Goal: Obtain resource: Download file/media

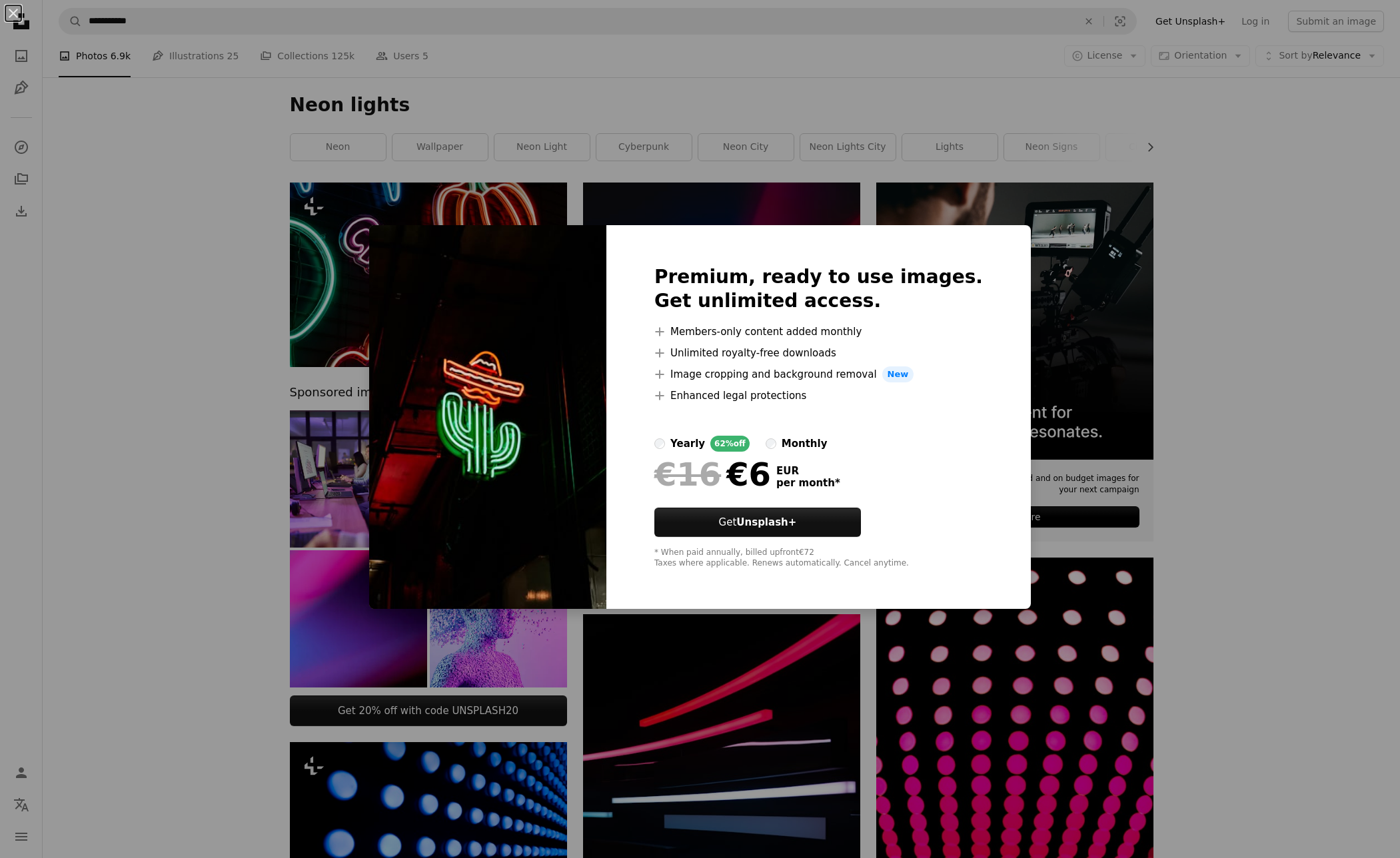
scroll to position [7582, 0]
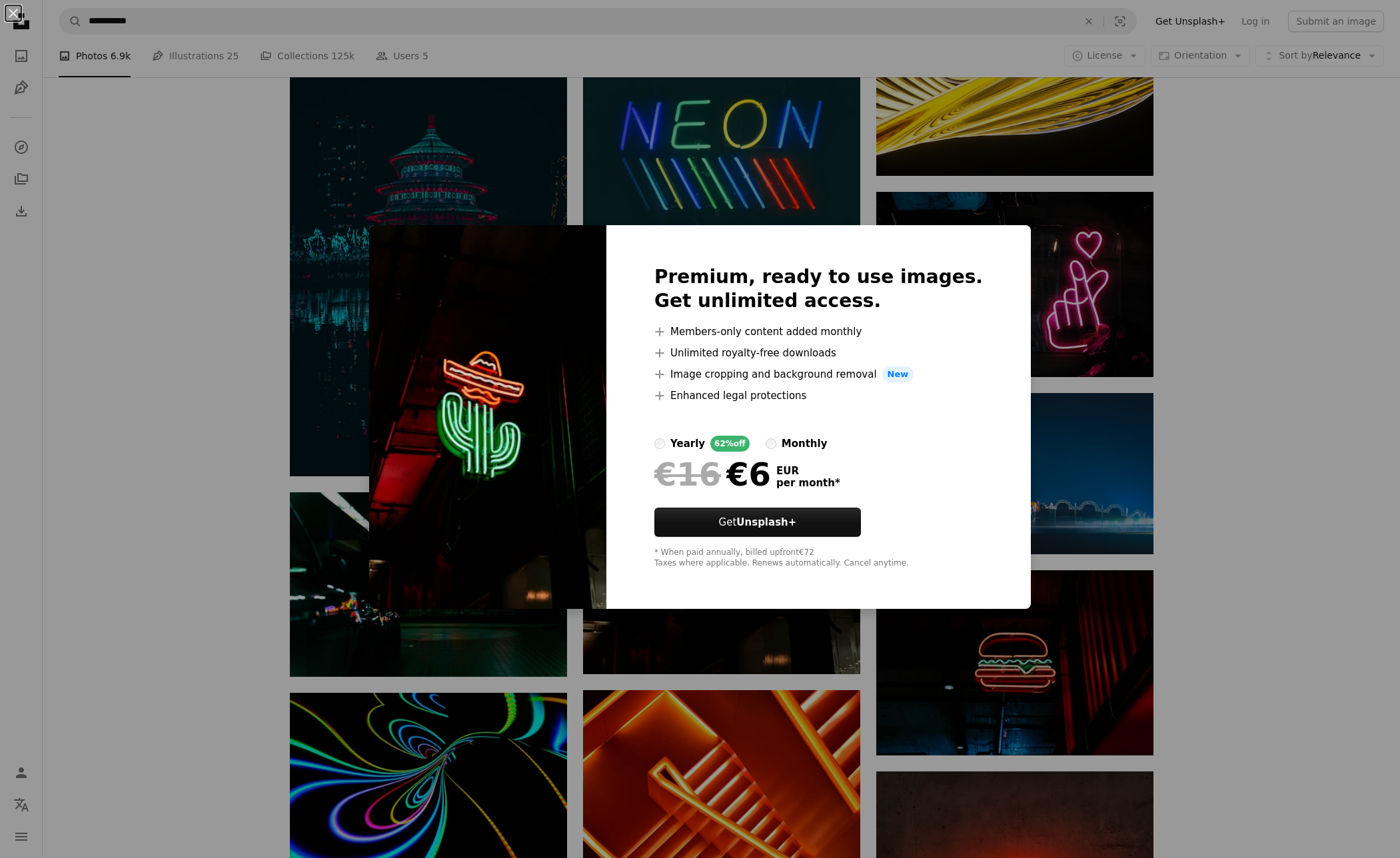
click at [823, 448] on div "monthly" at bounding box center [804, 444] width 46 height 16
click at [1269, 338] on div "An X shape Premium, ready to use images. Get unlimited access. A plus sign Memb…" at bounding box center [700, 429] width 1400 height 858
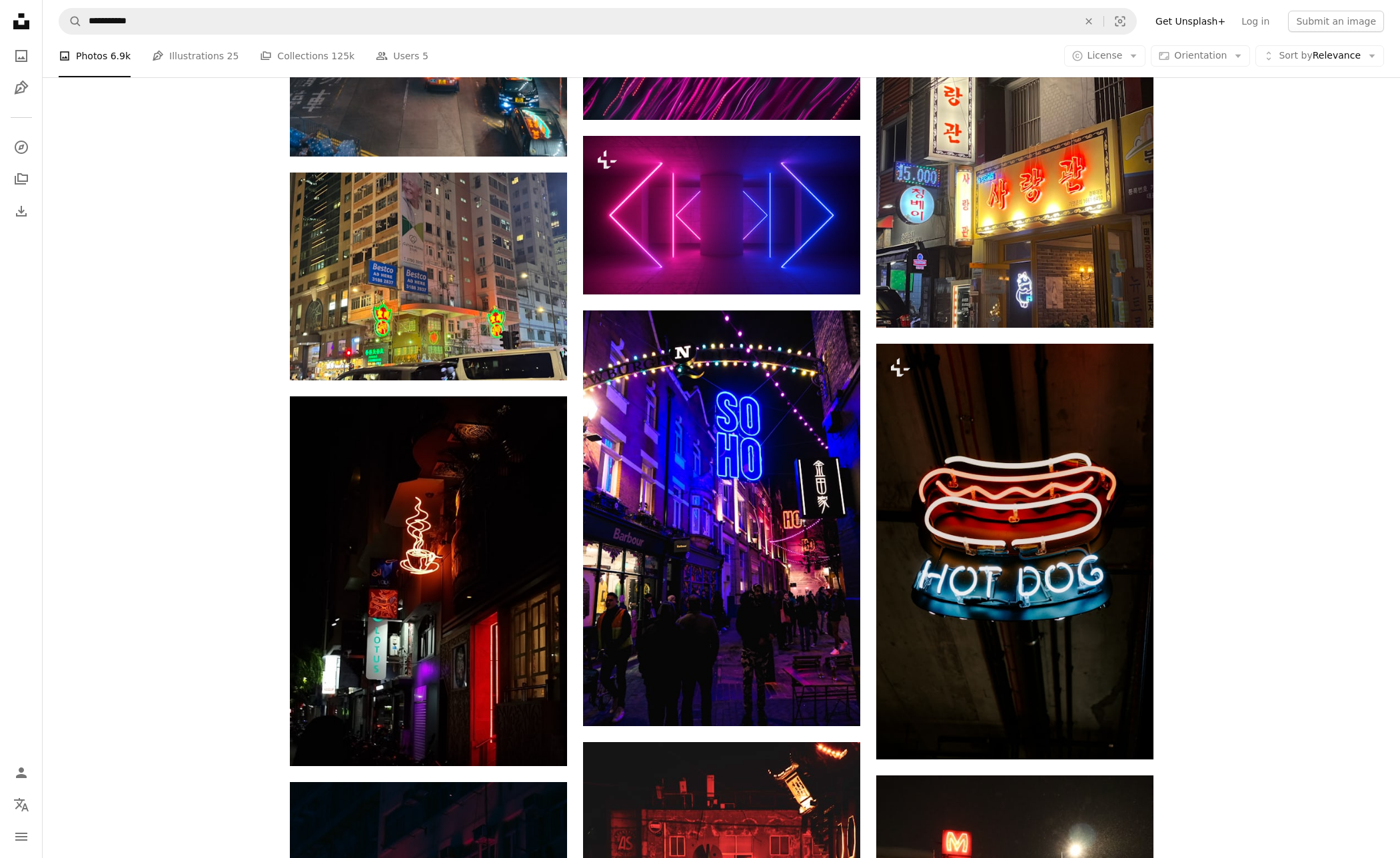
scroll to position [11052, 0]
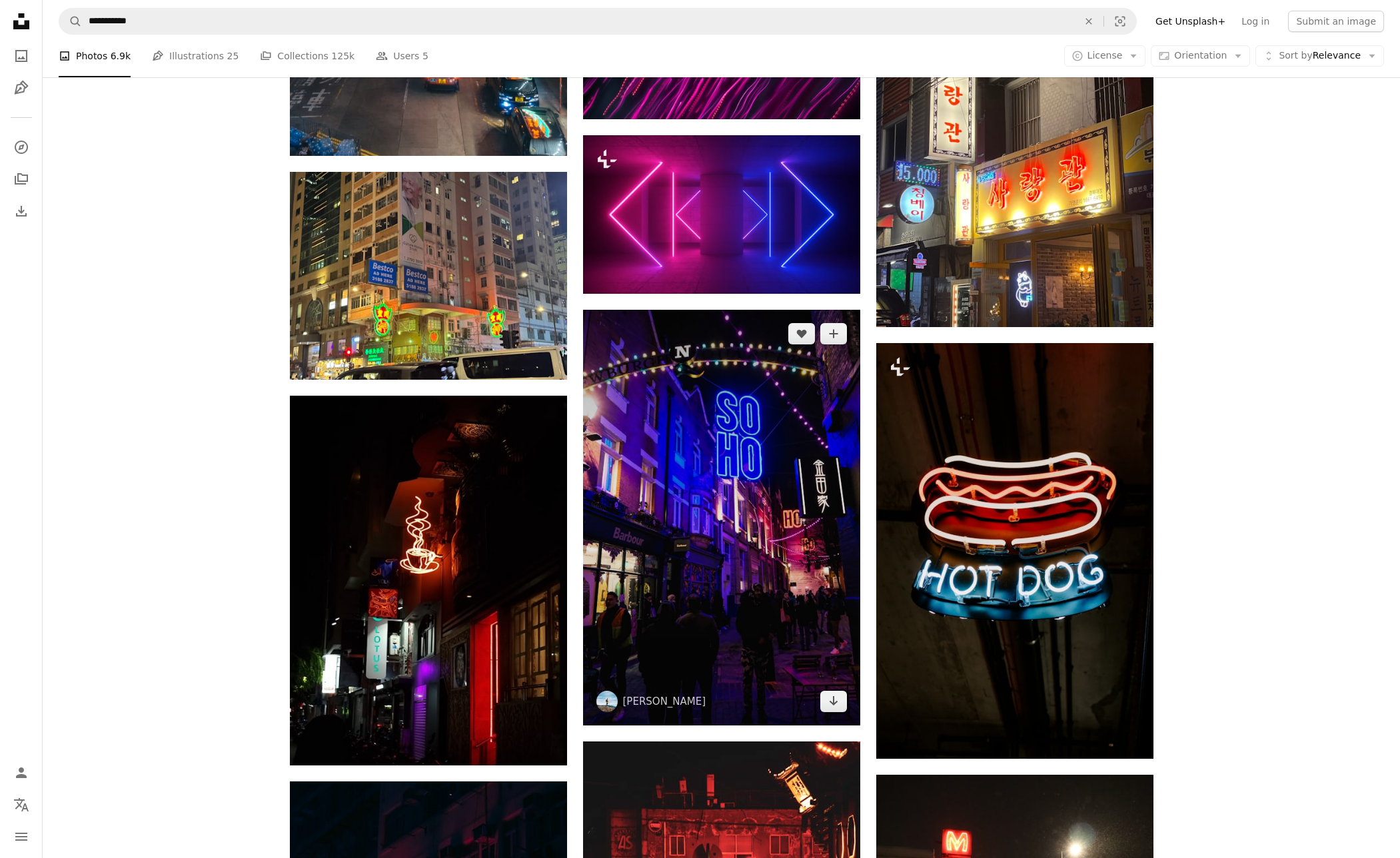
click at [767, 486] on img at bounding box center [722, 517] width 277 height 416
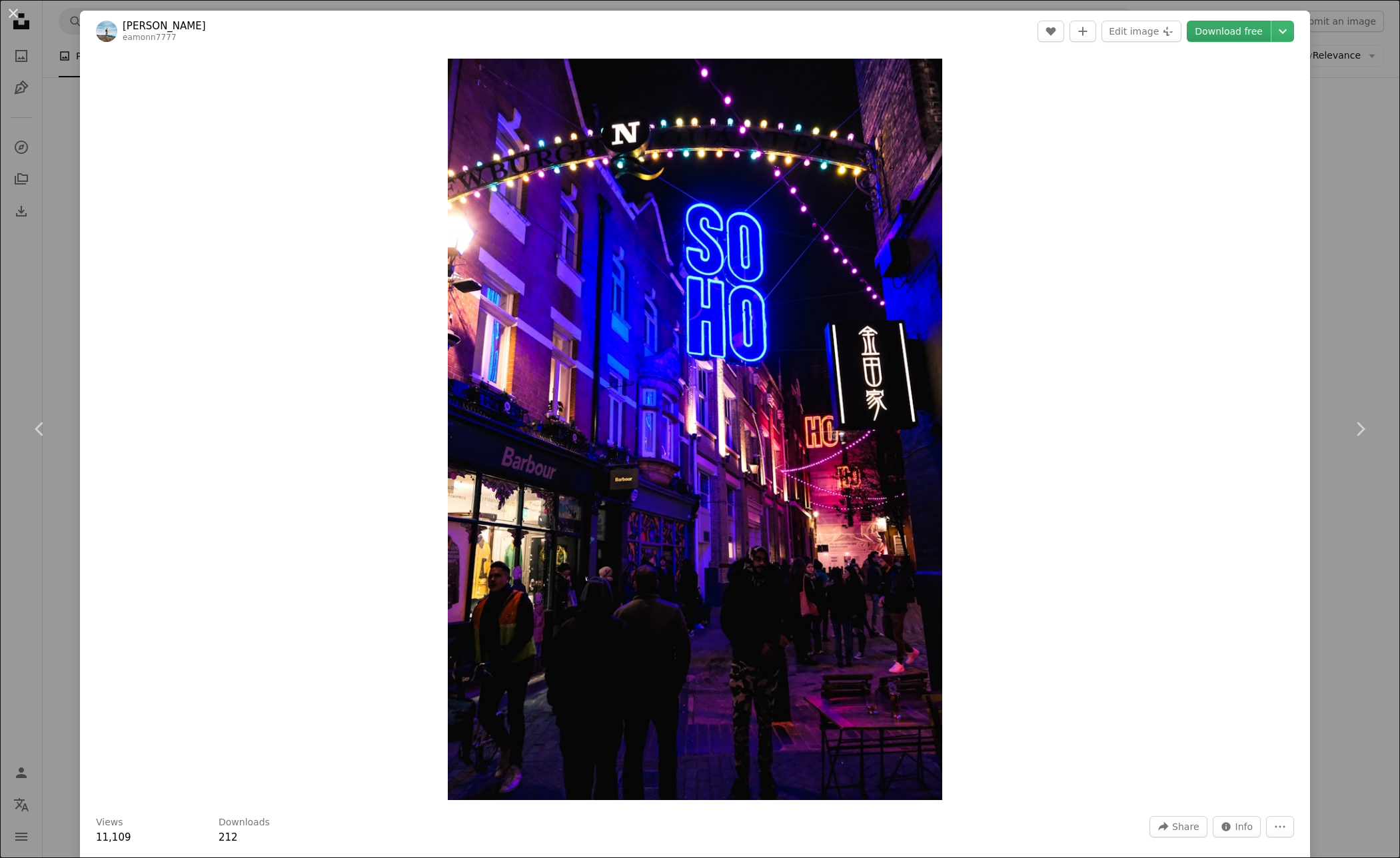
click at [1234, 30] on link "Download free" at bounding box center [1229, 31] width 84 height 21
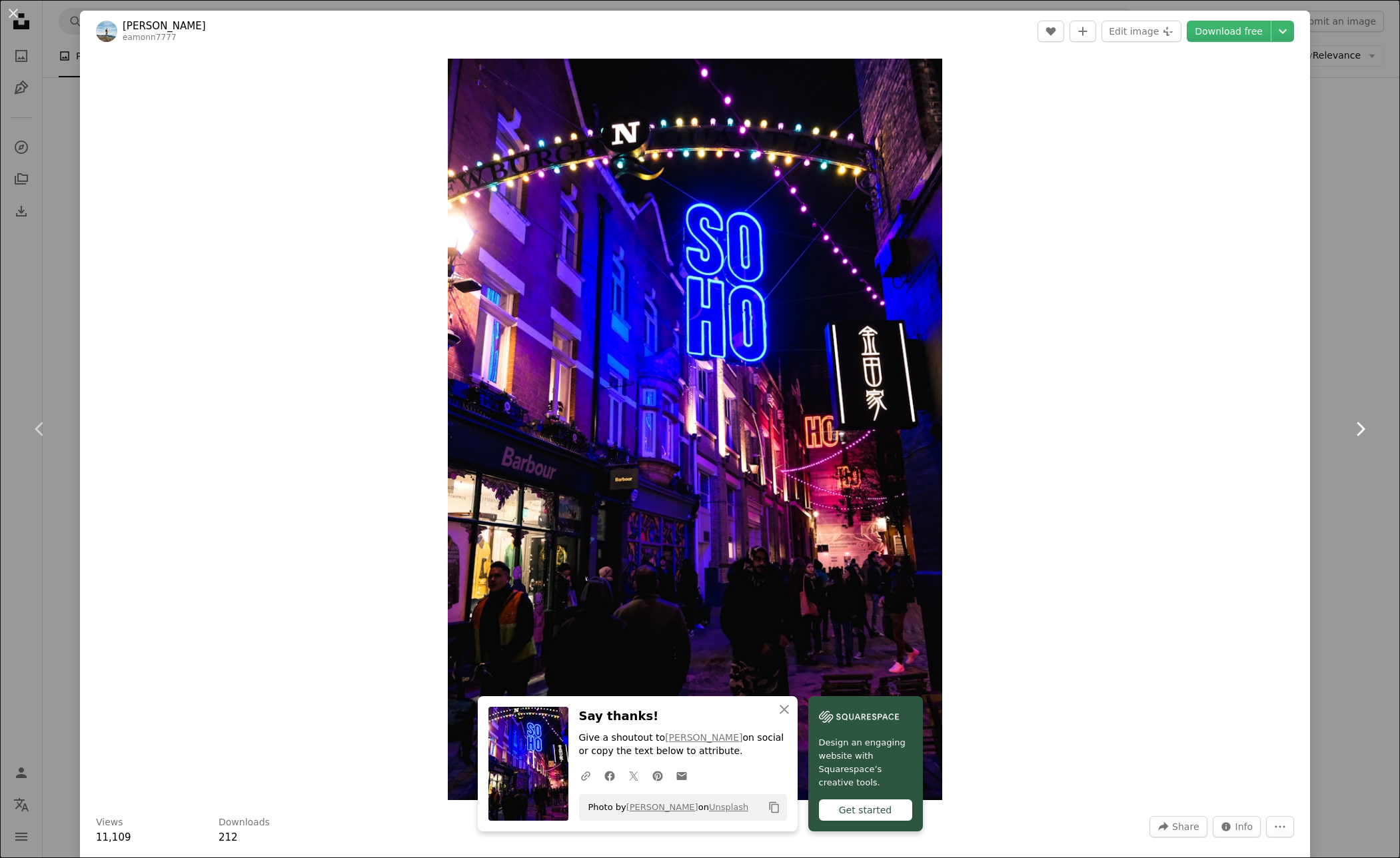
click at [1351, 476] on link "Chevron right" at bounding box center [1360, 429] width 80 height 128
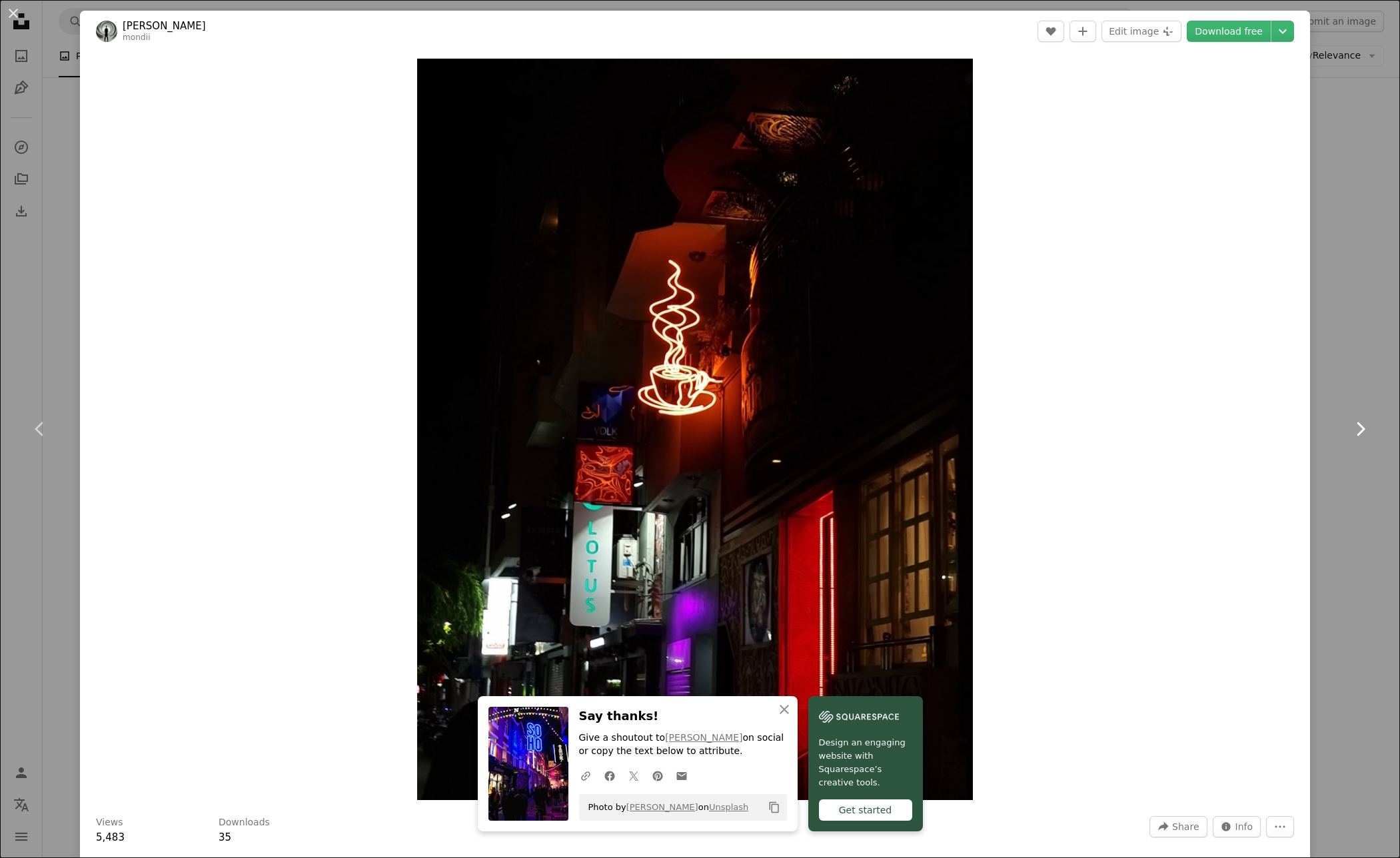
click at [1355, 480] on link "Chevron right" at bounding box center [1360, 429] width 80 height 128
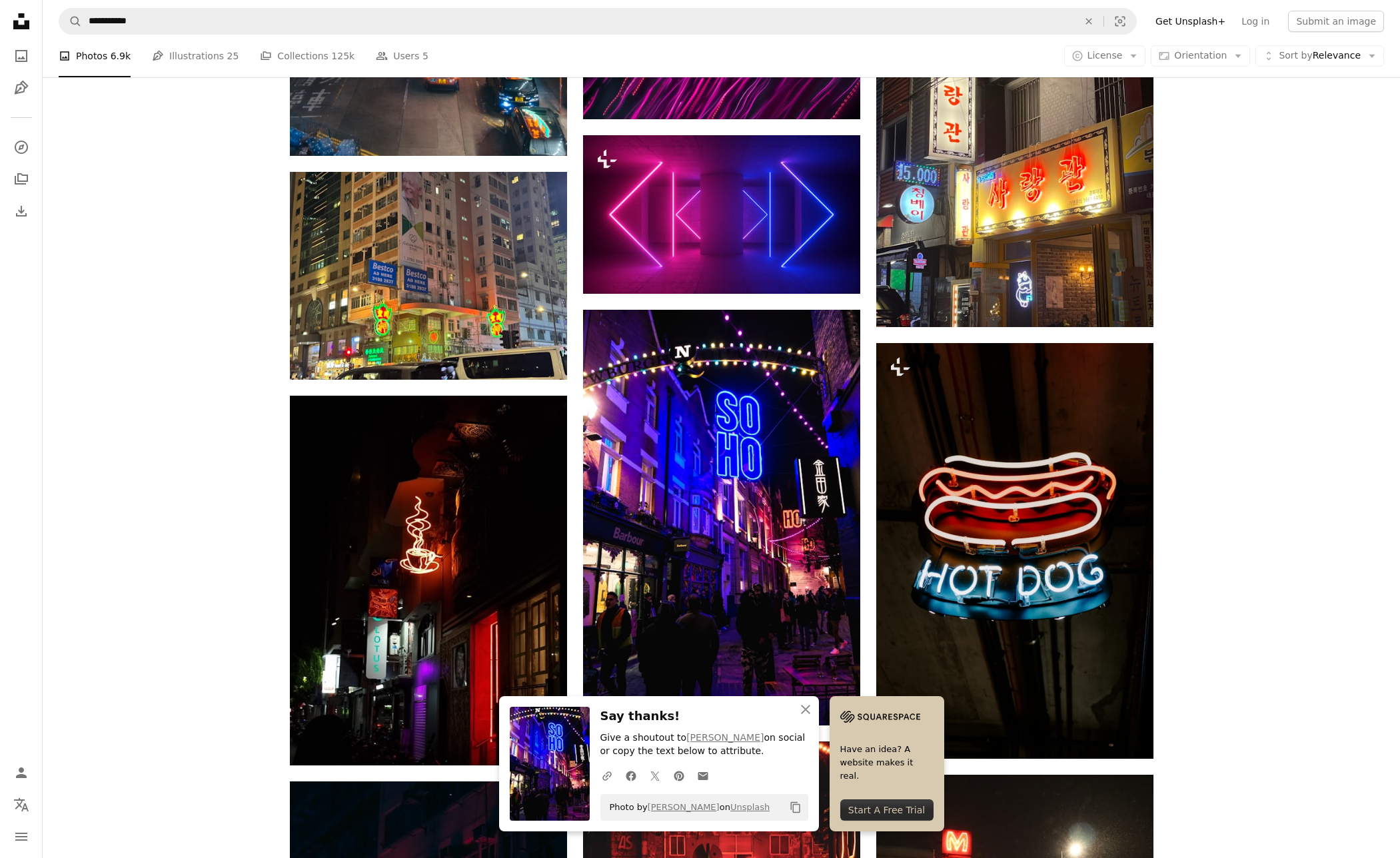
drag, startPoint x: 1250, startPoint y: 428, endPoint x: 1183, endPoint y: 489, distance: 90.6
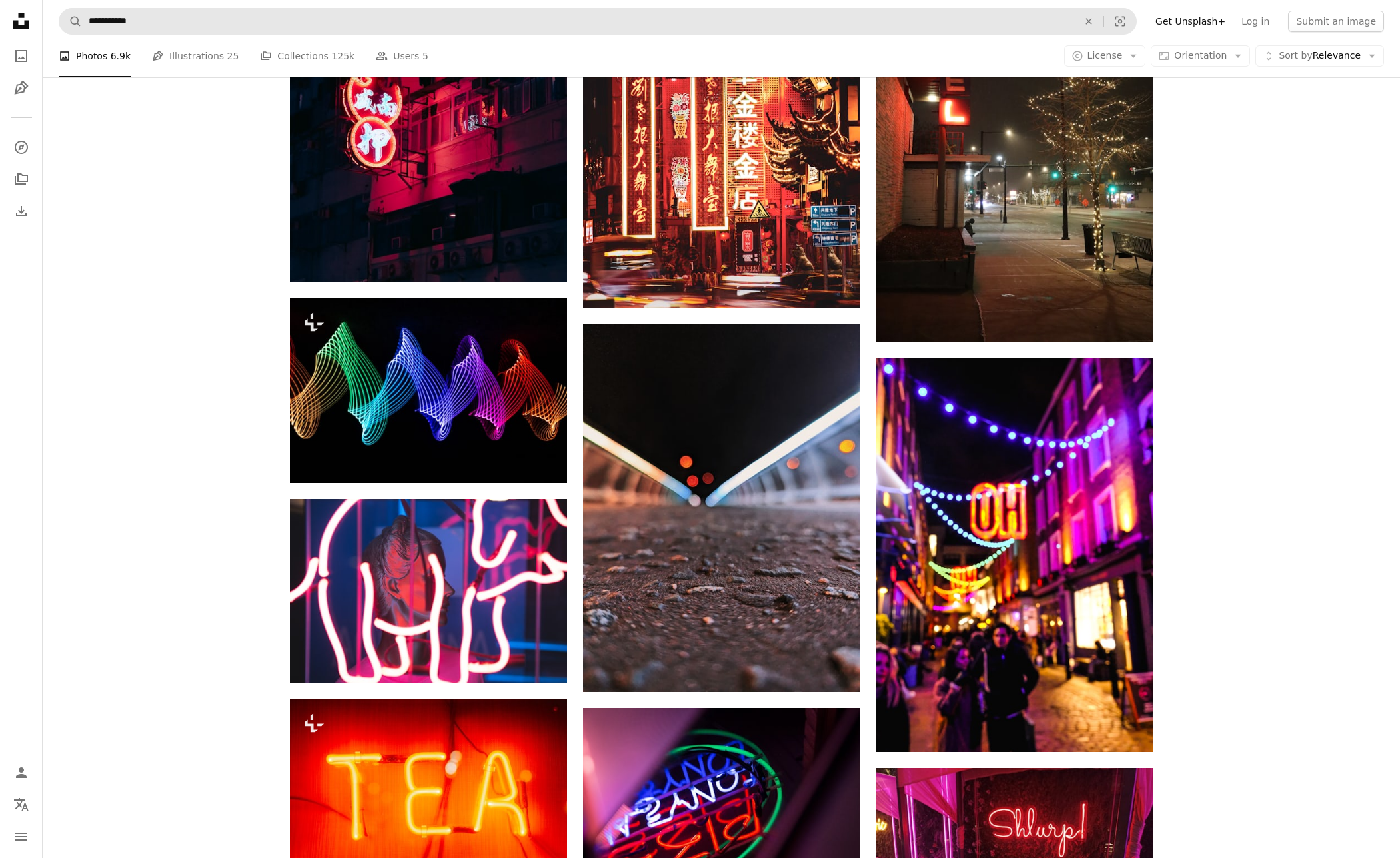
scroll to position [11881, 0]
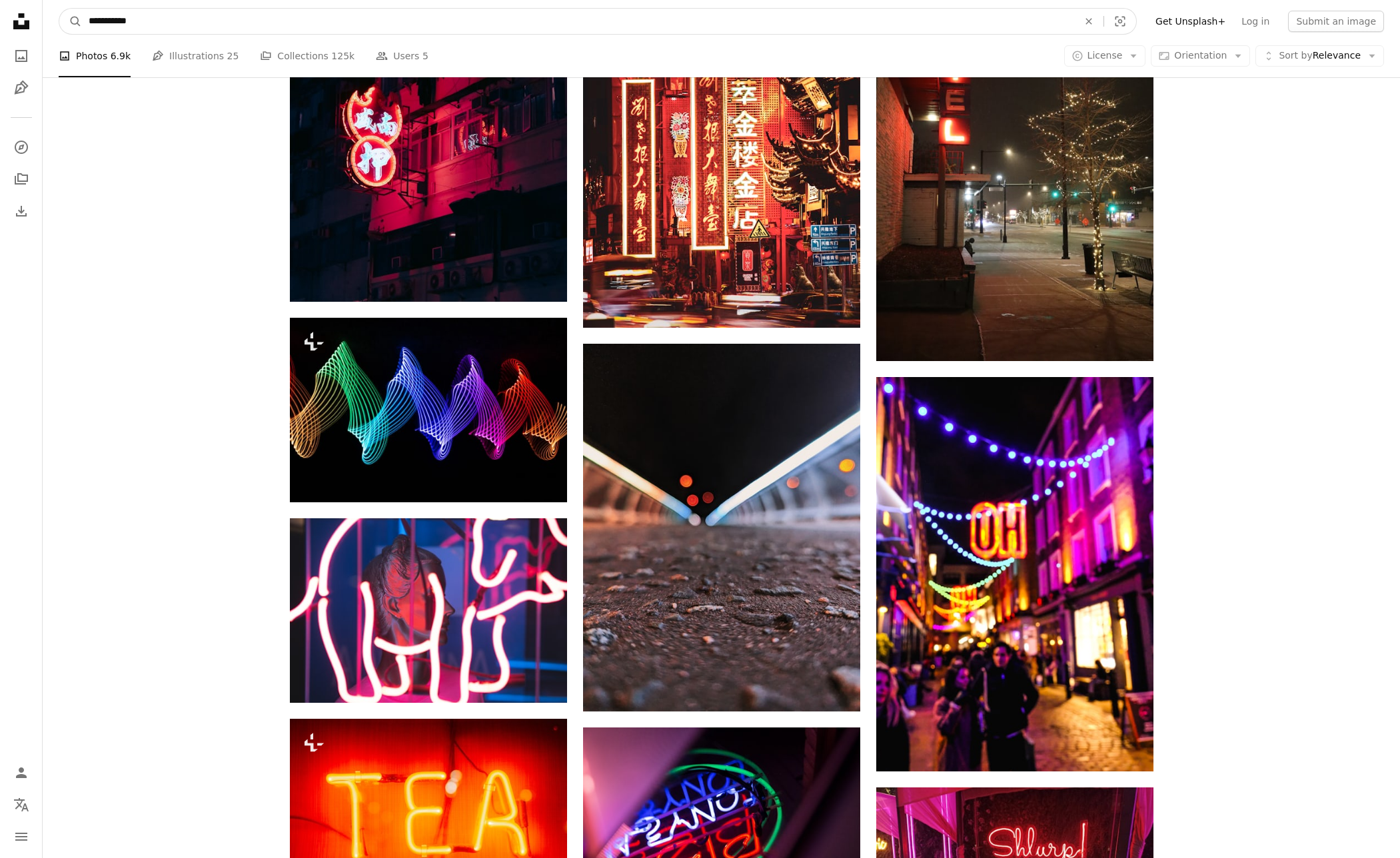
click at [226, 20] on input "**********" at bounding box center [578, 21] width 992 height 25
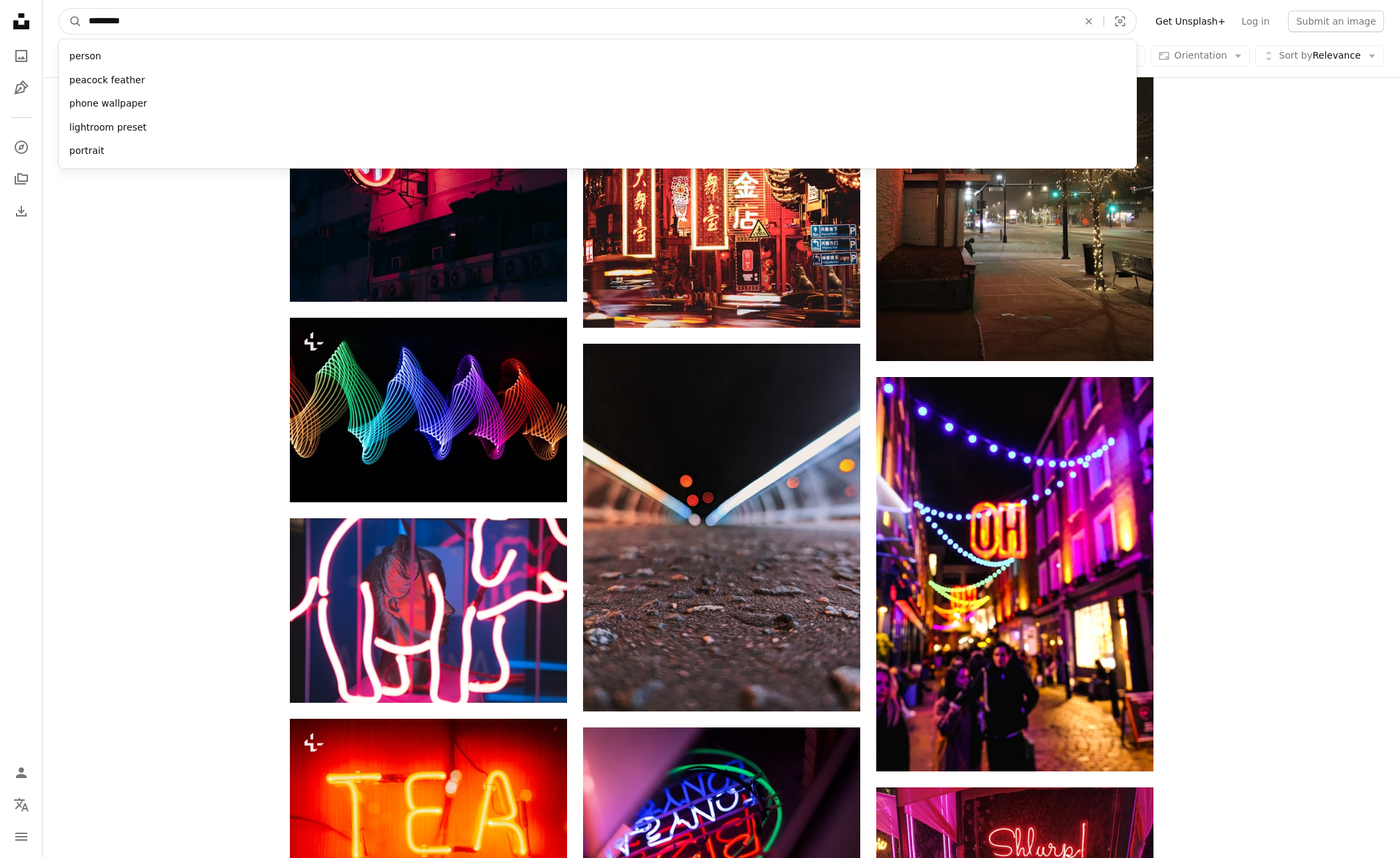
type input "**********"
click button "A magnifying glass" at bounding box center [71, 21] width 23 height 25
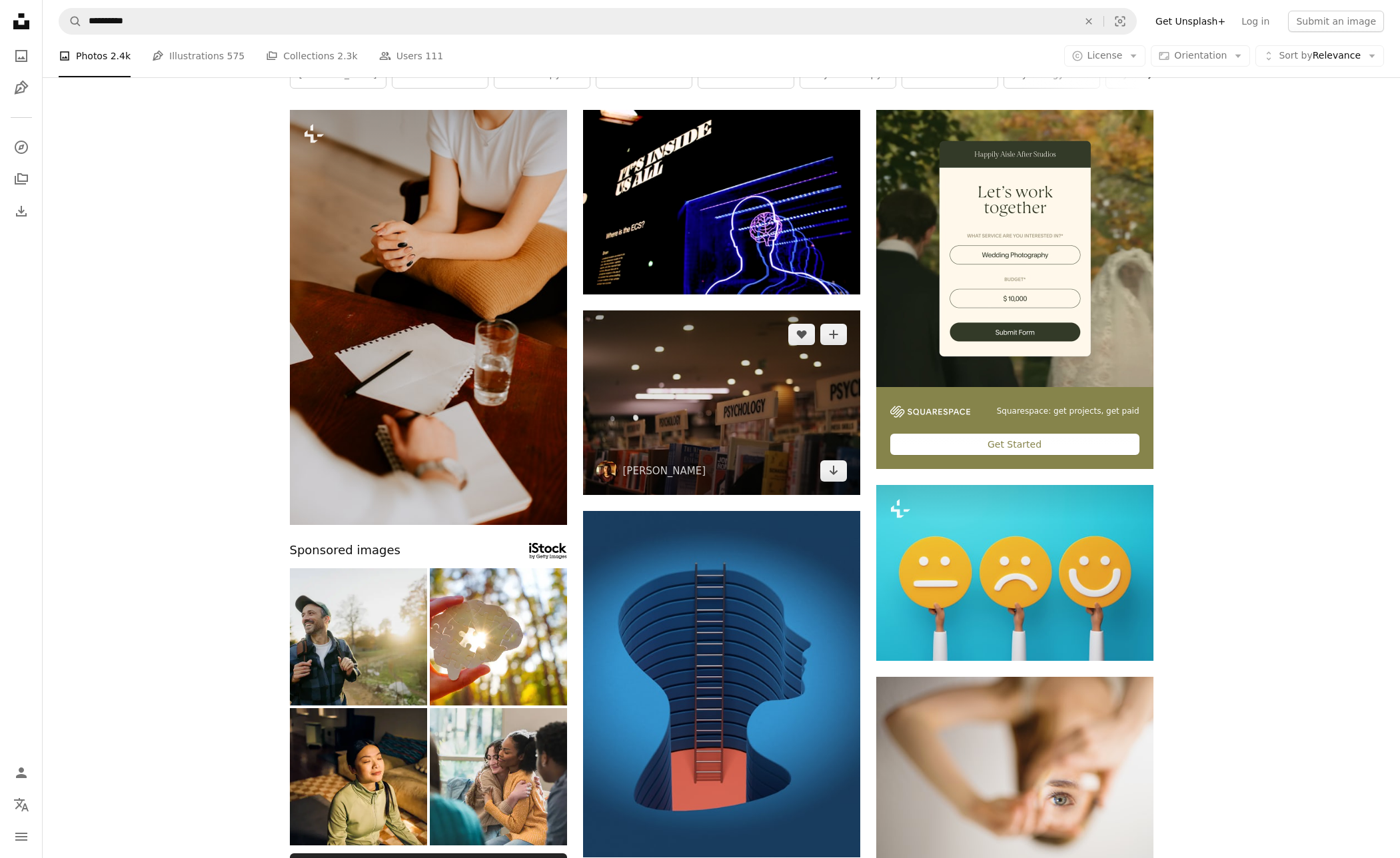
scroll to position [9, 0]
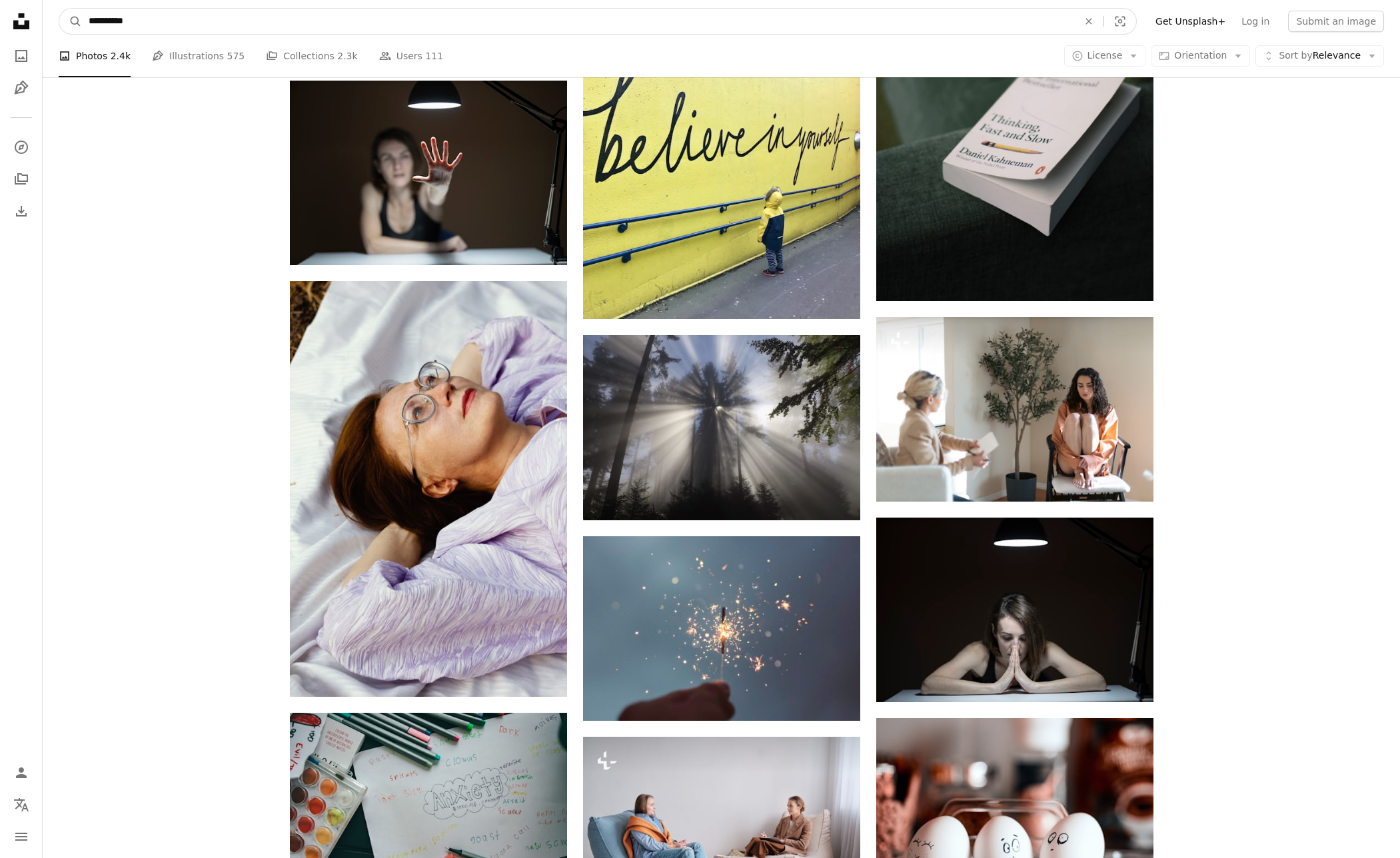
drag, startPoint x: 183, startPoint y: 27, endPoint x: 0, endPoint y: -15, distance: 187.8
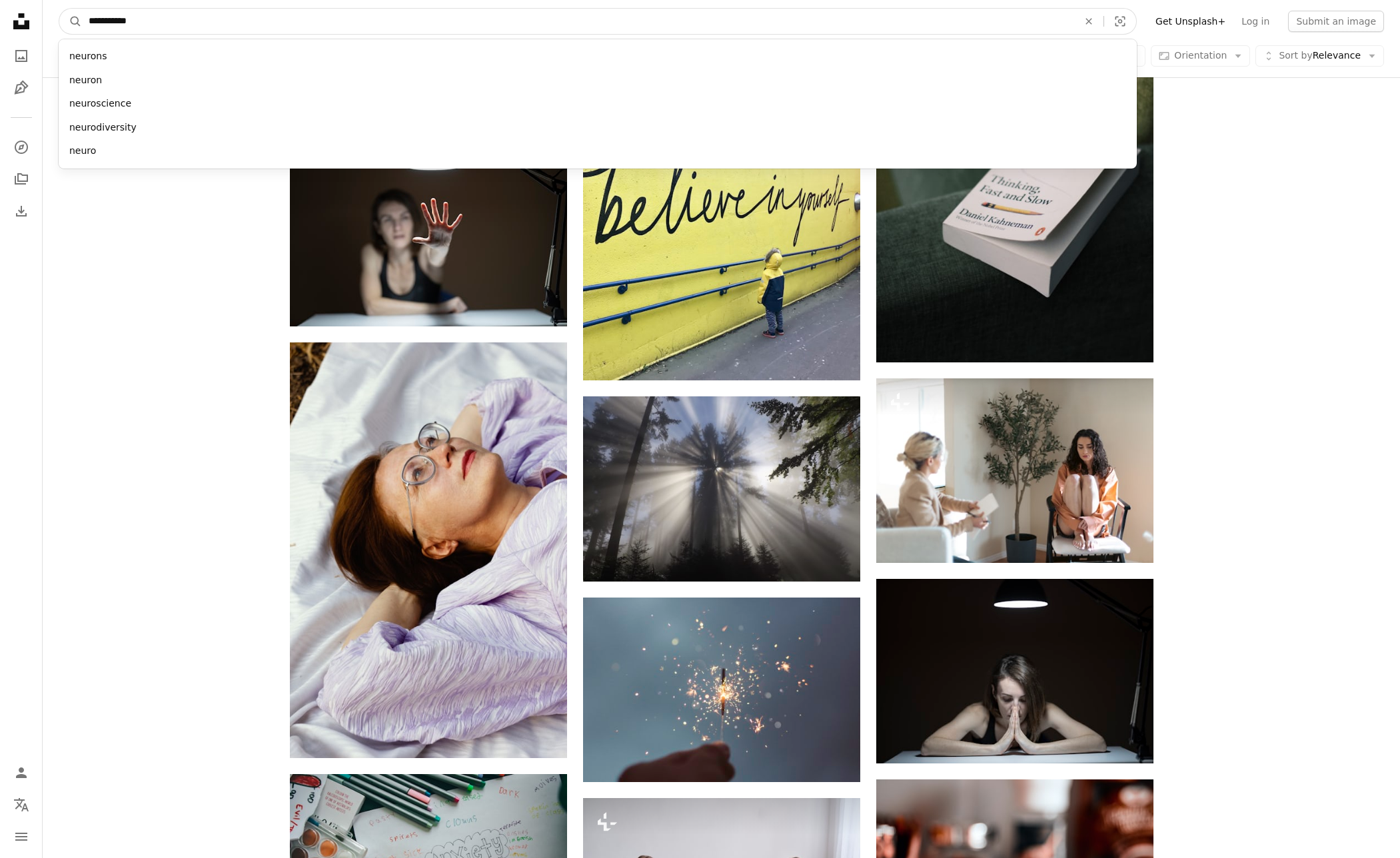
type input "**********"
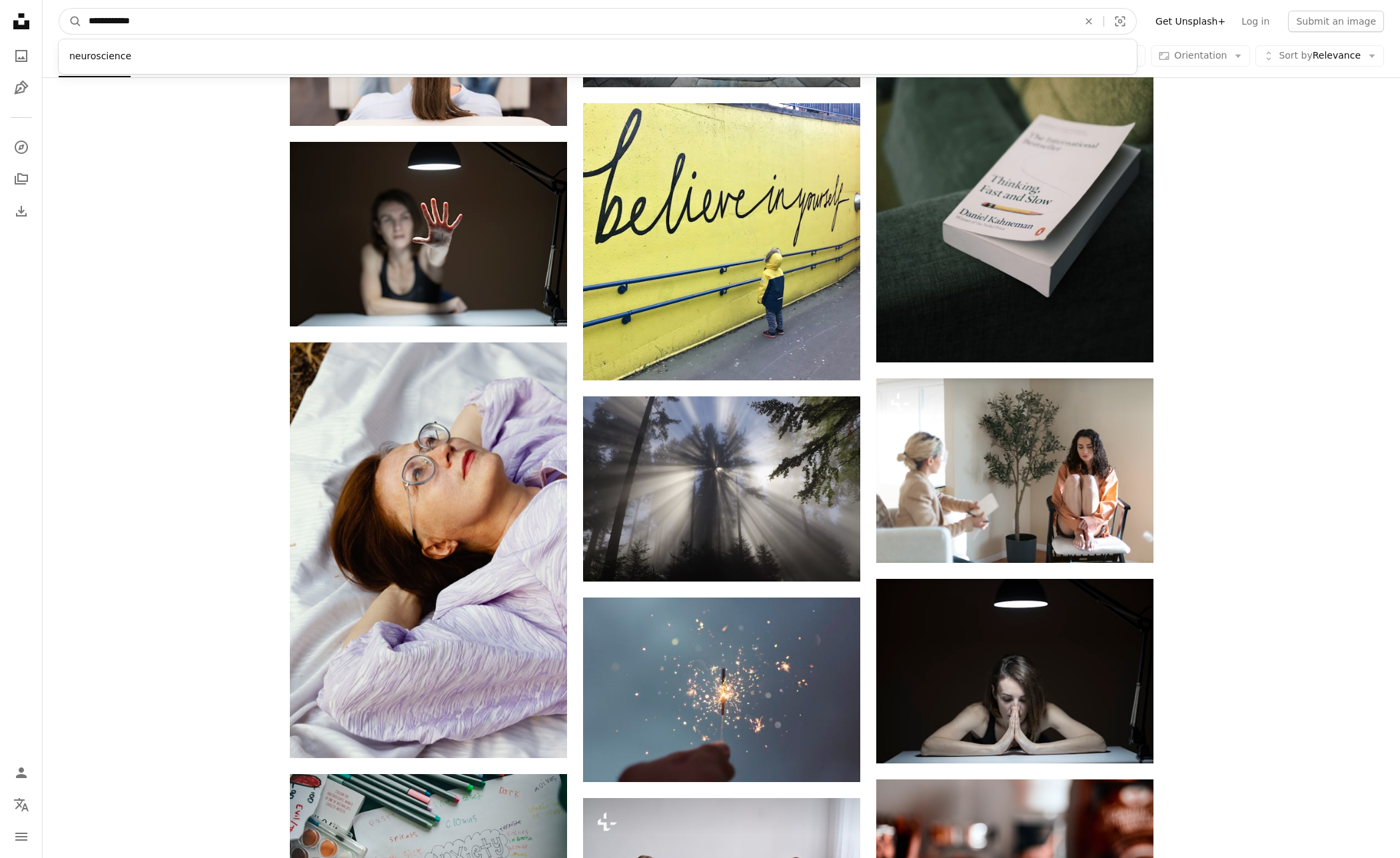
click button "A magnifying glass" at bounding box center [71, 21] width 23 height 25
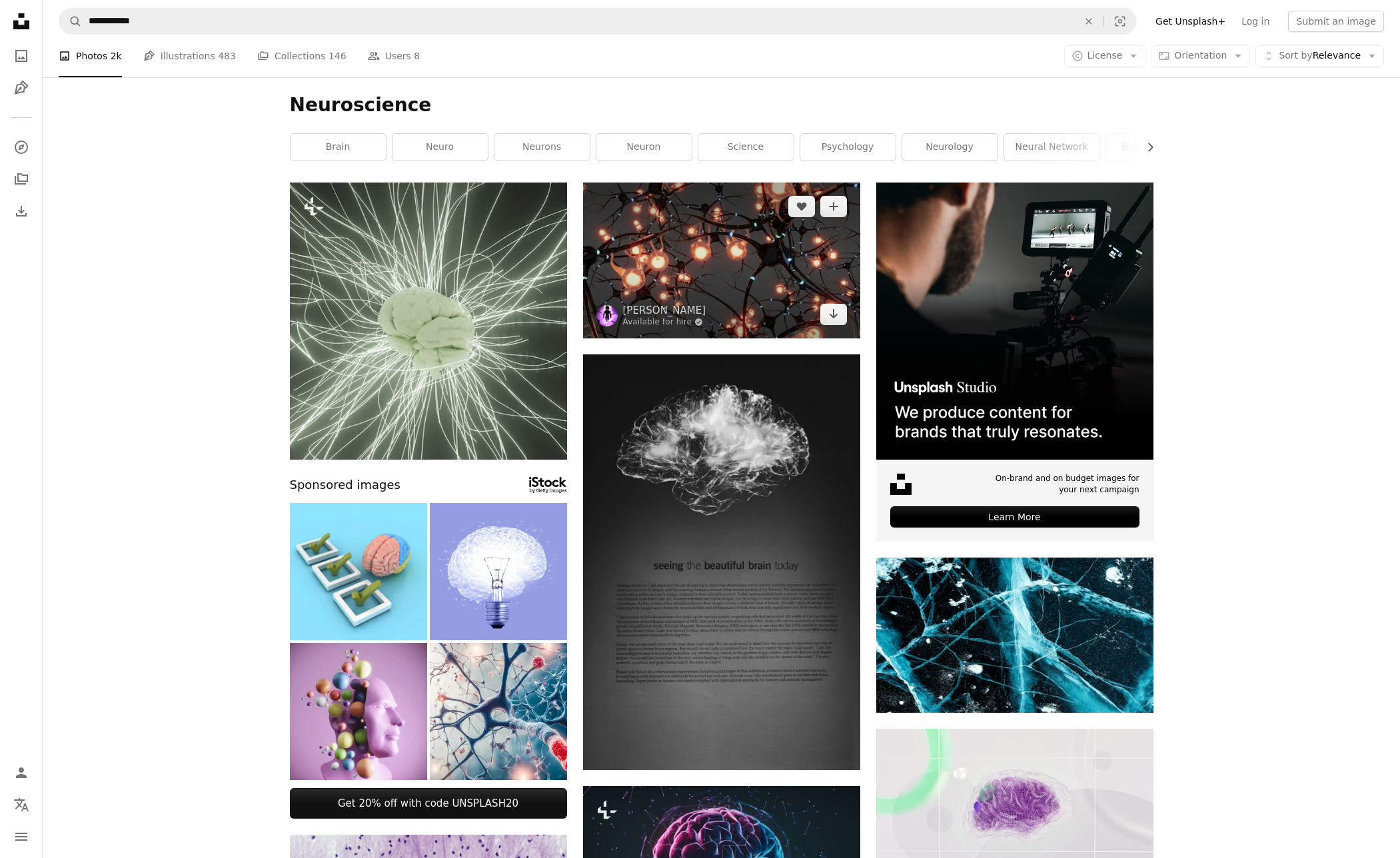
click at [729, 261] on img at bounding box center [722, 260] width 277 height 156
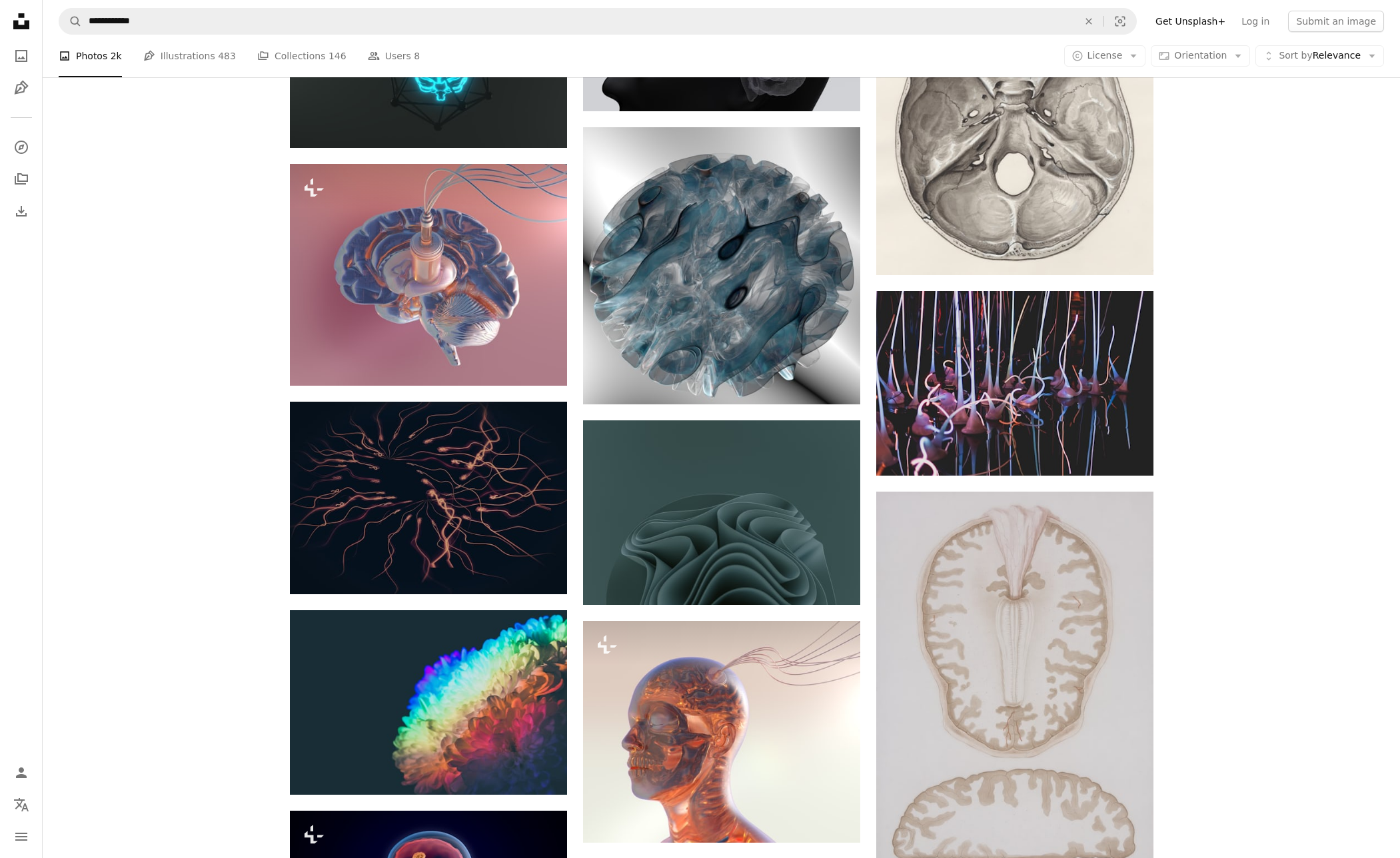
scroll to position [5380, 0]
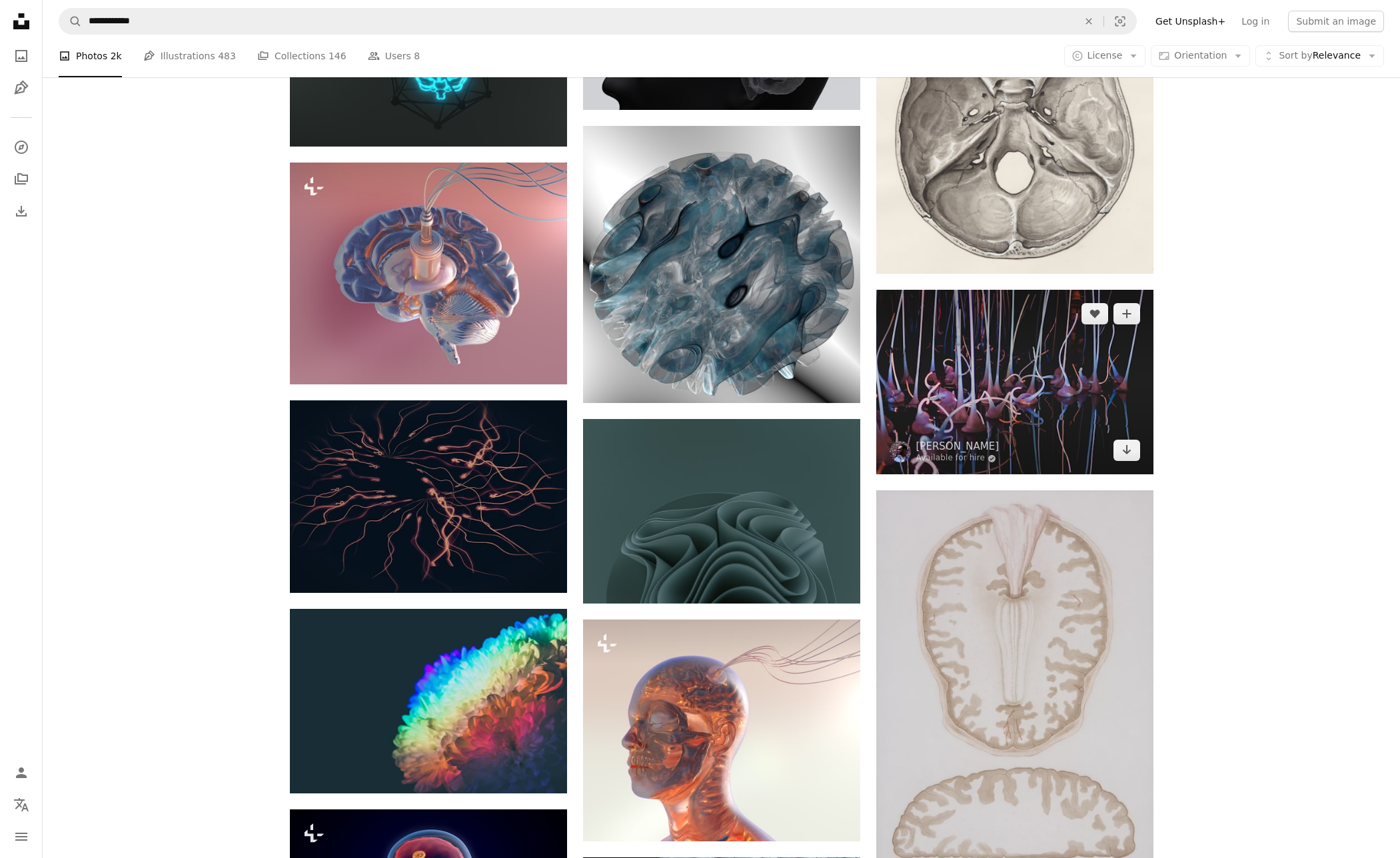
click at [1058, 362] on img at bounding box center [1015, 382] width 277 height 185
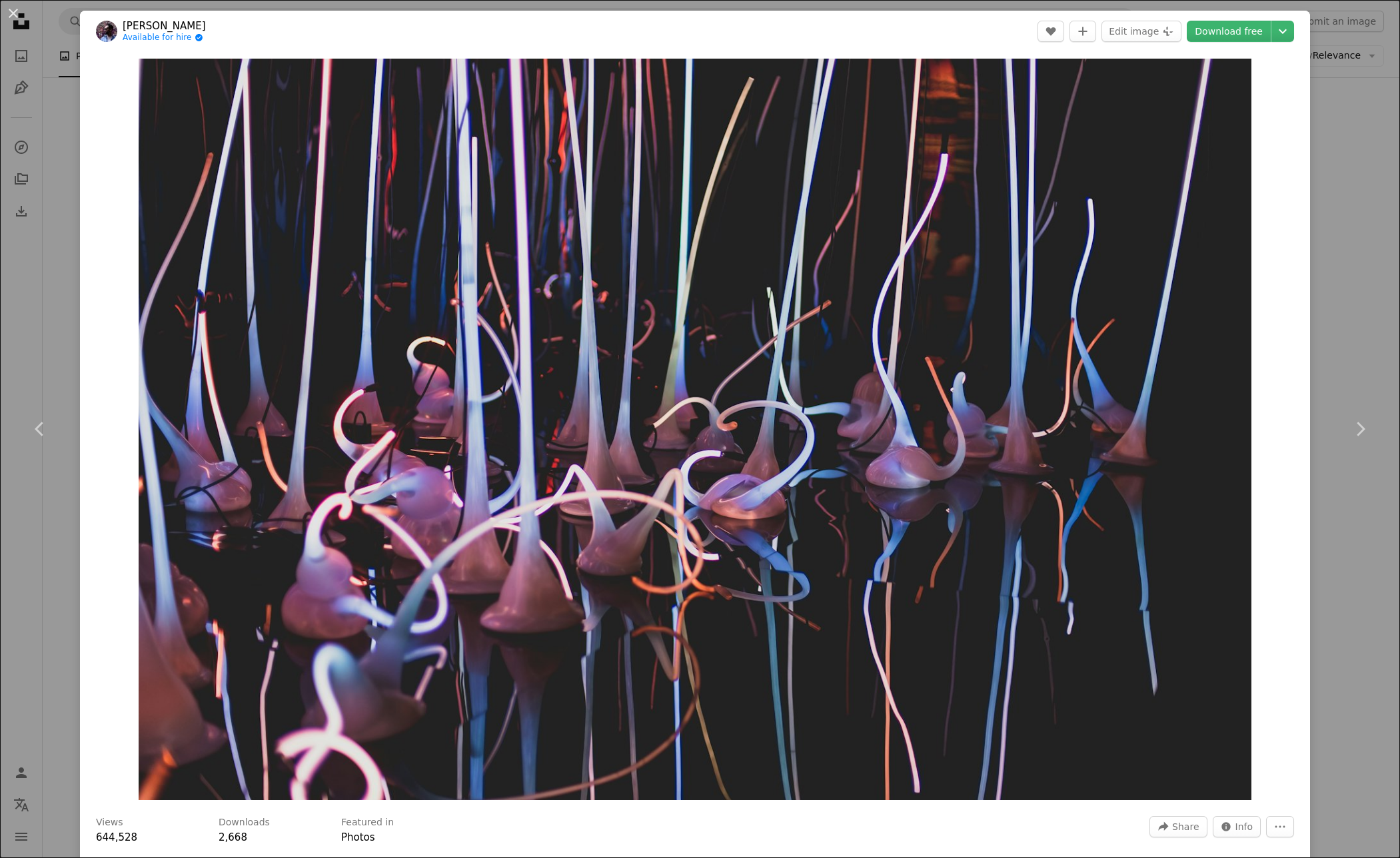
click at [1347, 269] on div "An X shape Chevron left Chevron right [PERSON_NAME] Available for hire A checkm…" at bounding box center [700, 429] width 1400 height 858
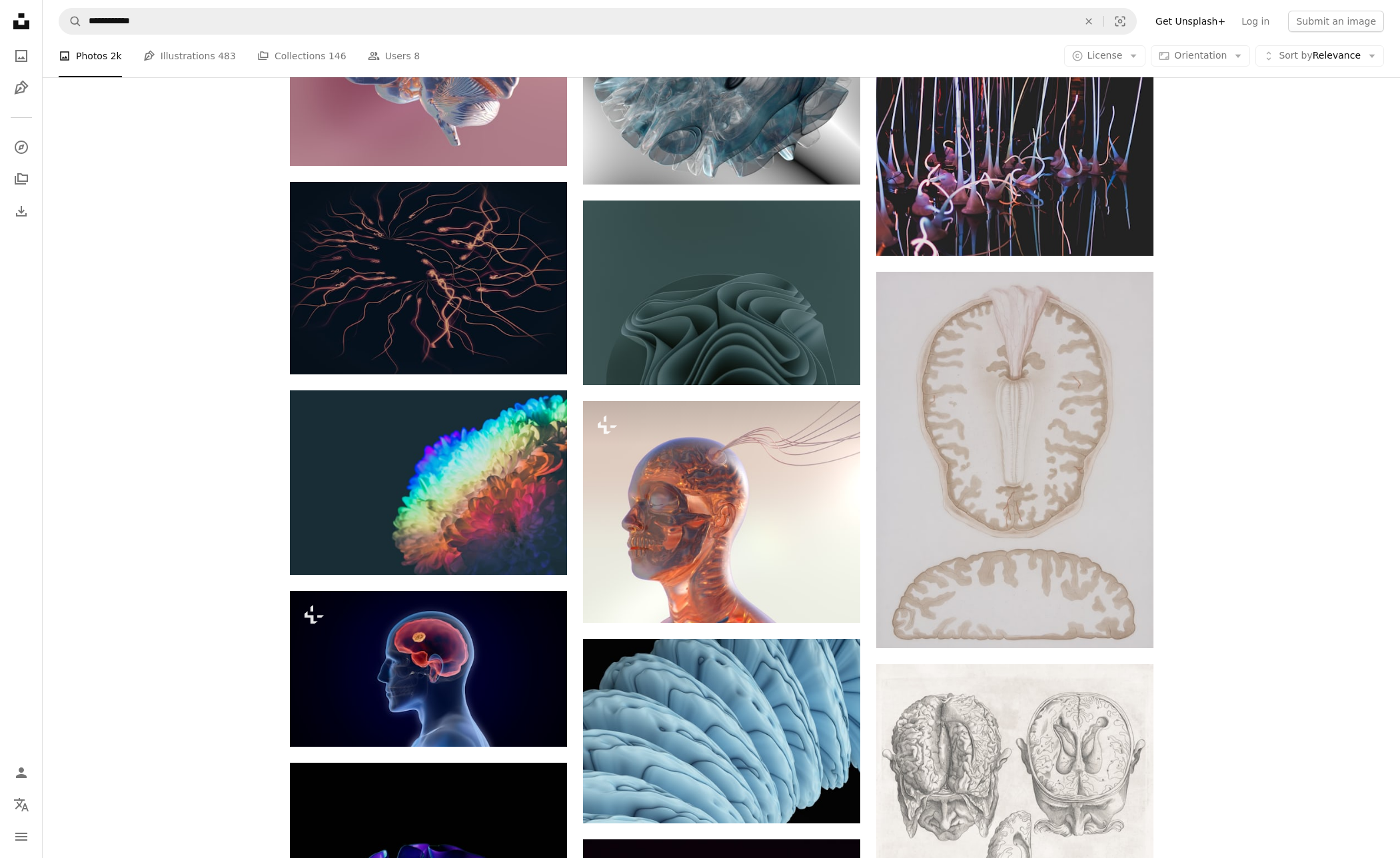
scroll to position [5592, 0]
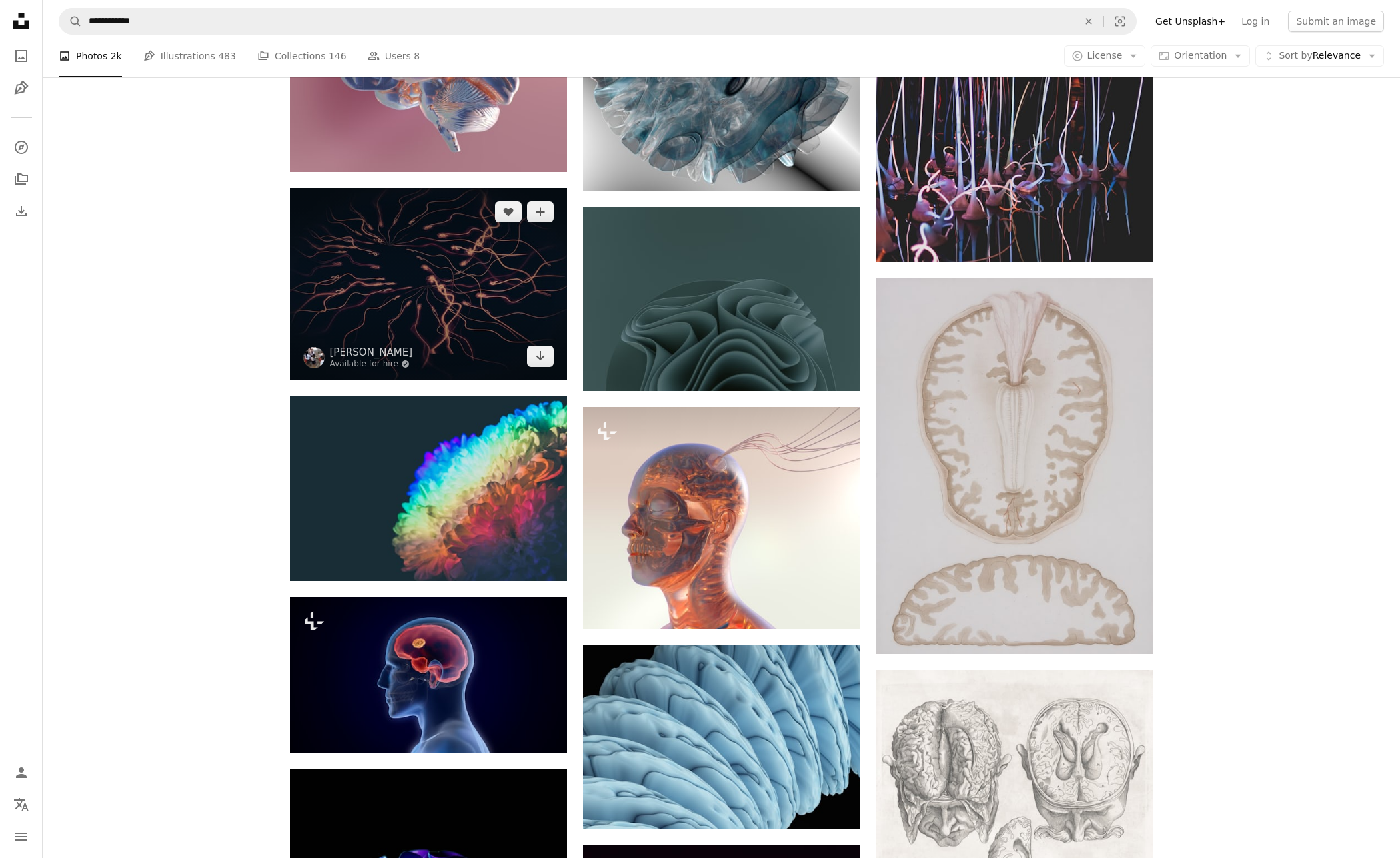
click at [375, 270] on img at bounding box center [429, 284] width 277 height 193
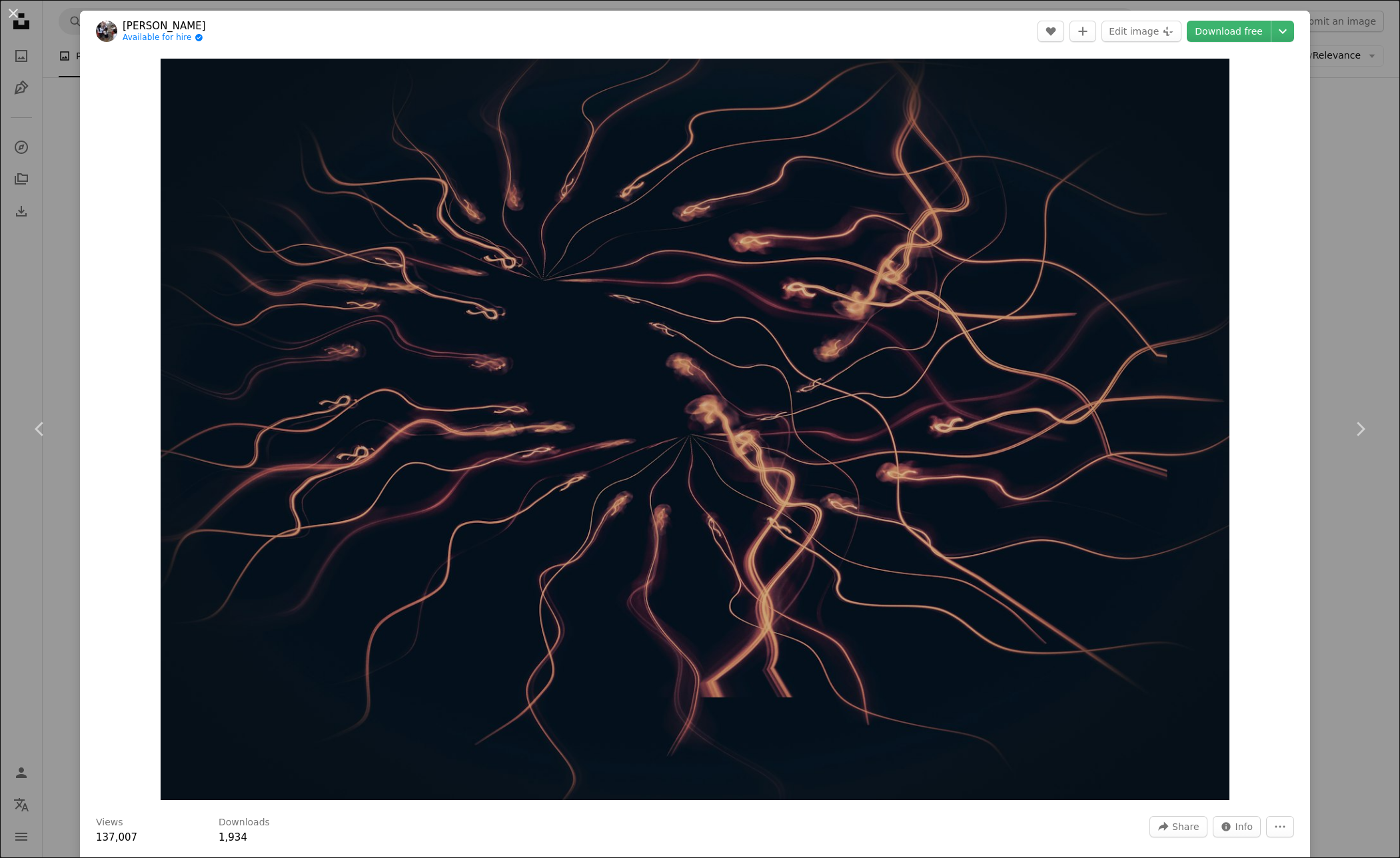
drag, startPoint x: 1352, startPoint y: 242, endPoint x: 1353, endPoint y: 250, distance: 8.1
click at [1352, 242] on div "An X shape Chevron left Chevron right [PERSON_NAME] Available for hire A checkm…" at bounding box center [700, 429] width 1400 height 858
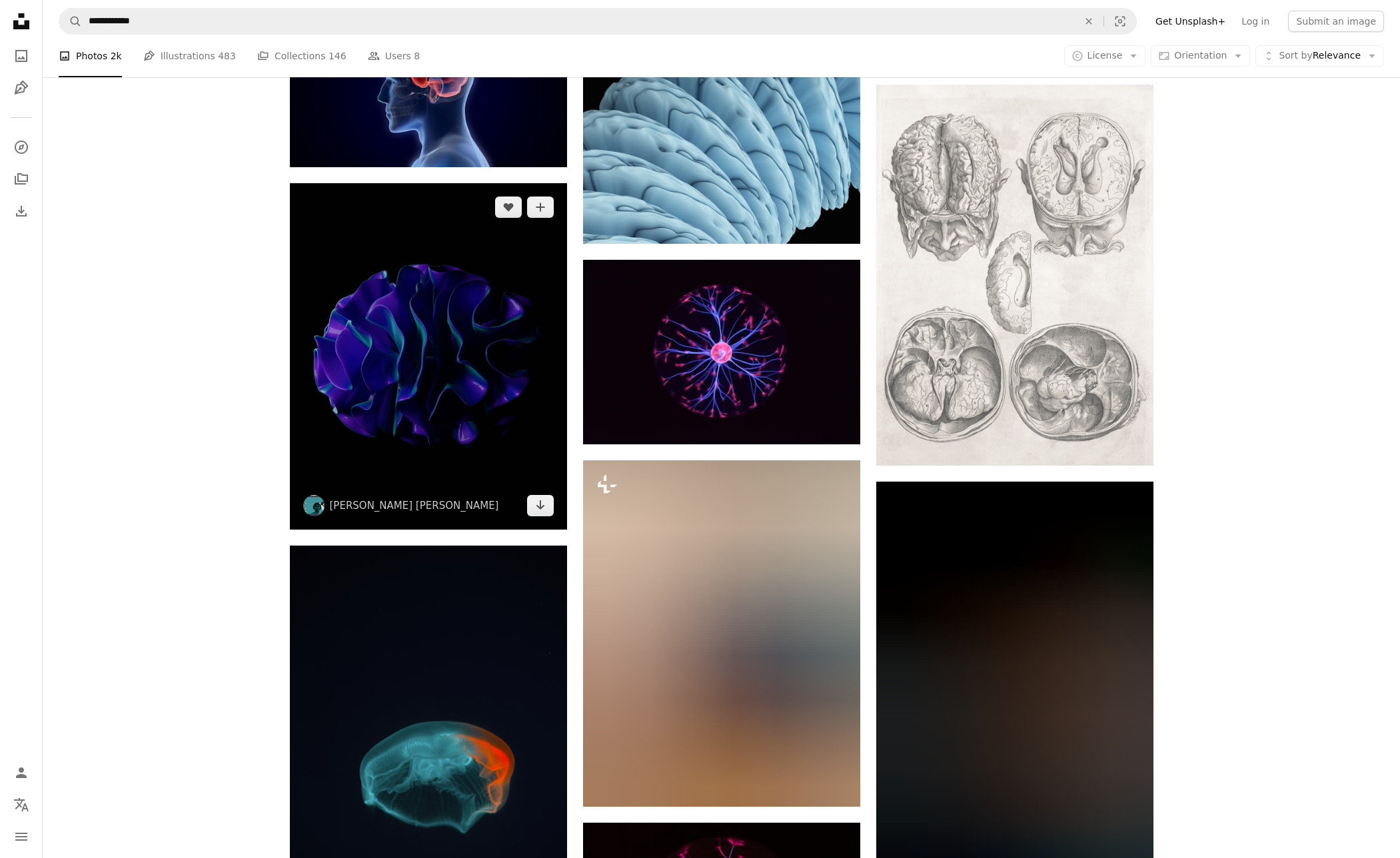
scroll to position [6181, 0]
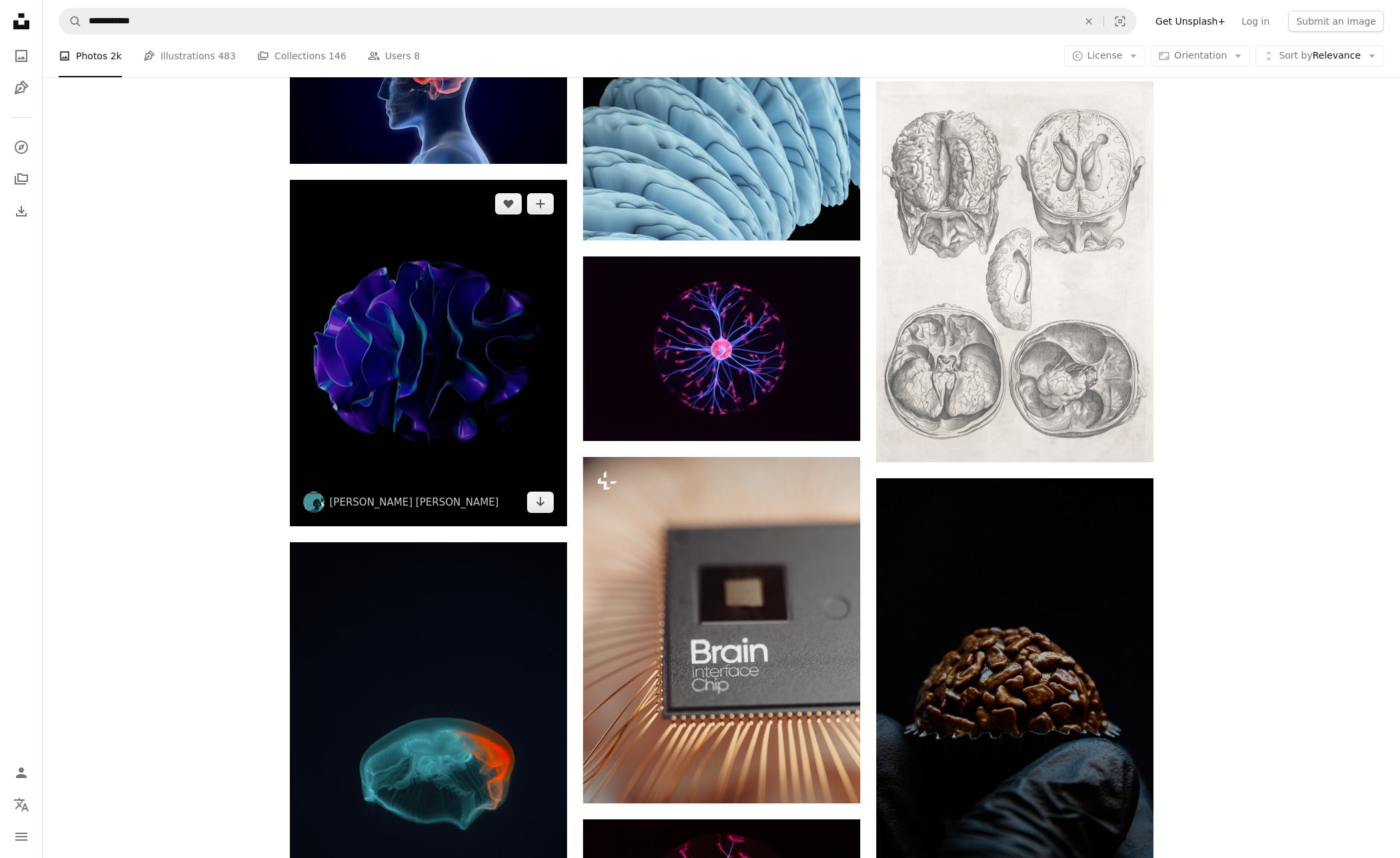
click at [459, 379] on img at bounding box center [429, 353] width 277 height 346
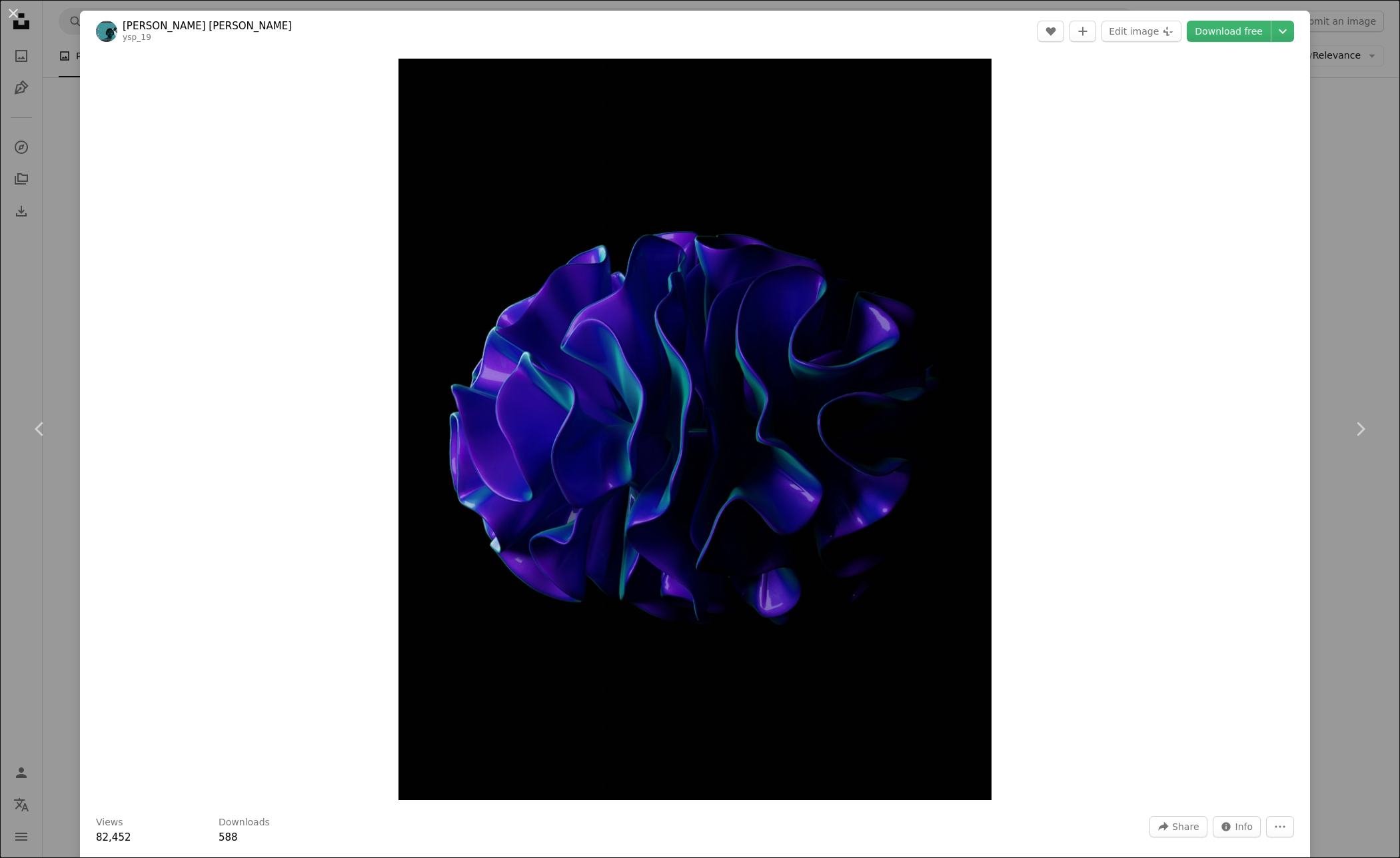
drag, startPoint x: 1347, startPoint y: 306, endPoint x: 1341, endPoint y: 311, distance: 7.8
click at [1347, 307] on div "An X shape Chevron left Chevron right [PERSON_NAME] [PERSON_NAME] ysp_19 A hear…" at bounding box center [700, 429] width 1400 height 858
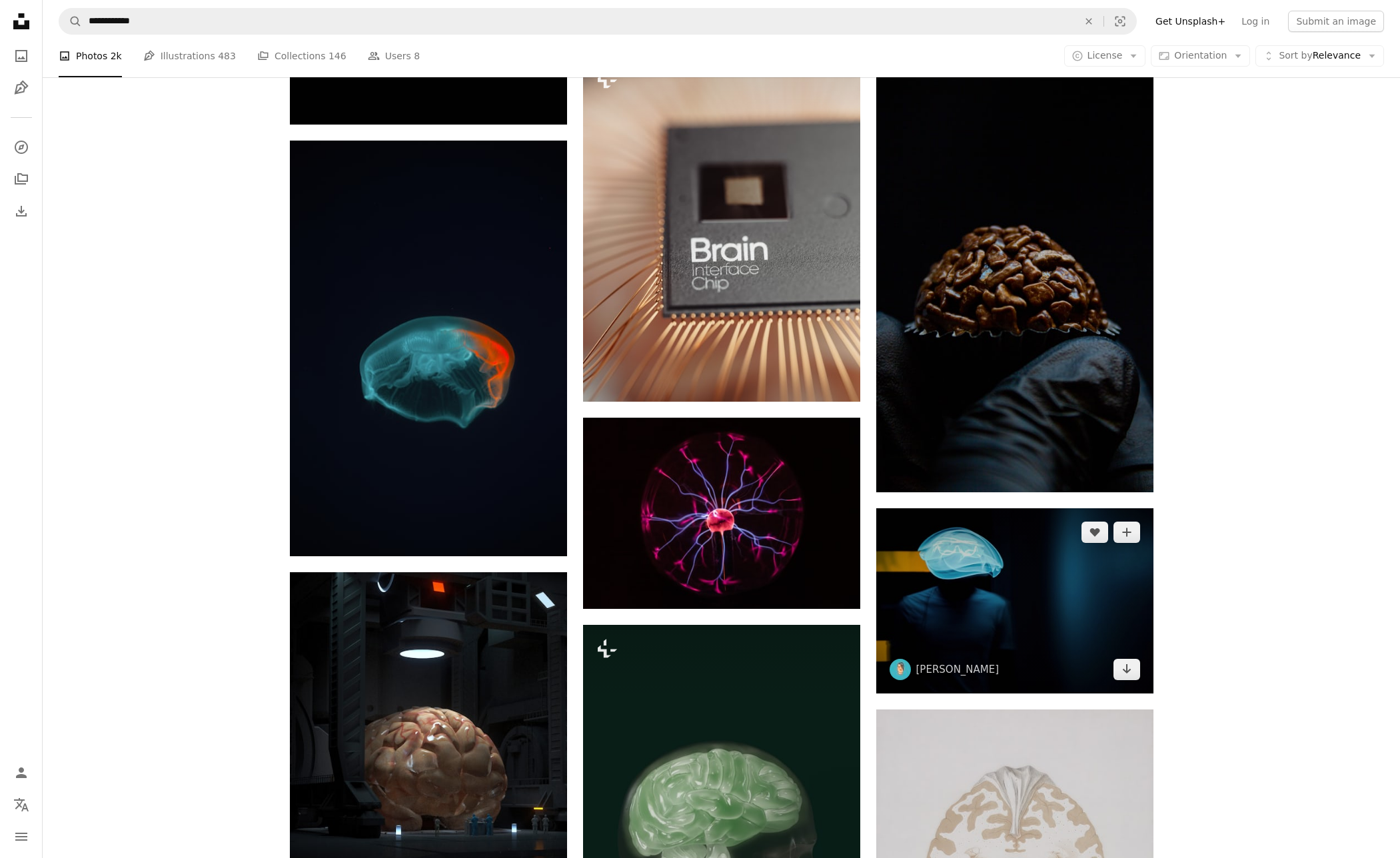
scroll to position [6599, 0]
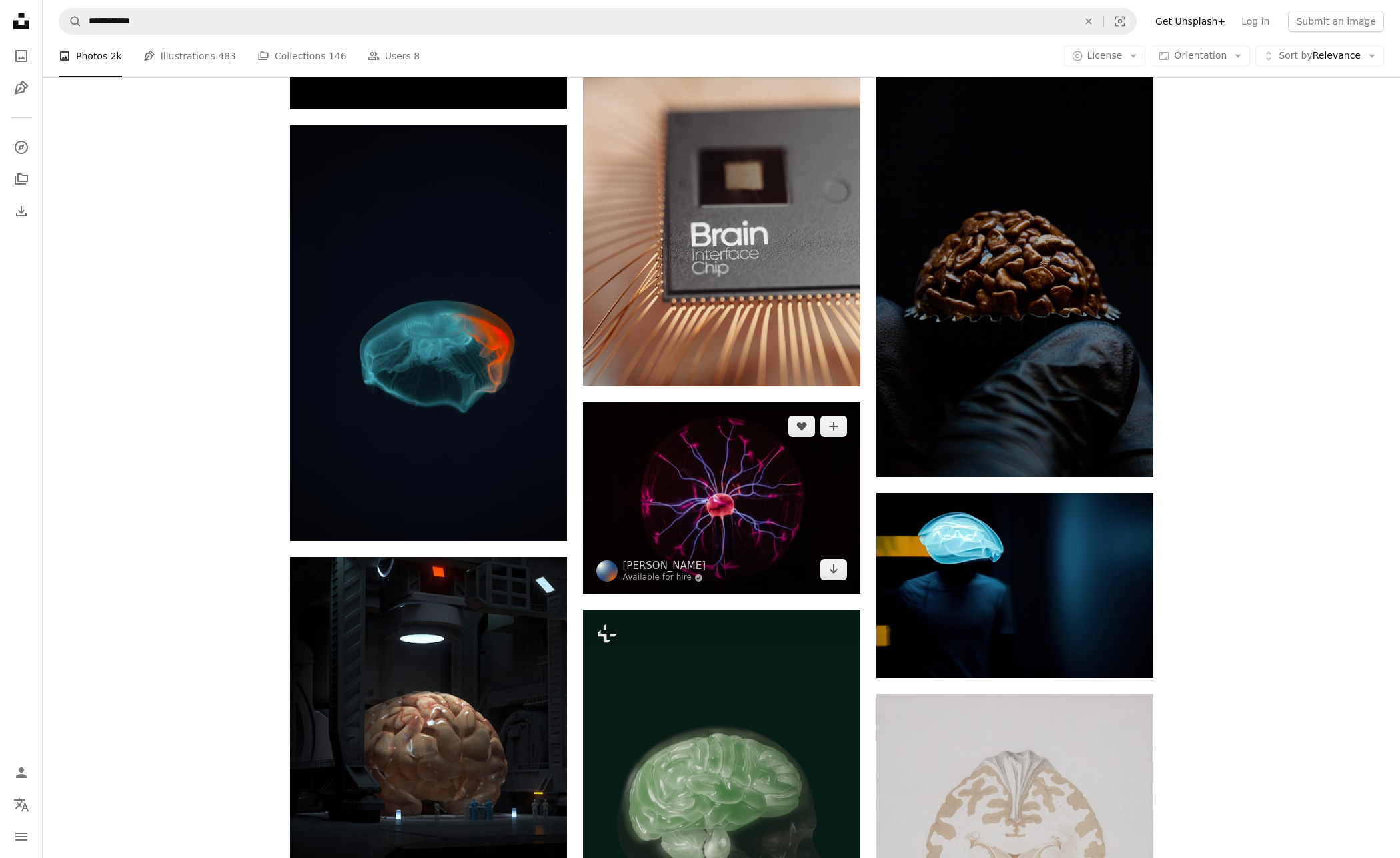
click at [646, 492] on img at bounding box center [722, 498] width 277 height 191
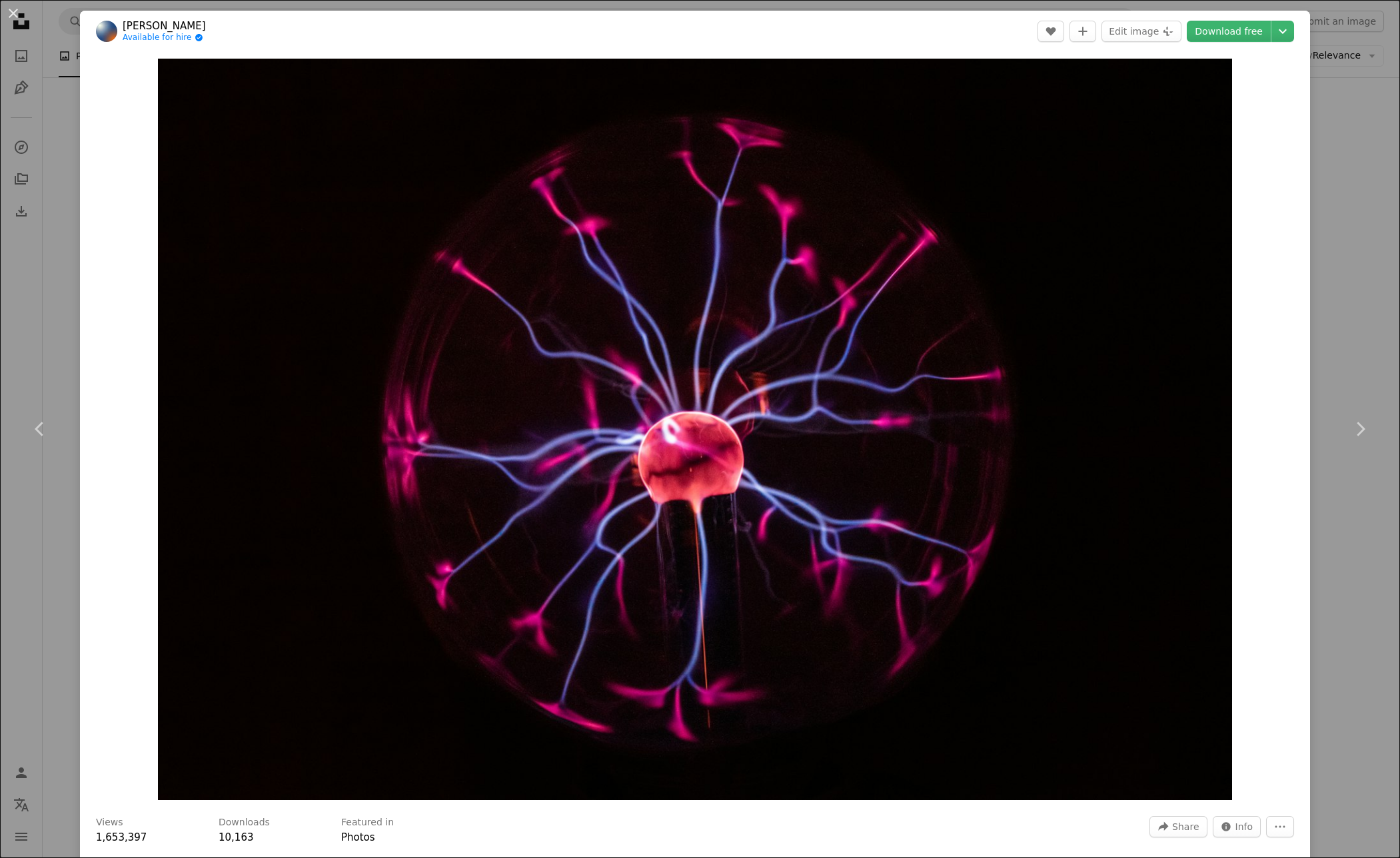
click at [1360, 303] on div "An X shape Chevron left Chevron right [PERSON_NAME] Available for hire A checkm…" at bounding box center [700, 429] width 1400 height 858
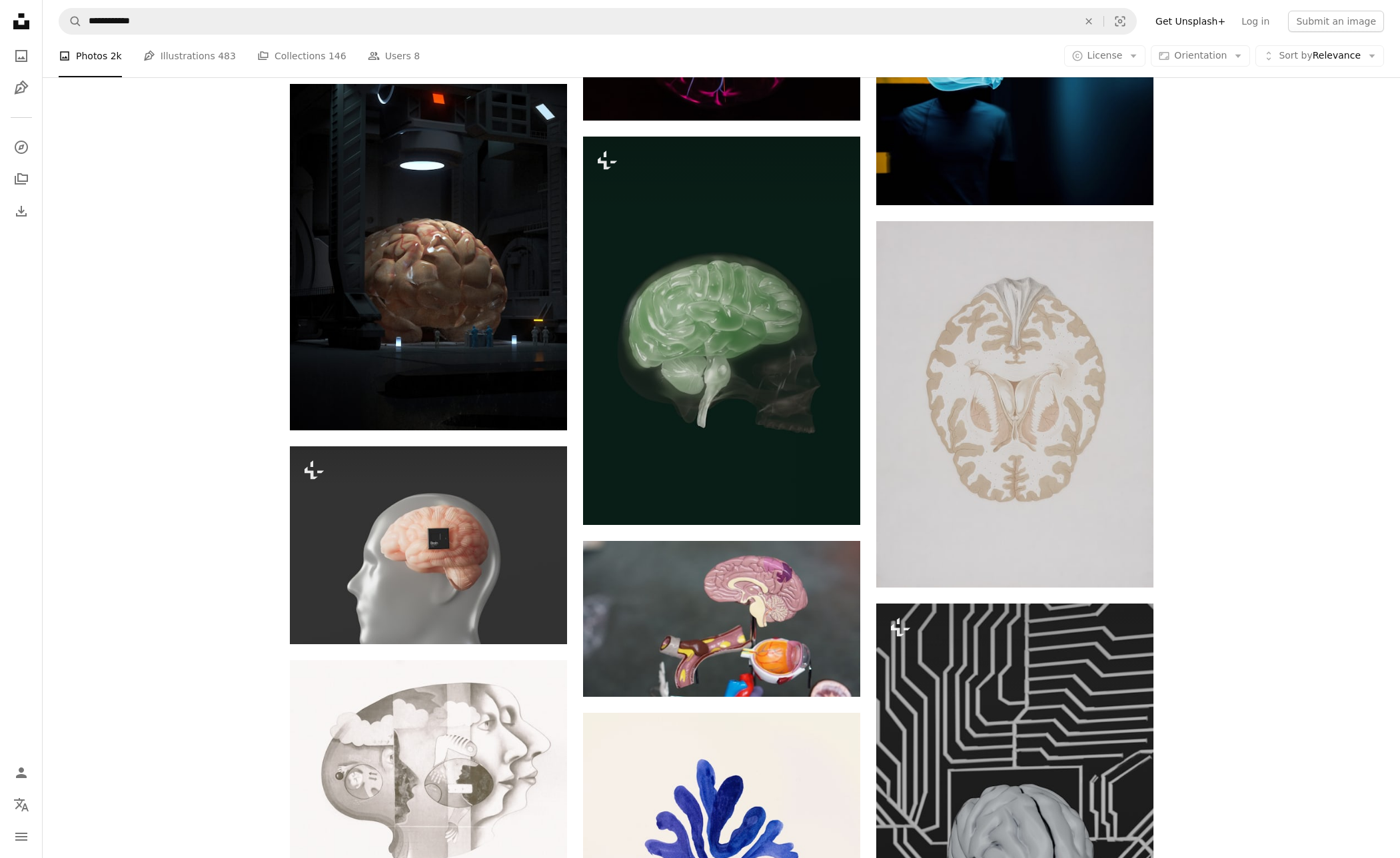
scroll to position [7072, 0]
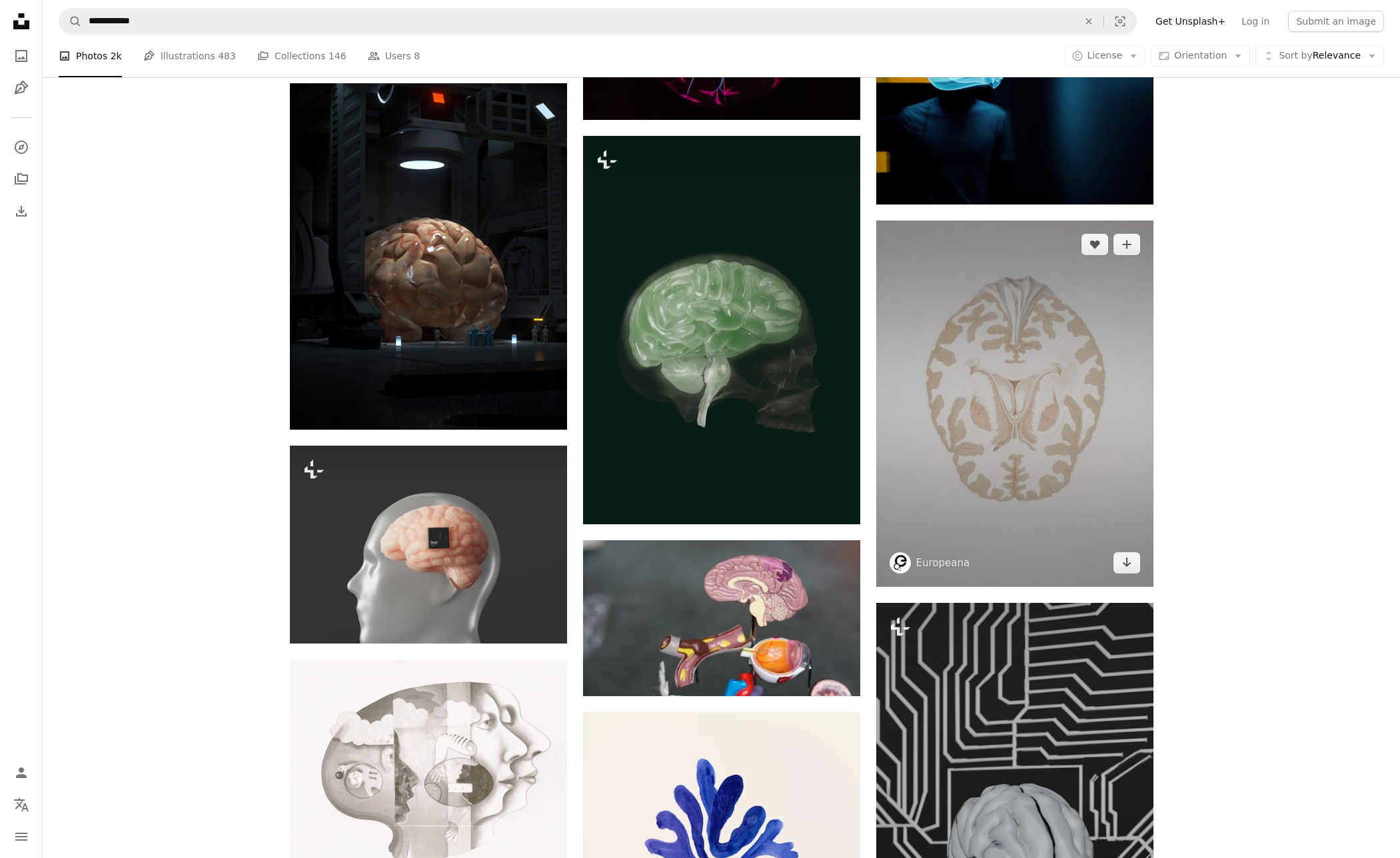
click at [1078, 387] on img at bounding box center [1015, 403] width 277 height 367
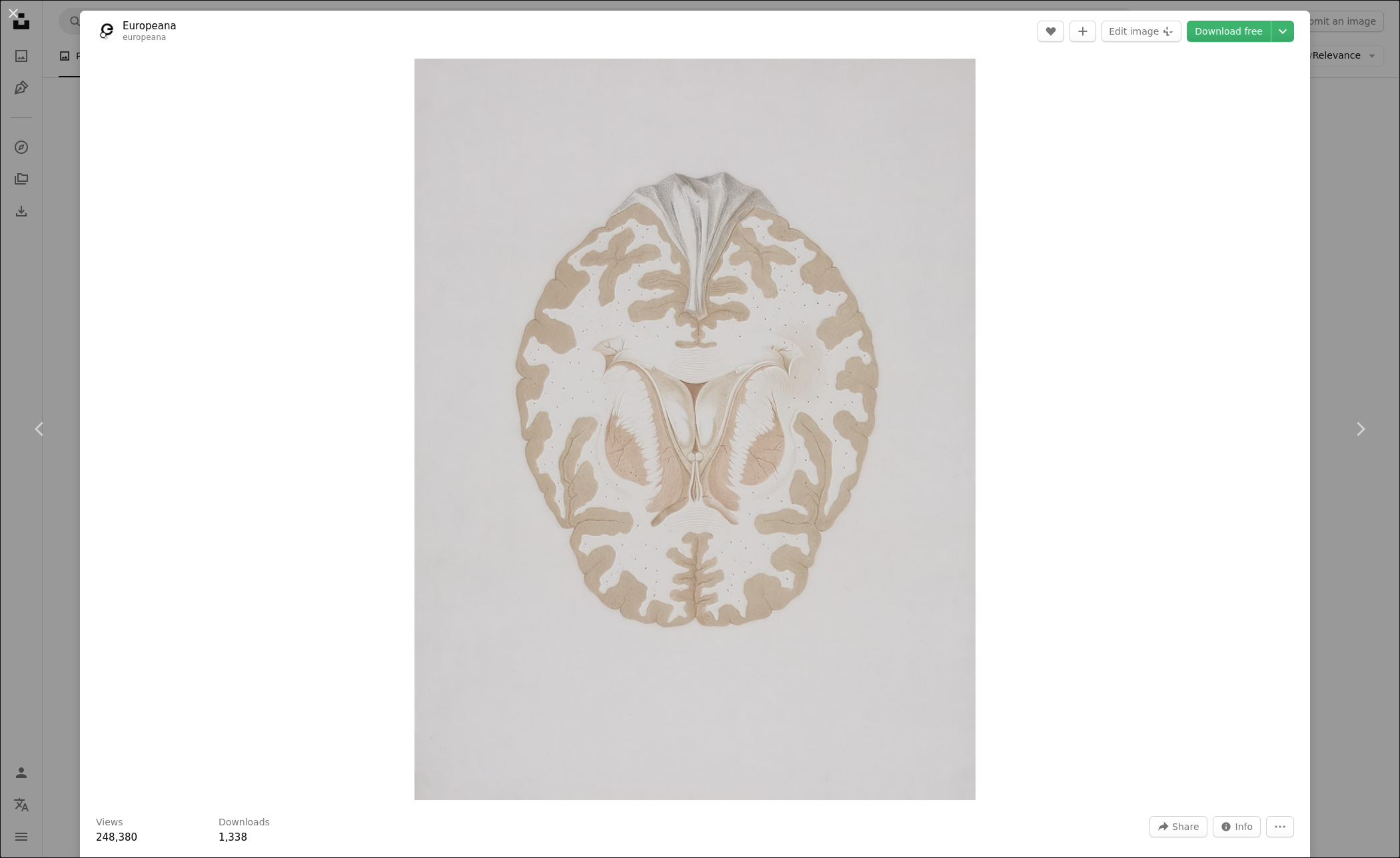
click at [1352, 289] on div "An X shape Chevron left Chevron right Europeana europeana A heart A plus sign E…" at bounding box center [700, 429] width 1400 height 858
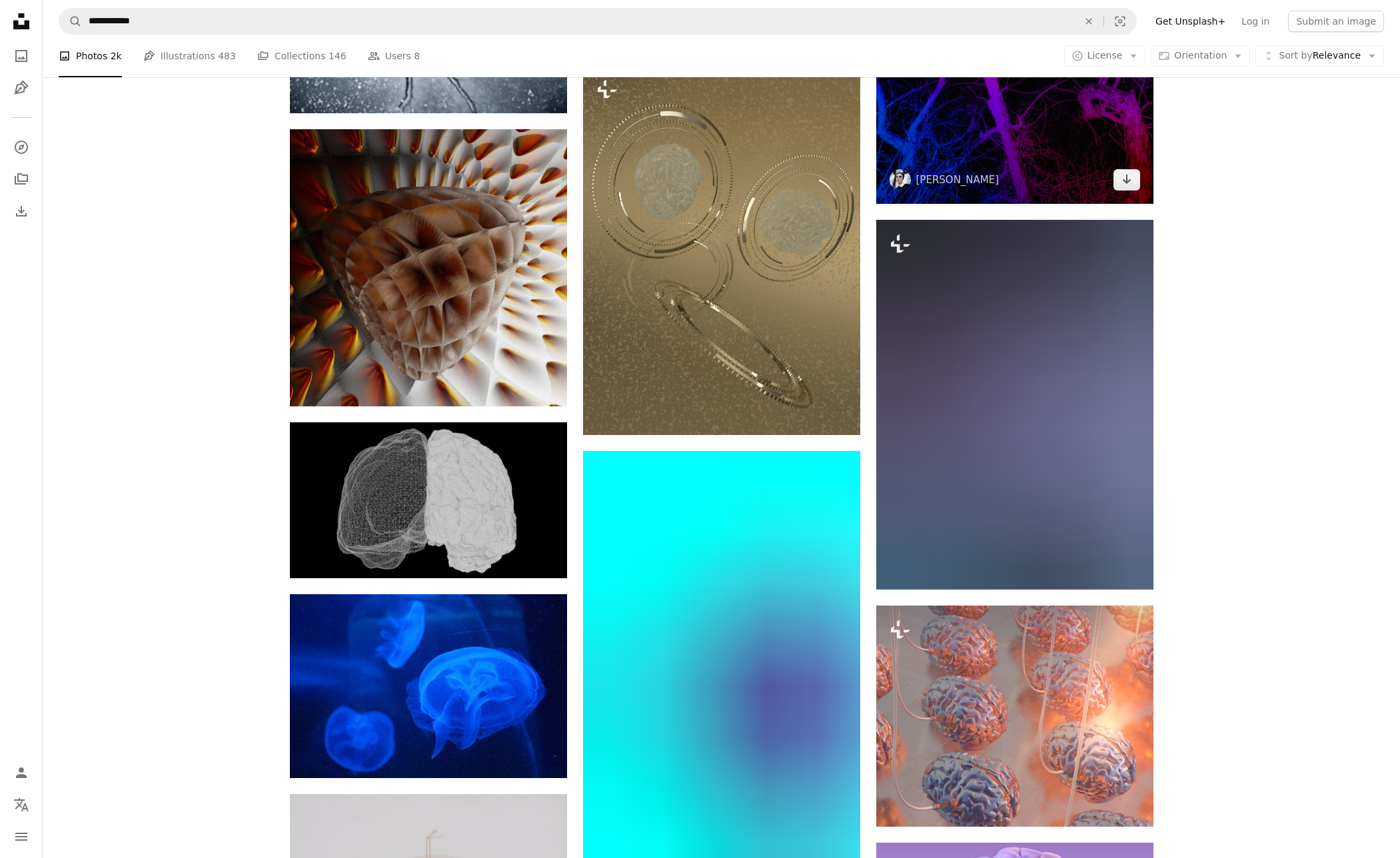
scroll to position [10450, 0]
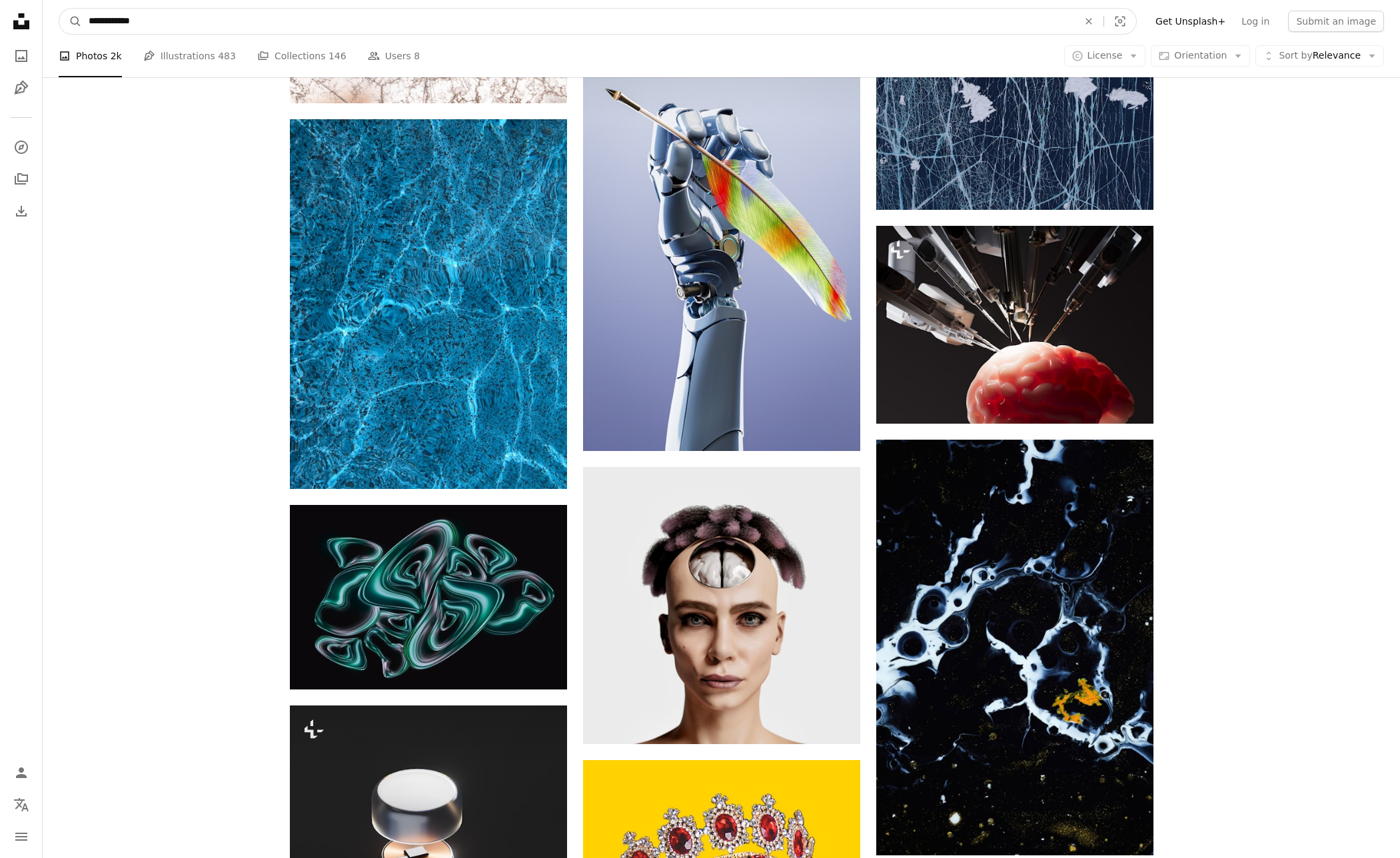
click at [231, 9] on input "**********" at bounding box center [578, 21] width 992 height 25
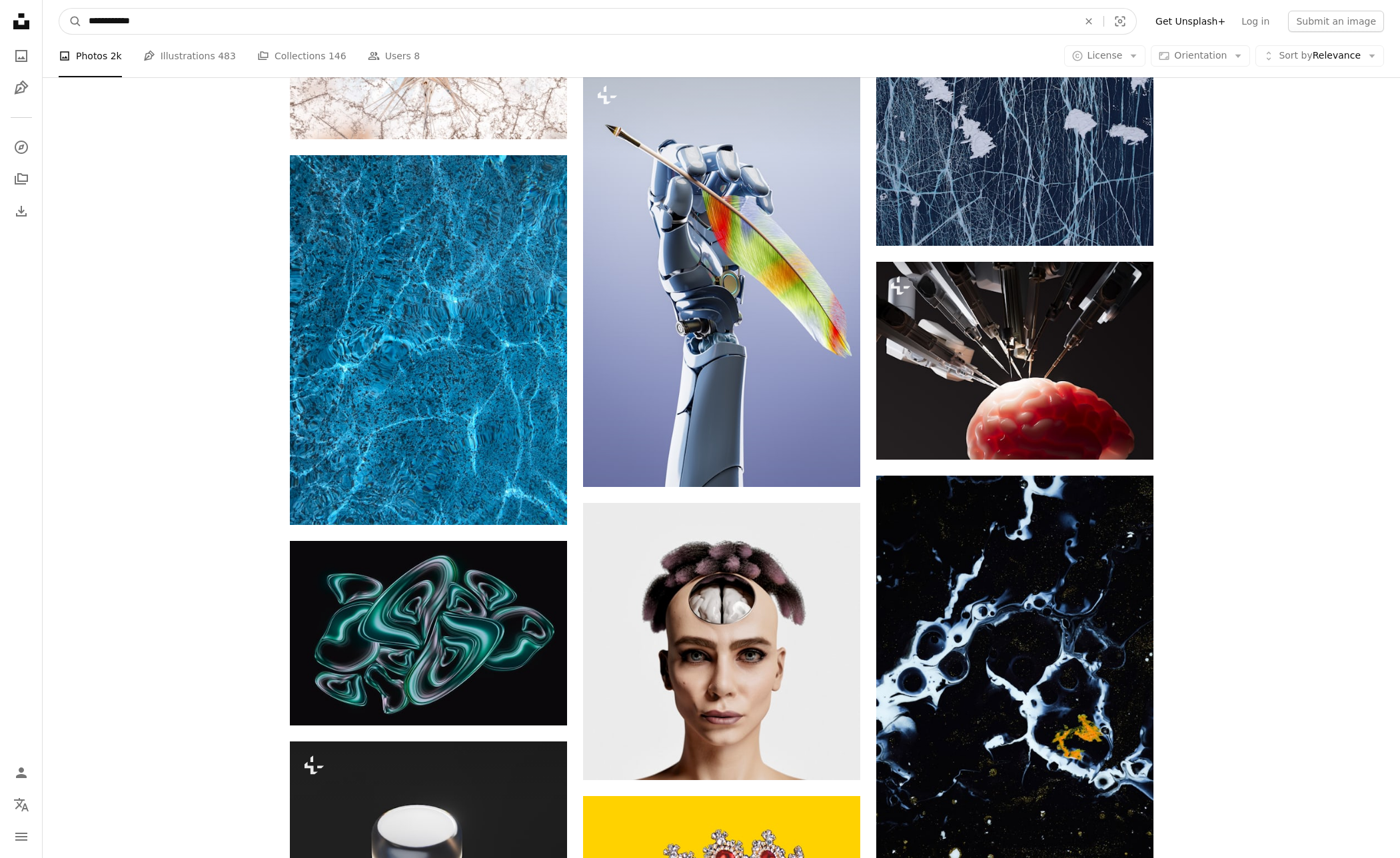
click at [231, 9] on input "**********" at bounding box center [578, 21] width 992 height 25
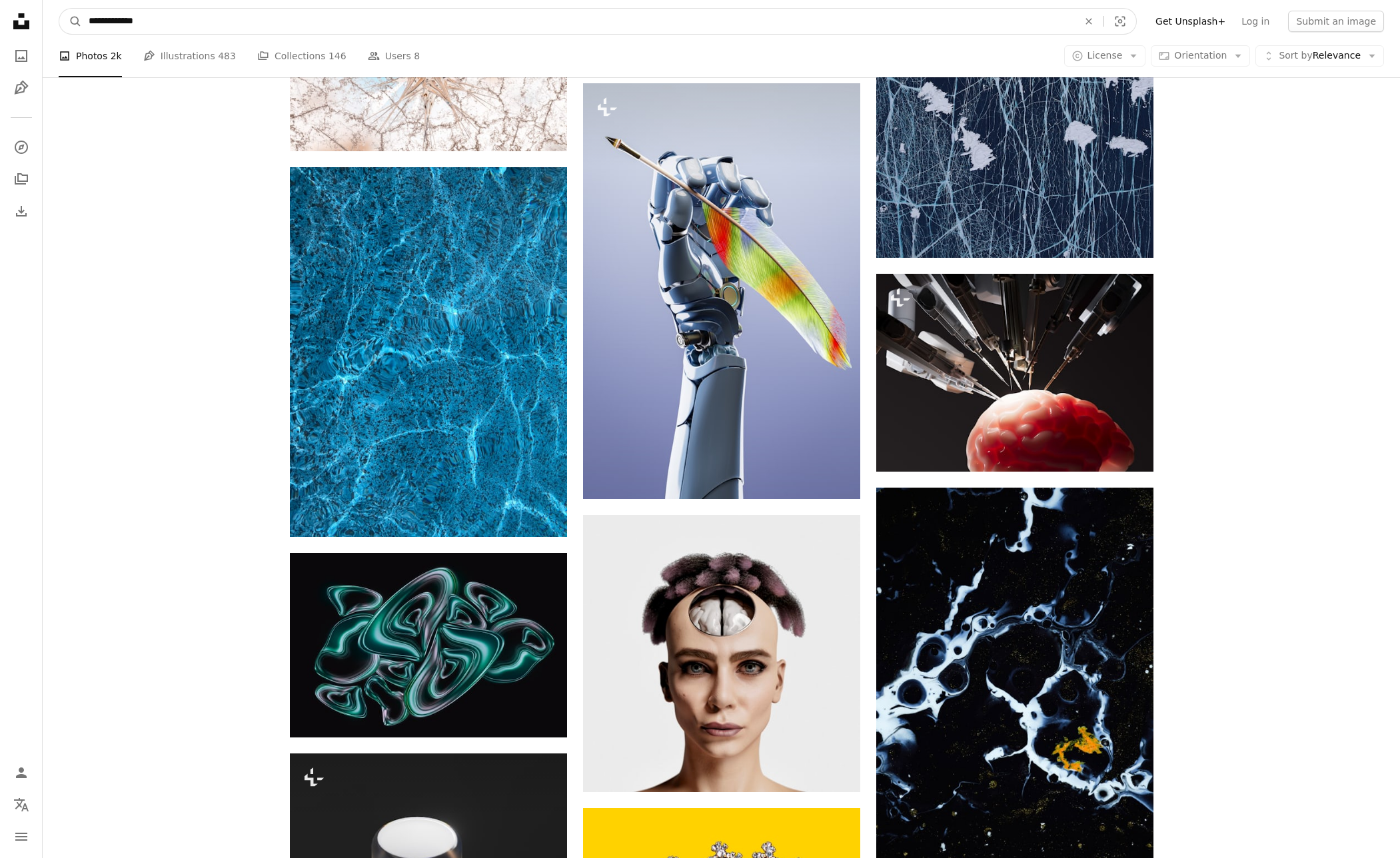
type input "**********"
click button "A magnifying glass" at bounding box center [71, 21] width 23 height 25
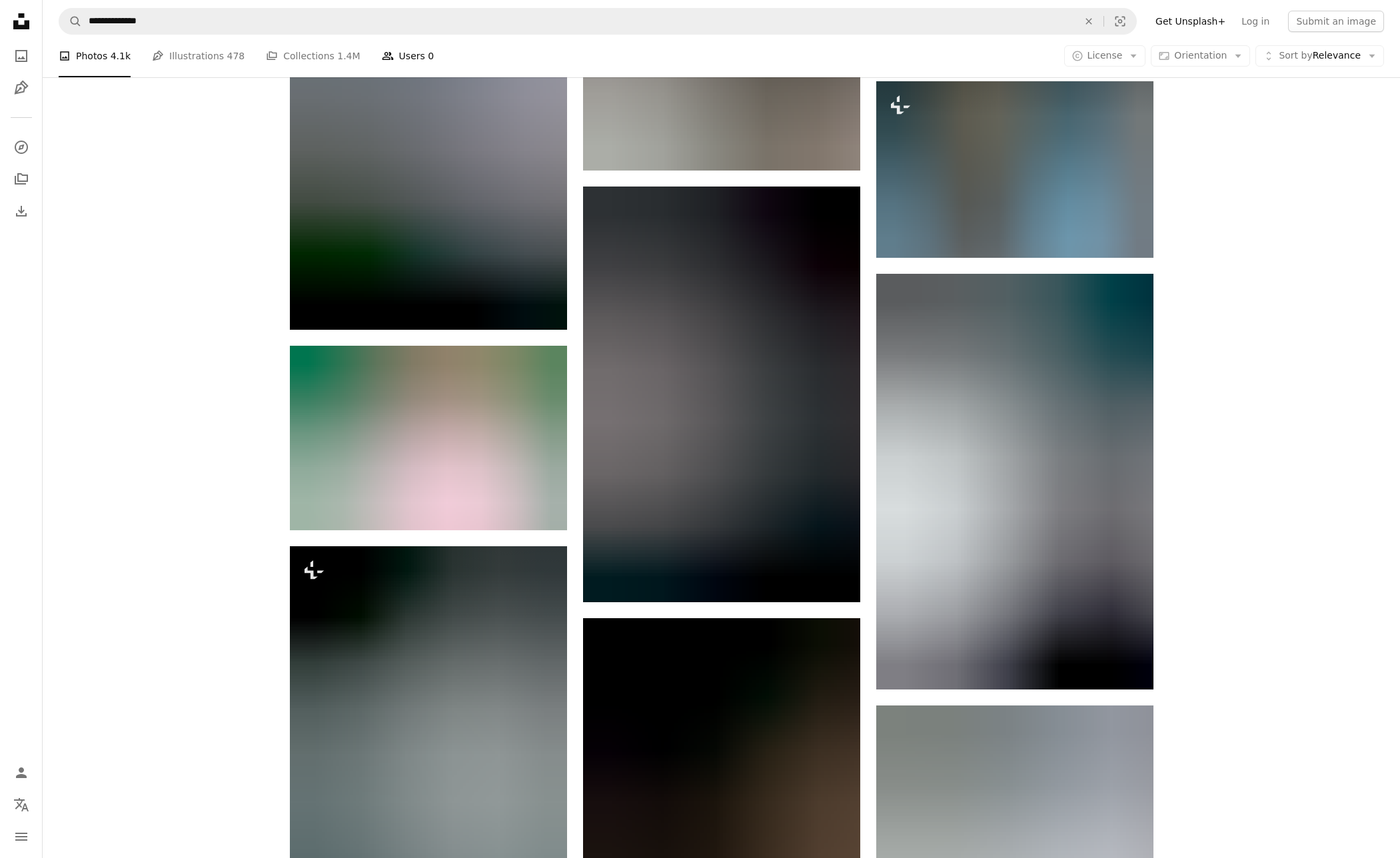
scroll to position [7805, 0]
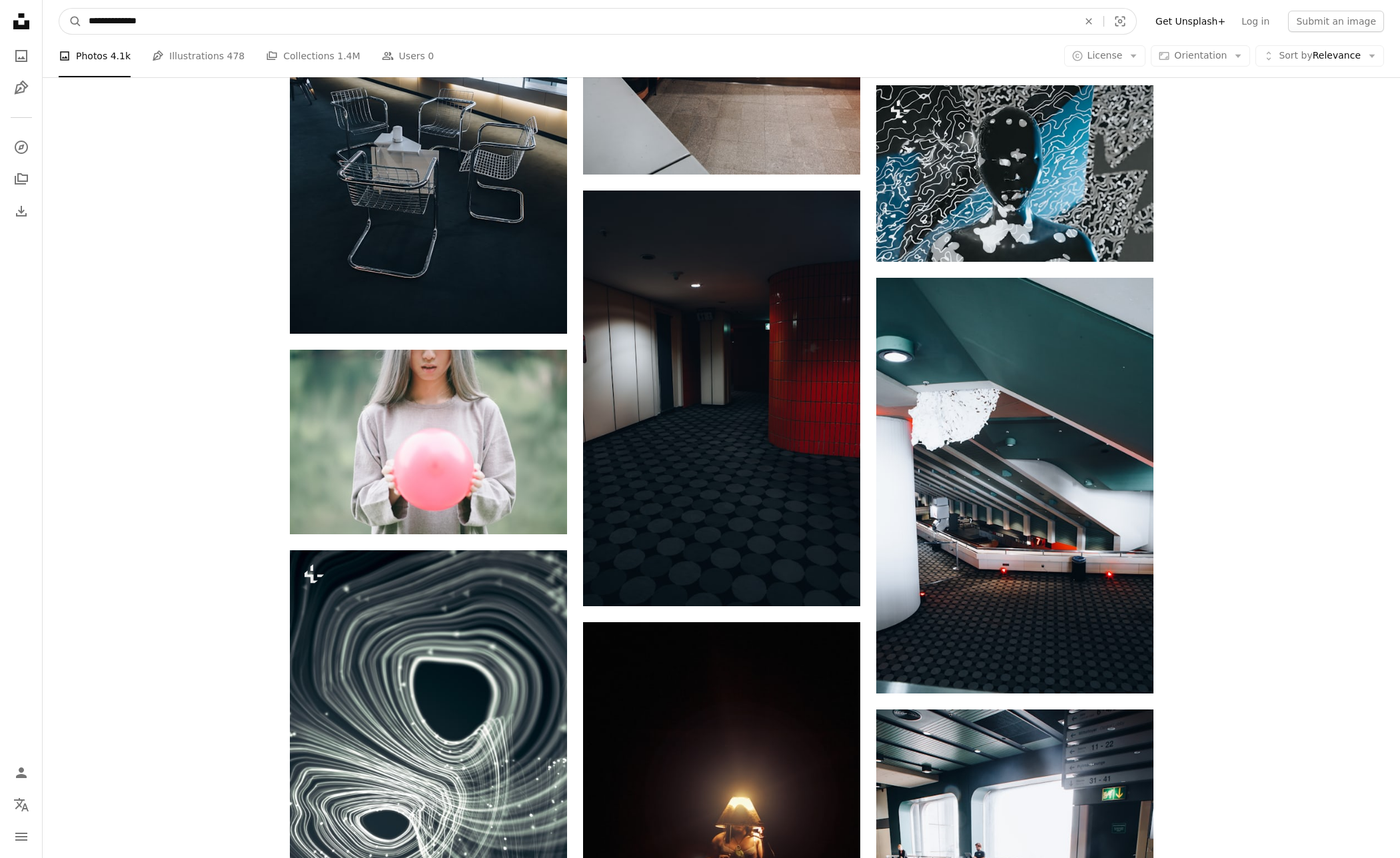
click at [158, 20] on input "**********" at bounding box center [578, 21] width 992 height 25
click at [158, 20] on input "**********" at bounding box center [578, 21] width 992 height 25
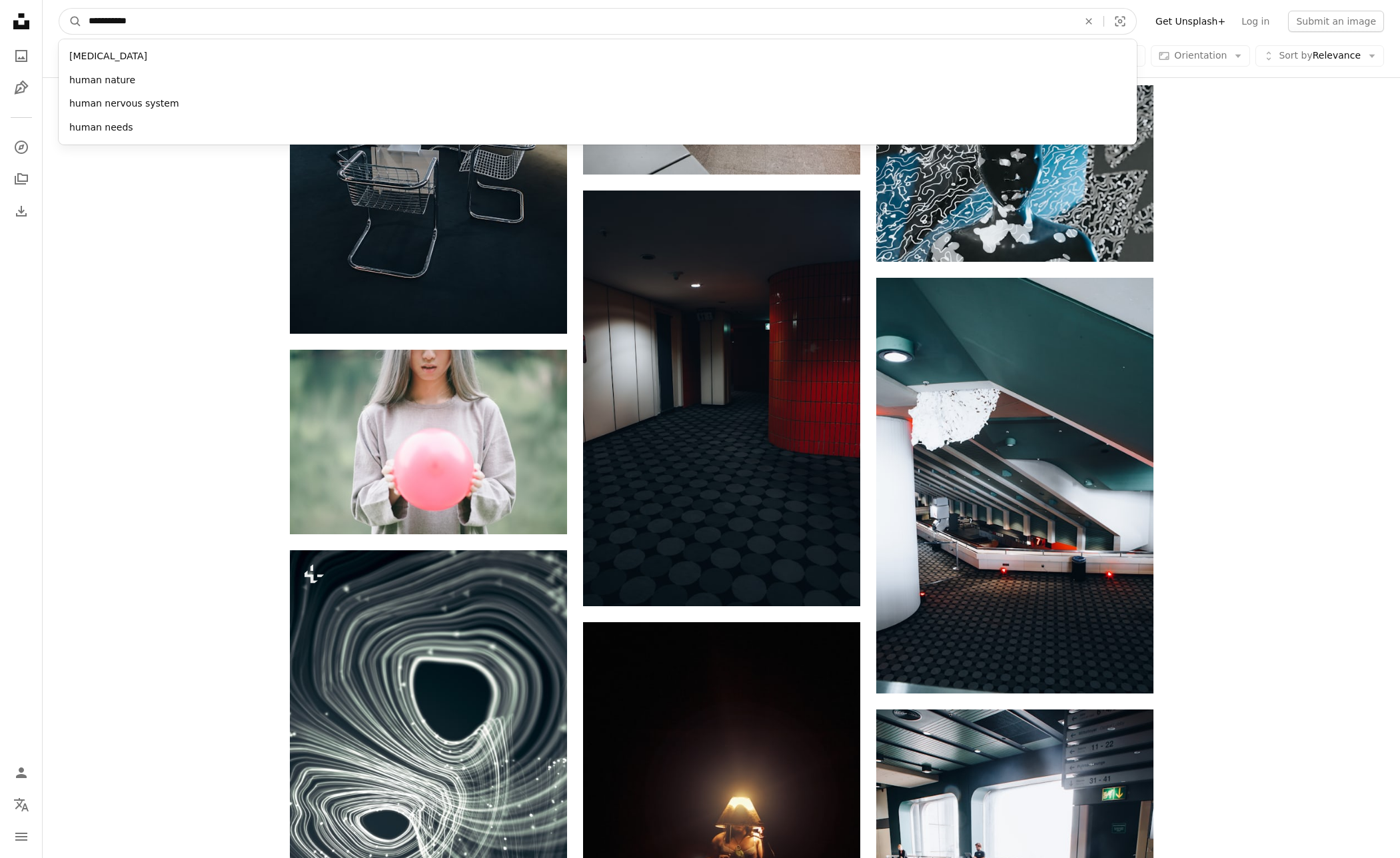
type input "**********"
click button "A magnifying glass" at bounding box center [71, 21] width 23 height 25
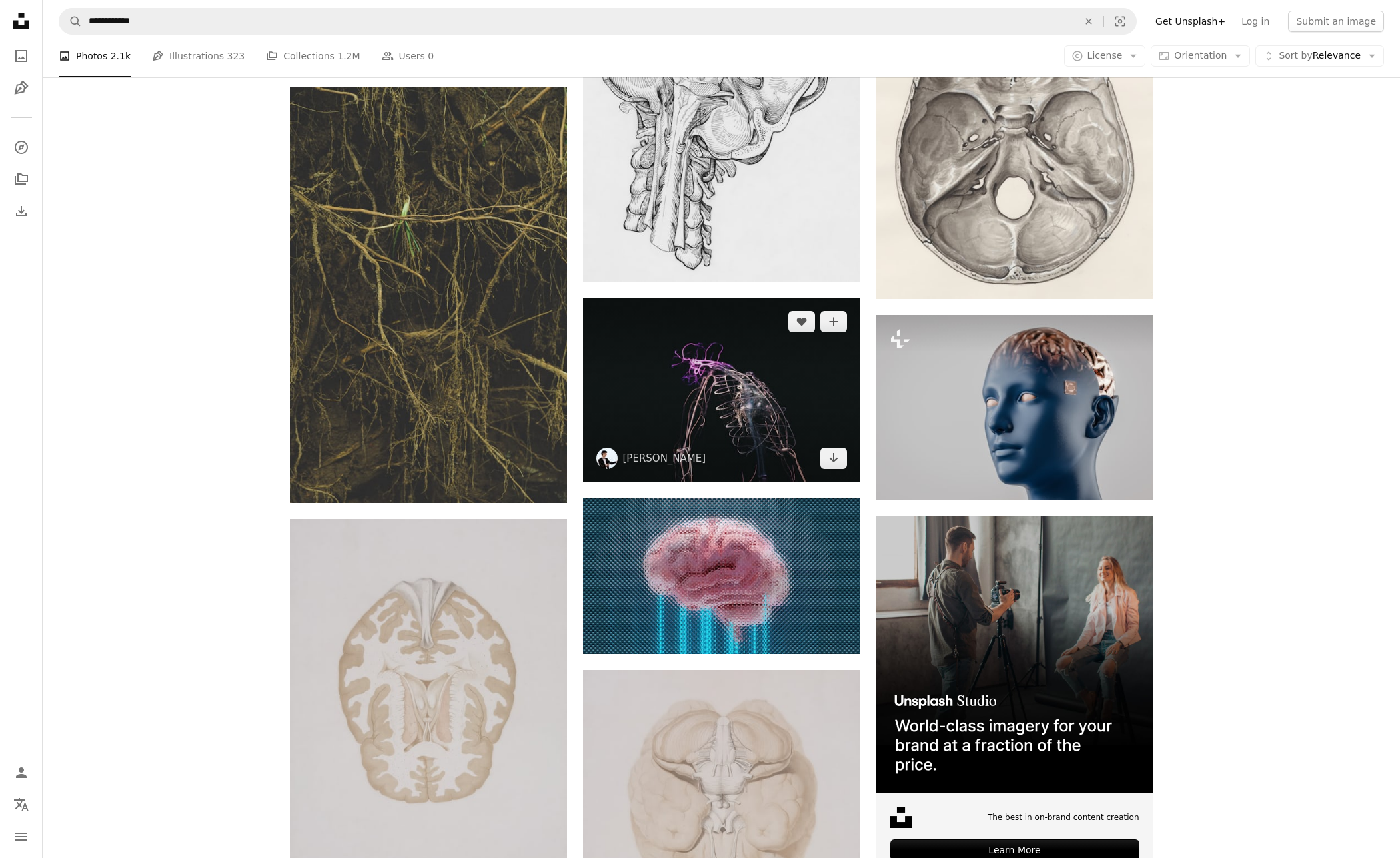
scroll to position [3332, 0]
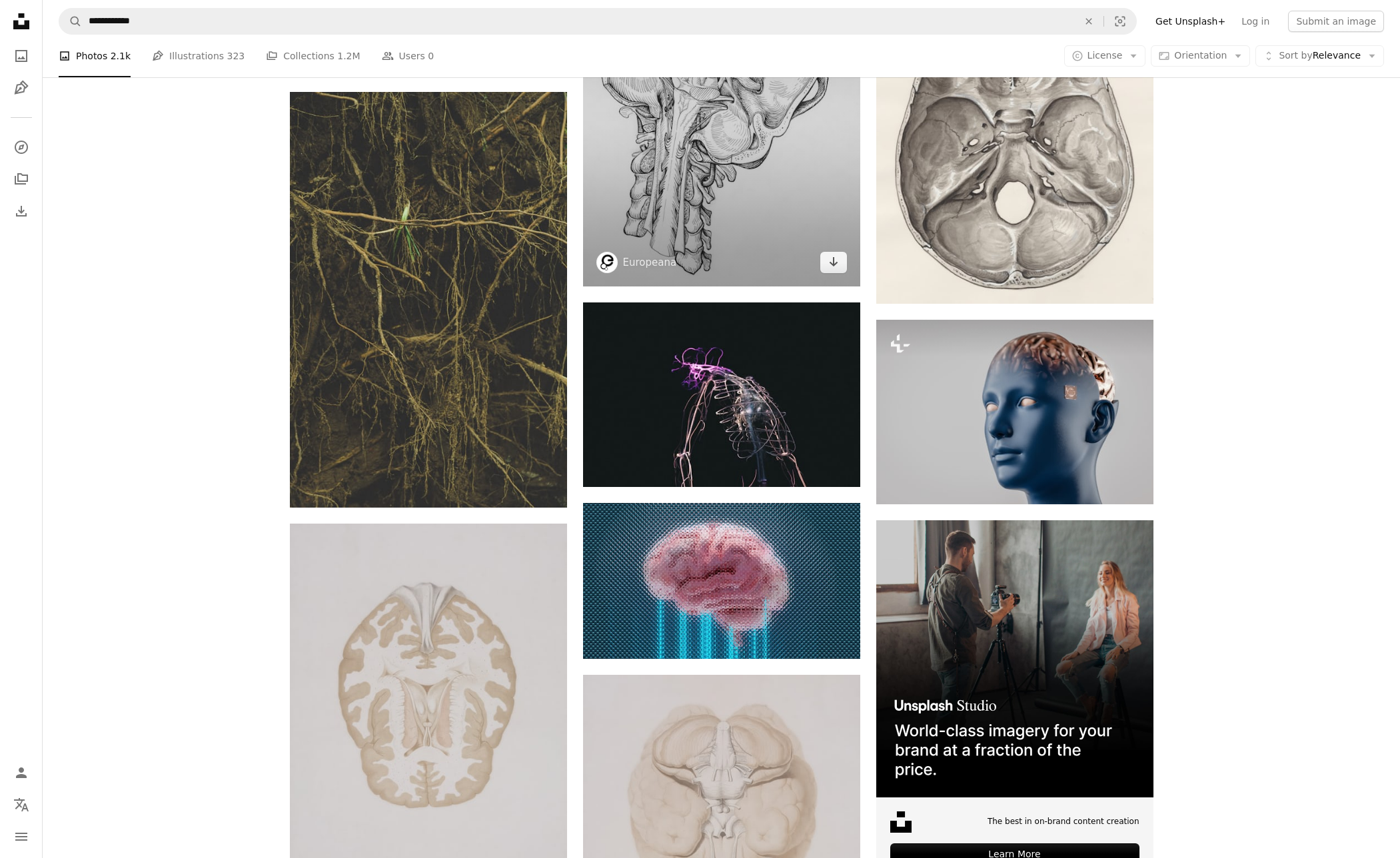
click at [752, 171] on img at bounding box center [722, 115] width 277 height 343
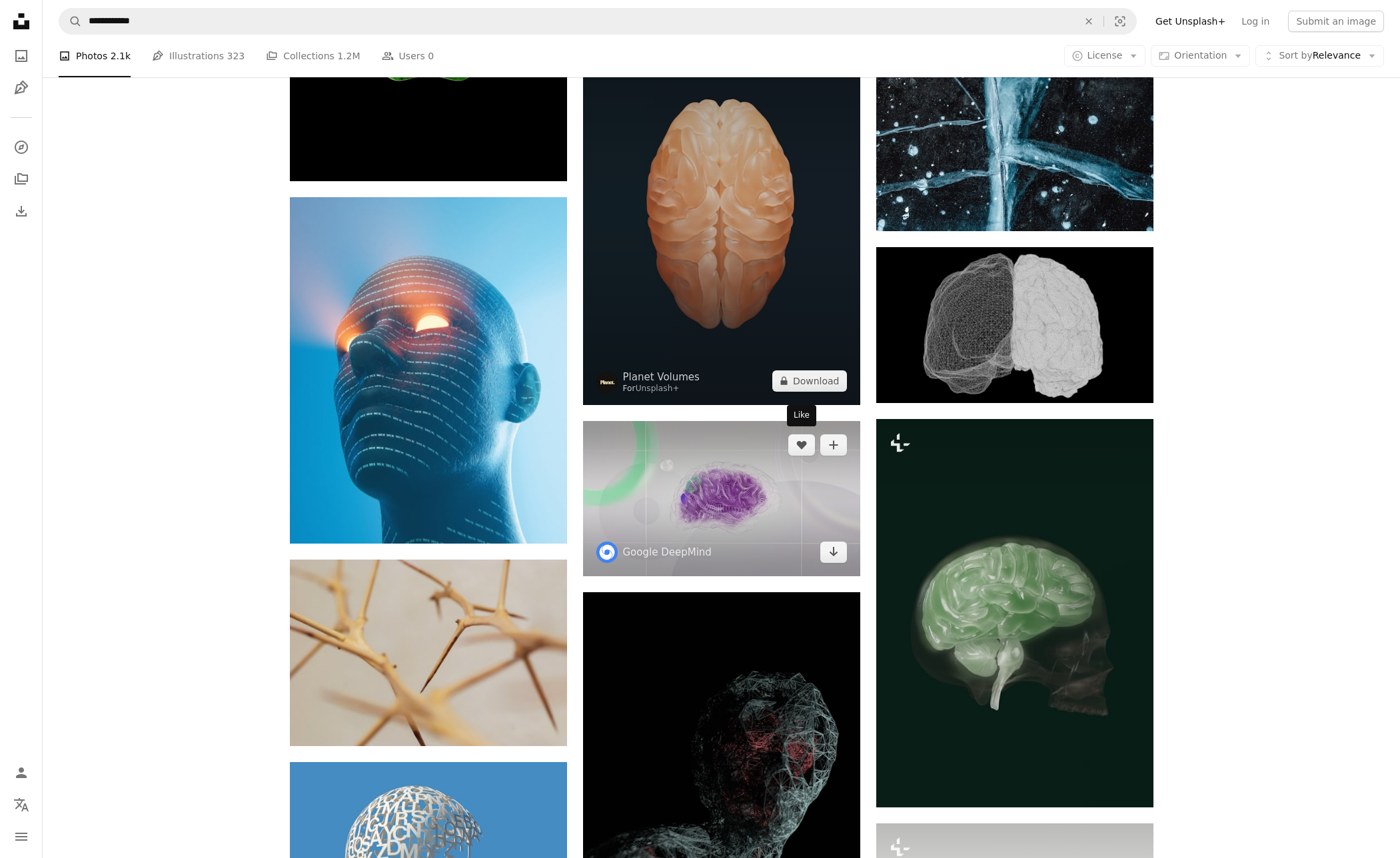
scroll to position [12240, 0]
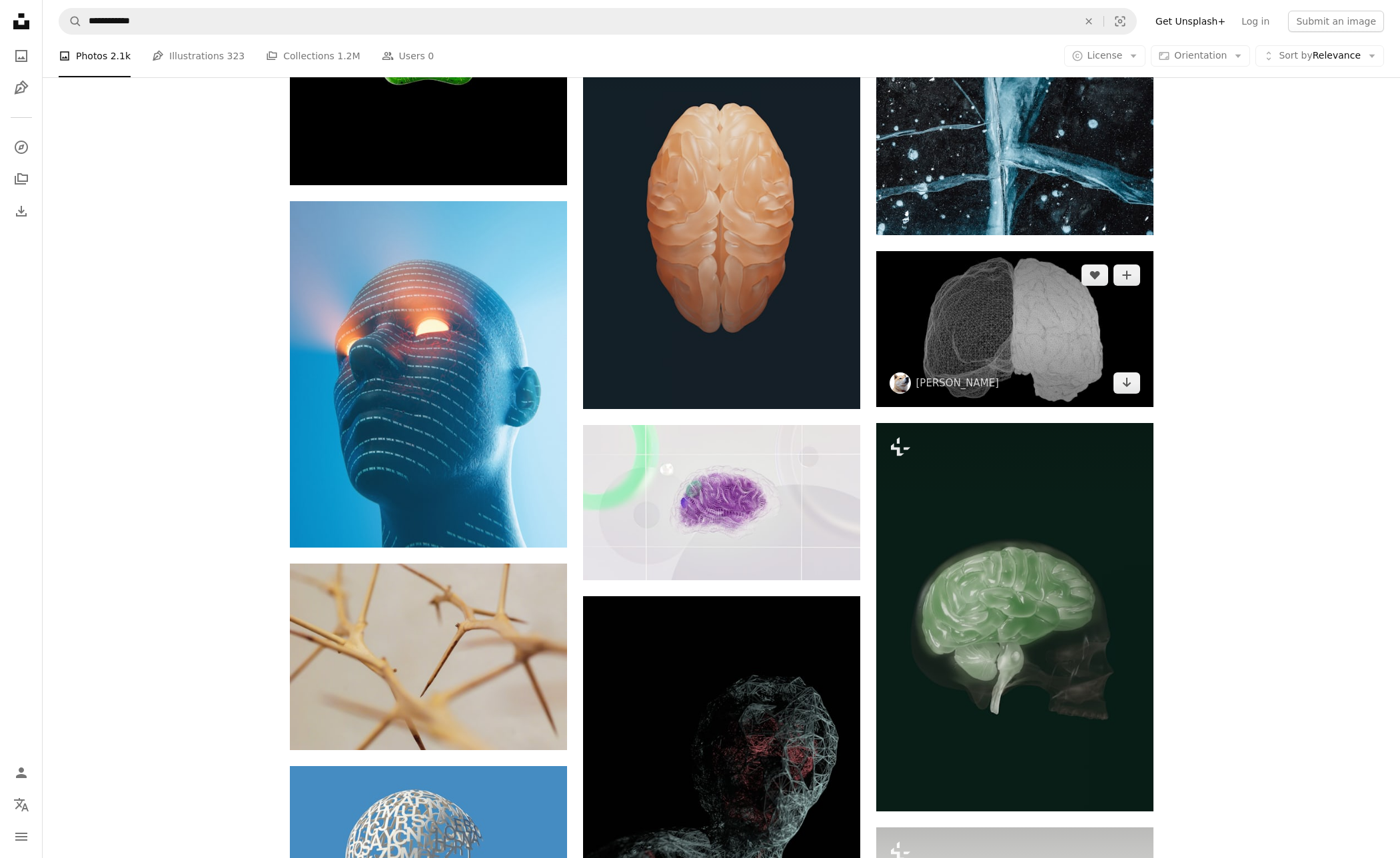
click at [1008, 345] on img at bounding box center [1015, 329] width 277 height 156
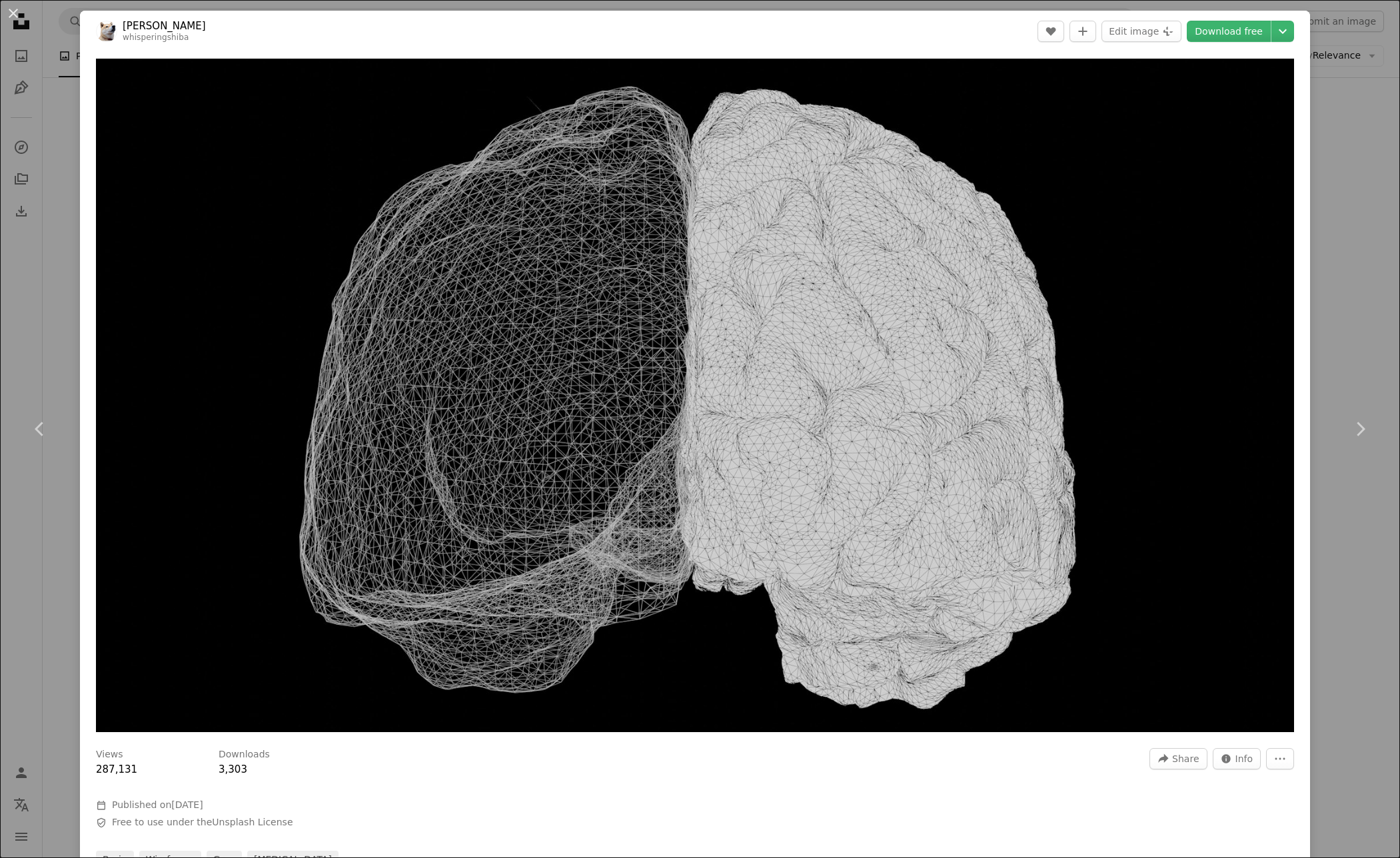
drag, startPoint x: 1338, startPoint y: 156, endPoint x: 1295, endPoint y: 182, distance: 50.2
click at [1338, 156] on div "An X shape Chevron left Chevron right [PERSON_NAME] whisperingshiba A heart A p…" at bounding box center [700, 429] width 1400 height 858
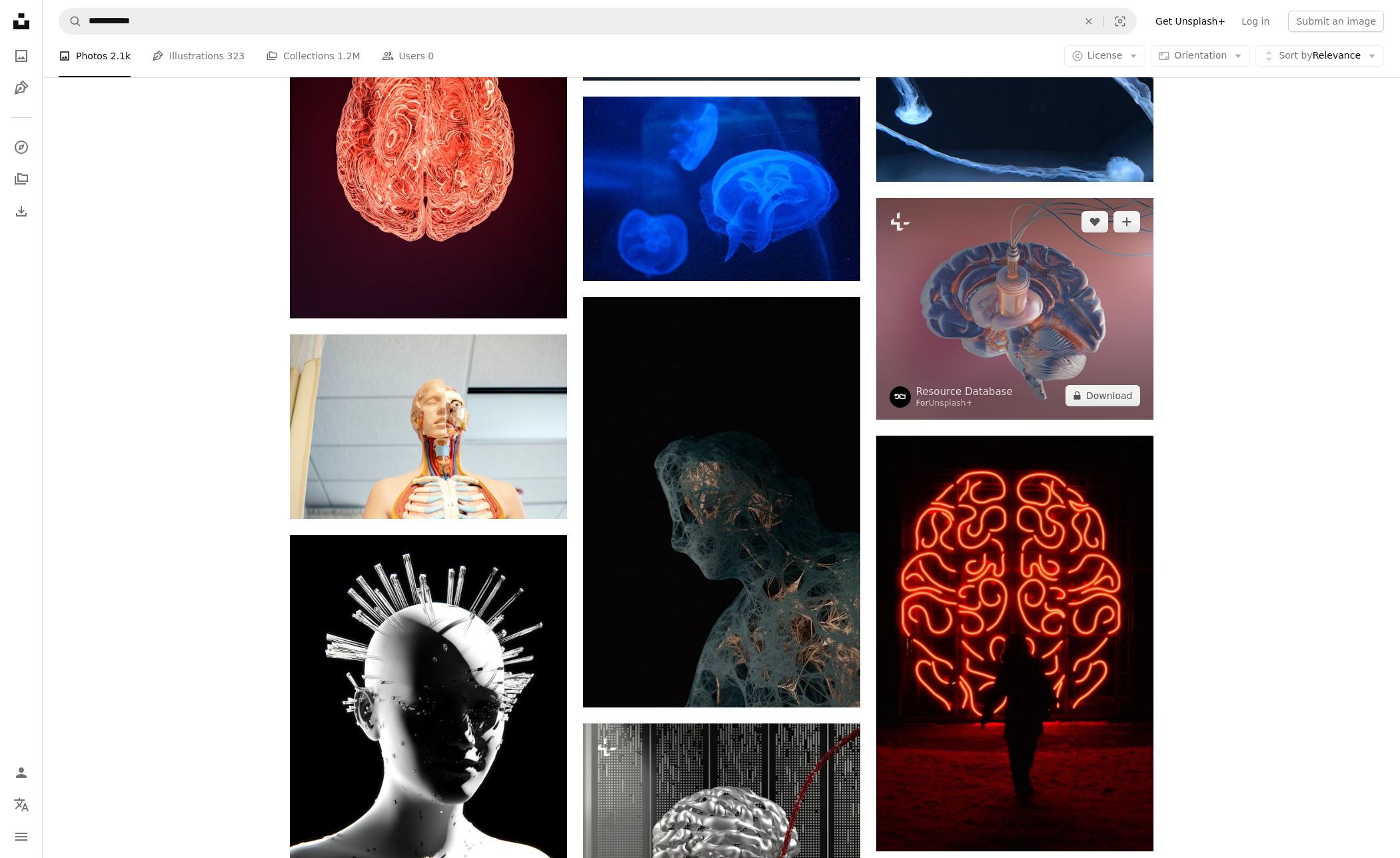
scroll to position [16986, 0]
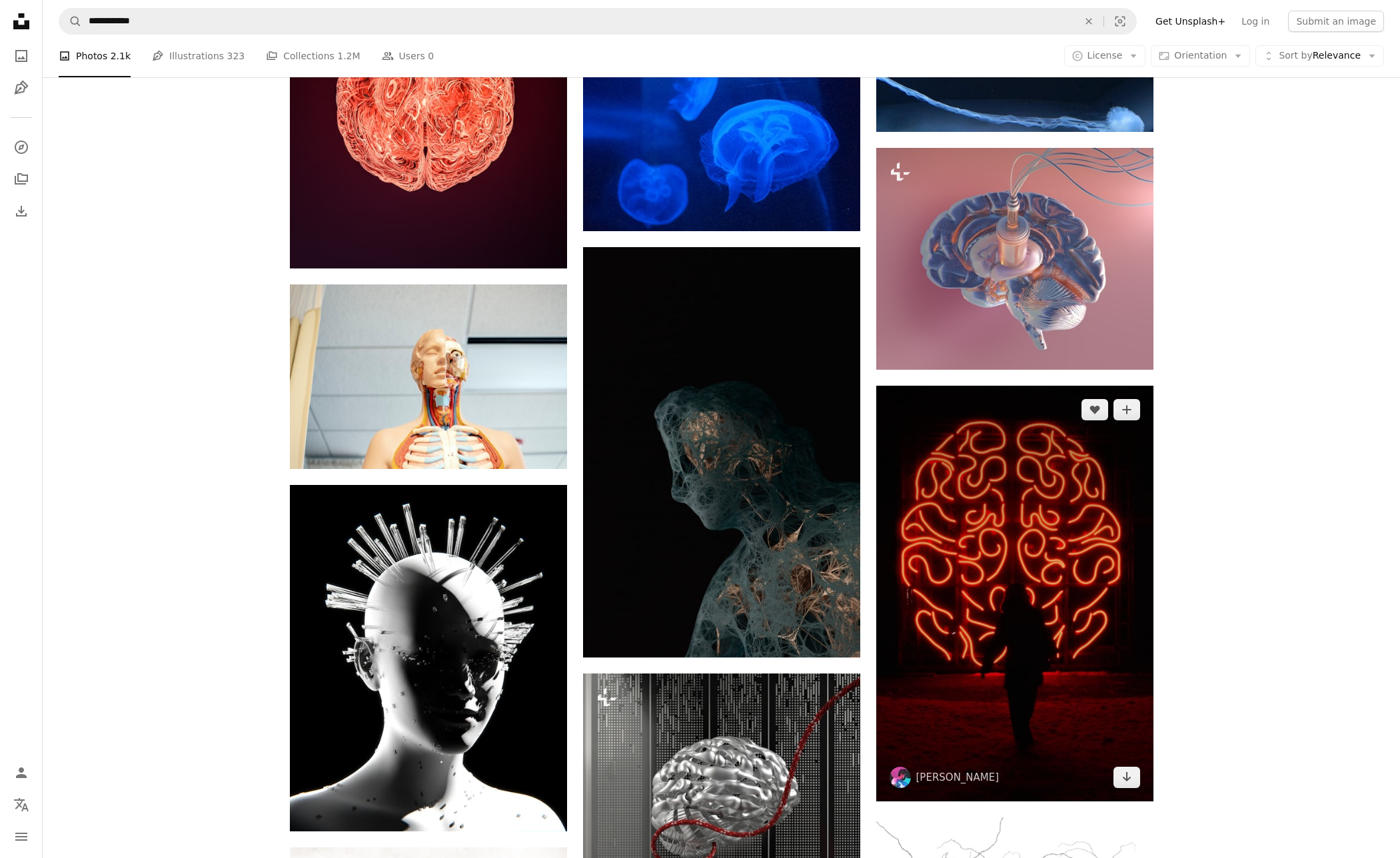
click at [995, 525] on img at bounding box center [1015, 593] width 277 height 416
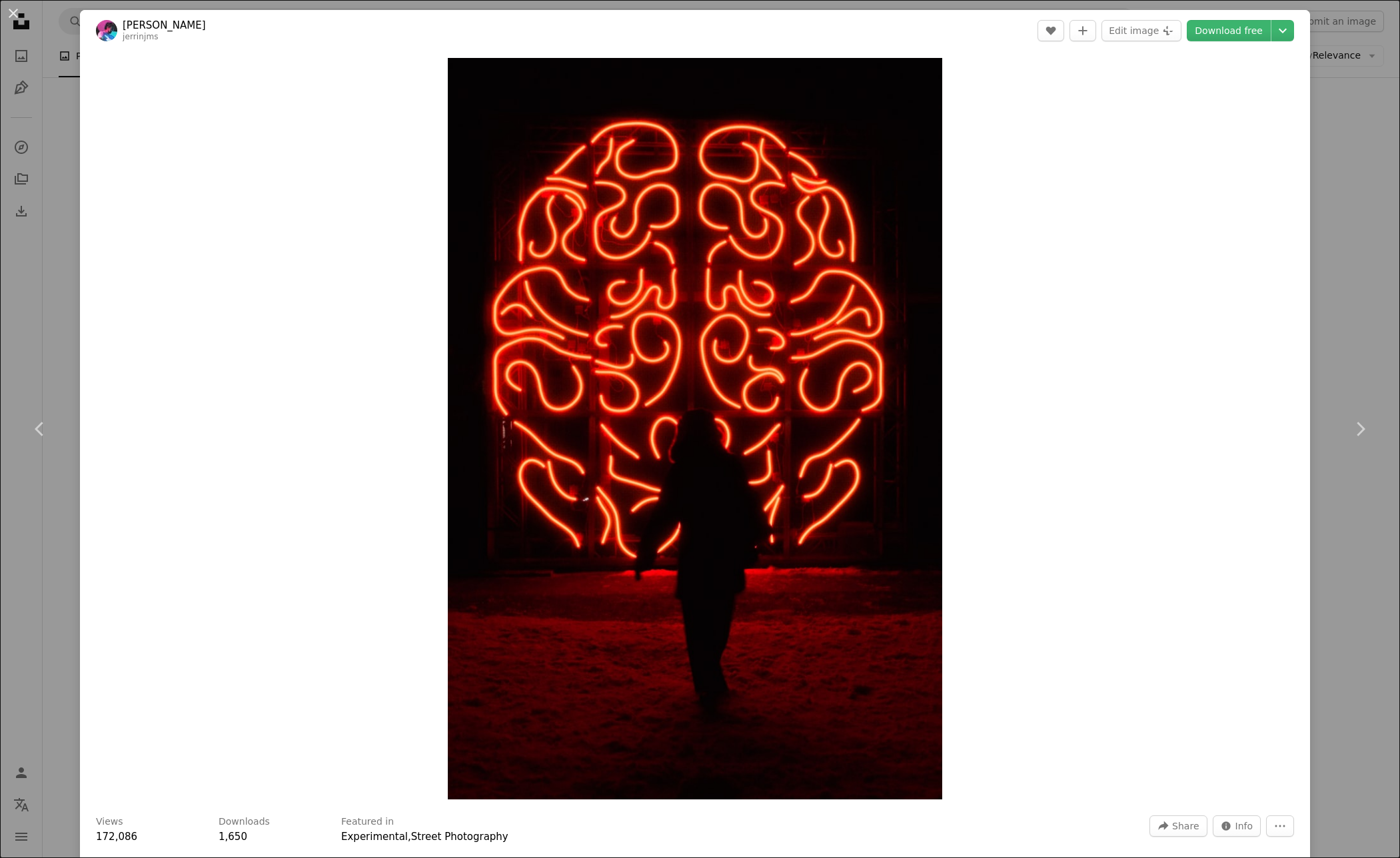
drag, startPoint x: 1257, startPoint y: 32, endPoint x: 1259, endPoint y: 44, distance: 12.2
click at [1257, 32] on link "Download free" at bounding box center [1229, 30] width 84 height 21
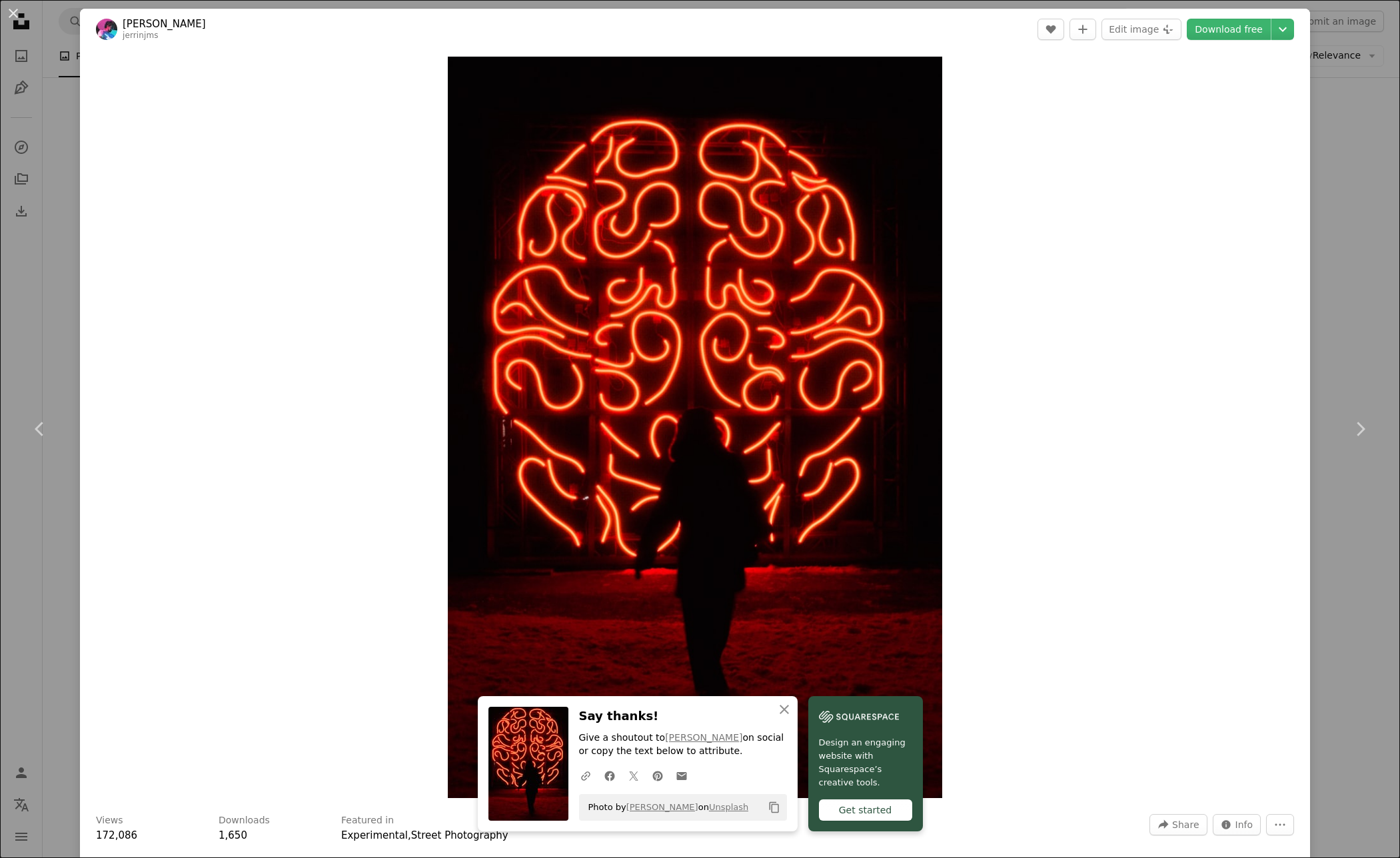
scroll to position [1, 0]
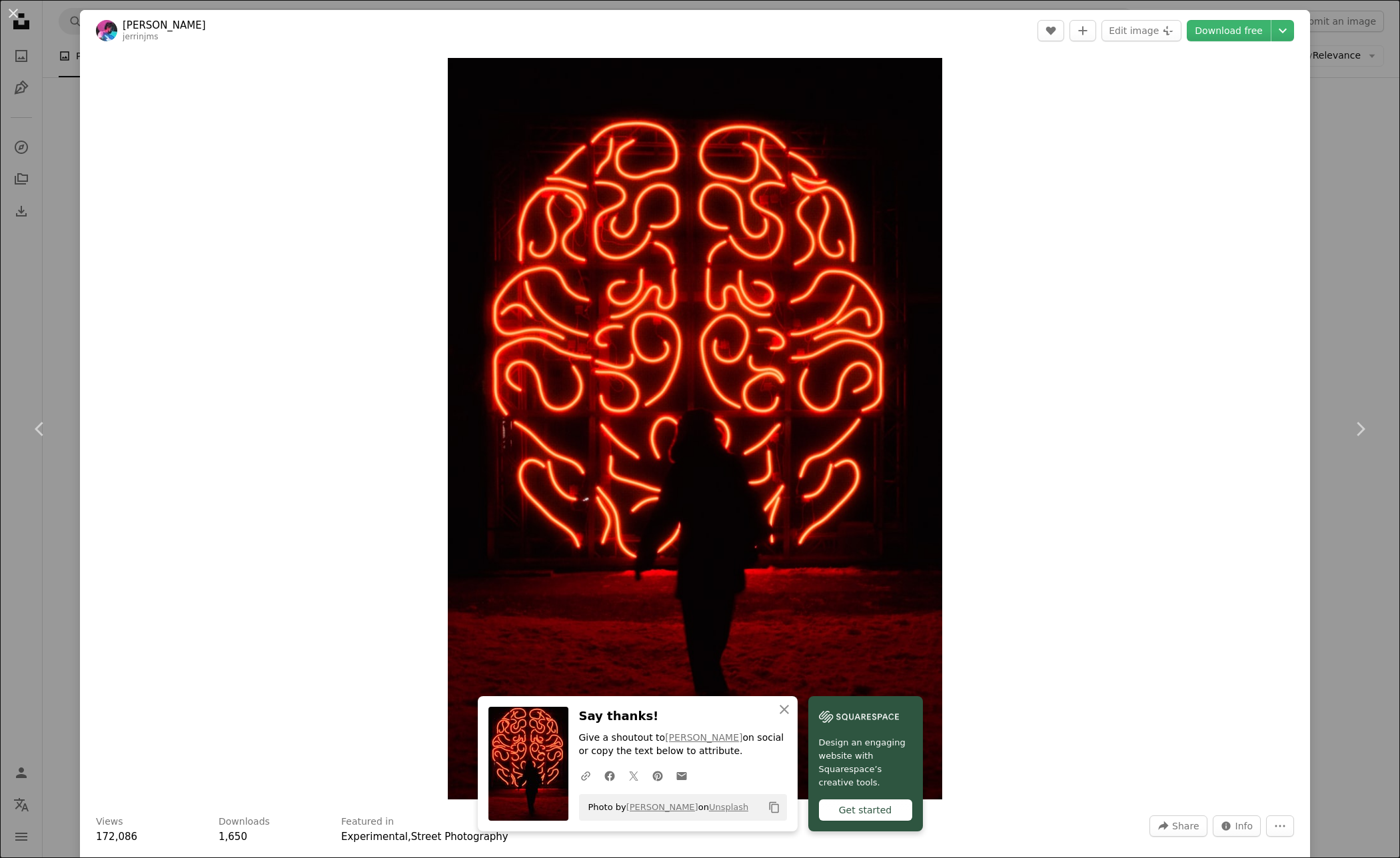
click at [1395, 102] on div "An X shape Chevron left Chevron right [PERSON_NAME] A heart A plus sign Edit im…" at bounding box center [700, 429] width 1400 height 858
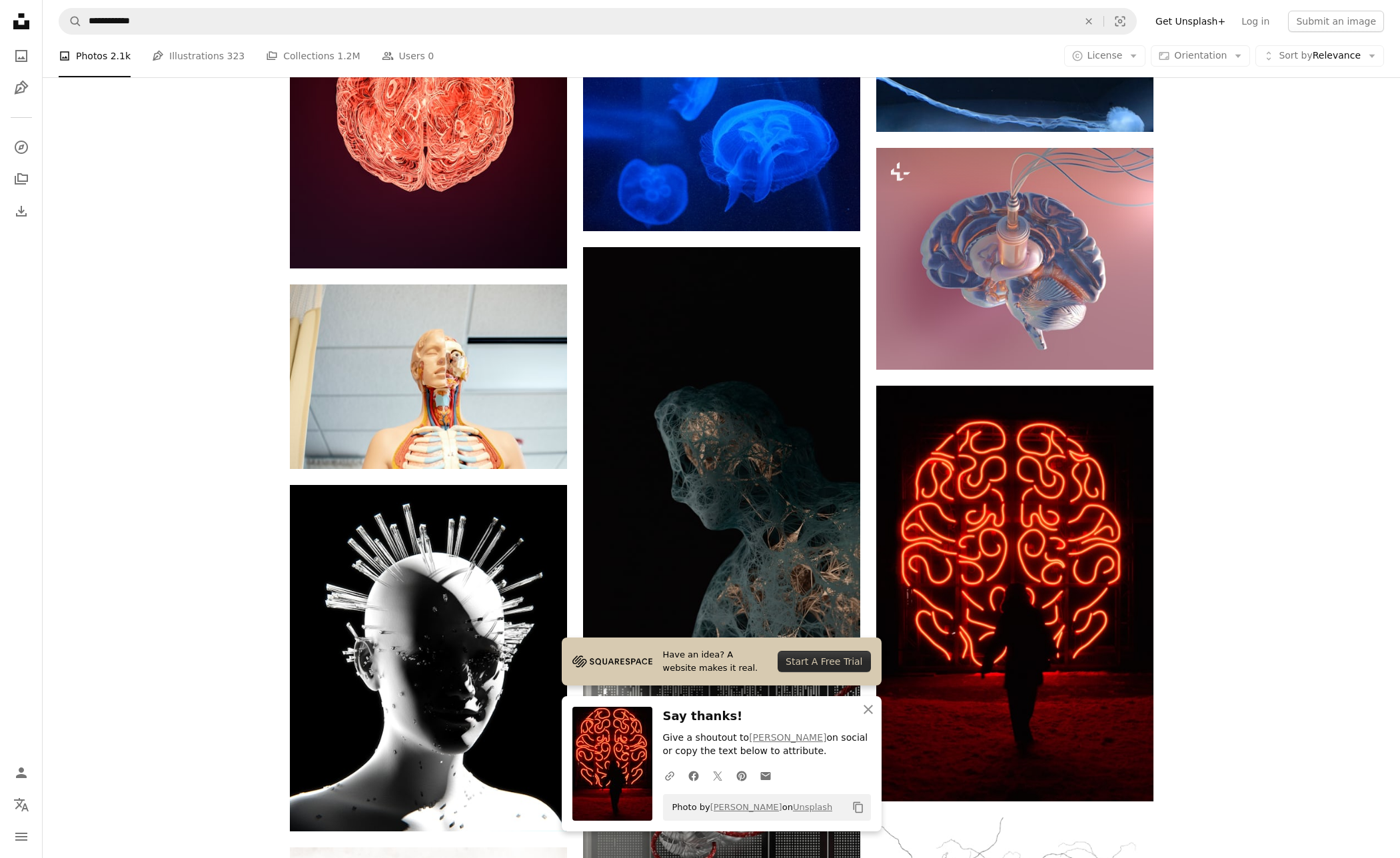
drag, startPoint x: 1352, startPoint y: 479, endPoint x: 1361, endPoint y: 472, distance: 11.4
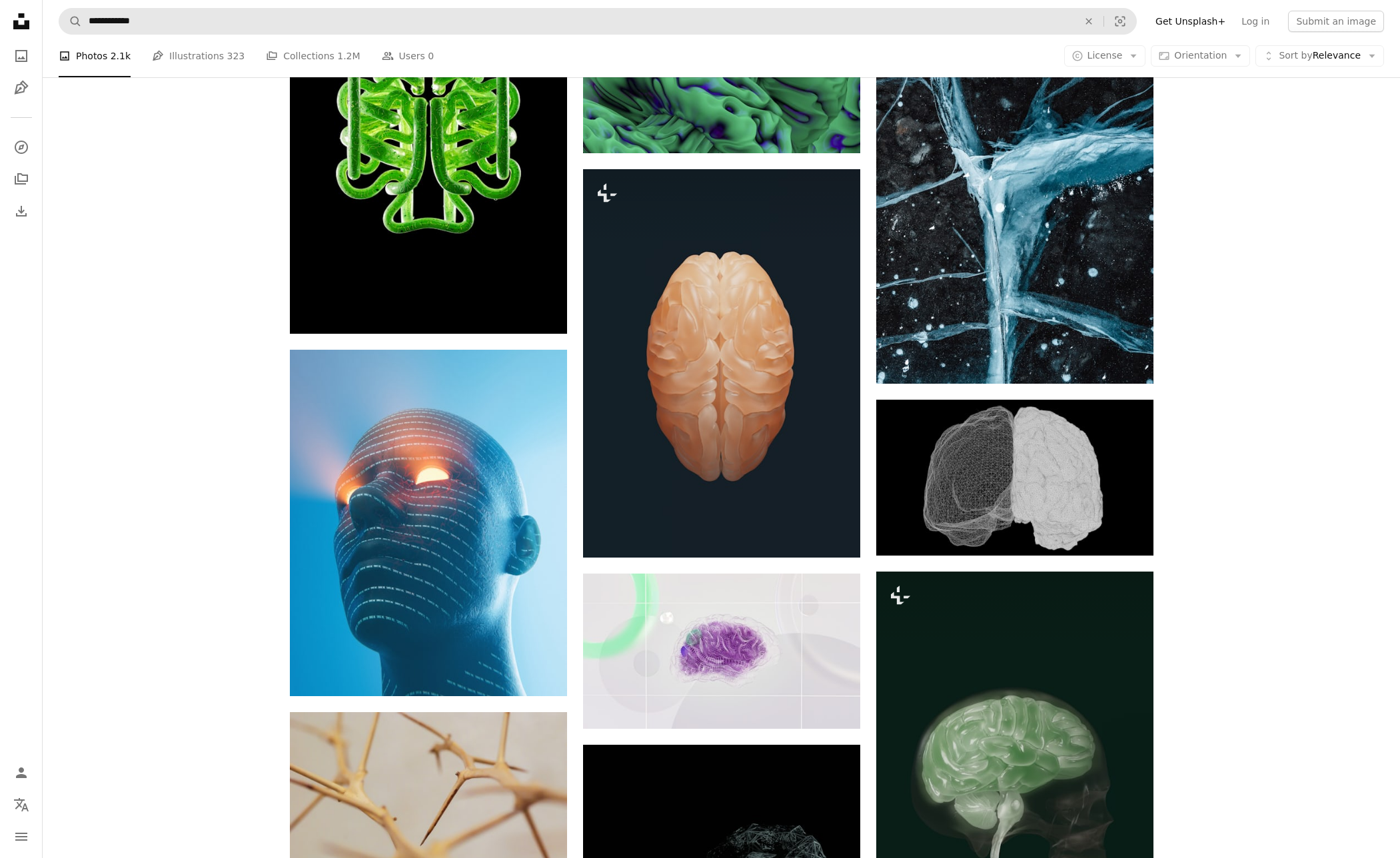
scroll to position [11934, 0]
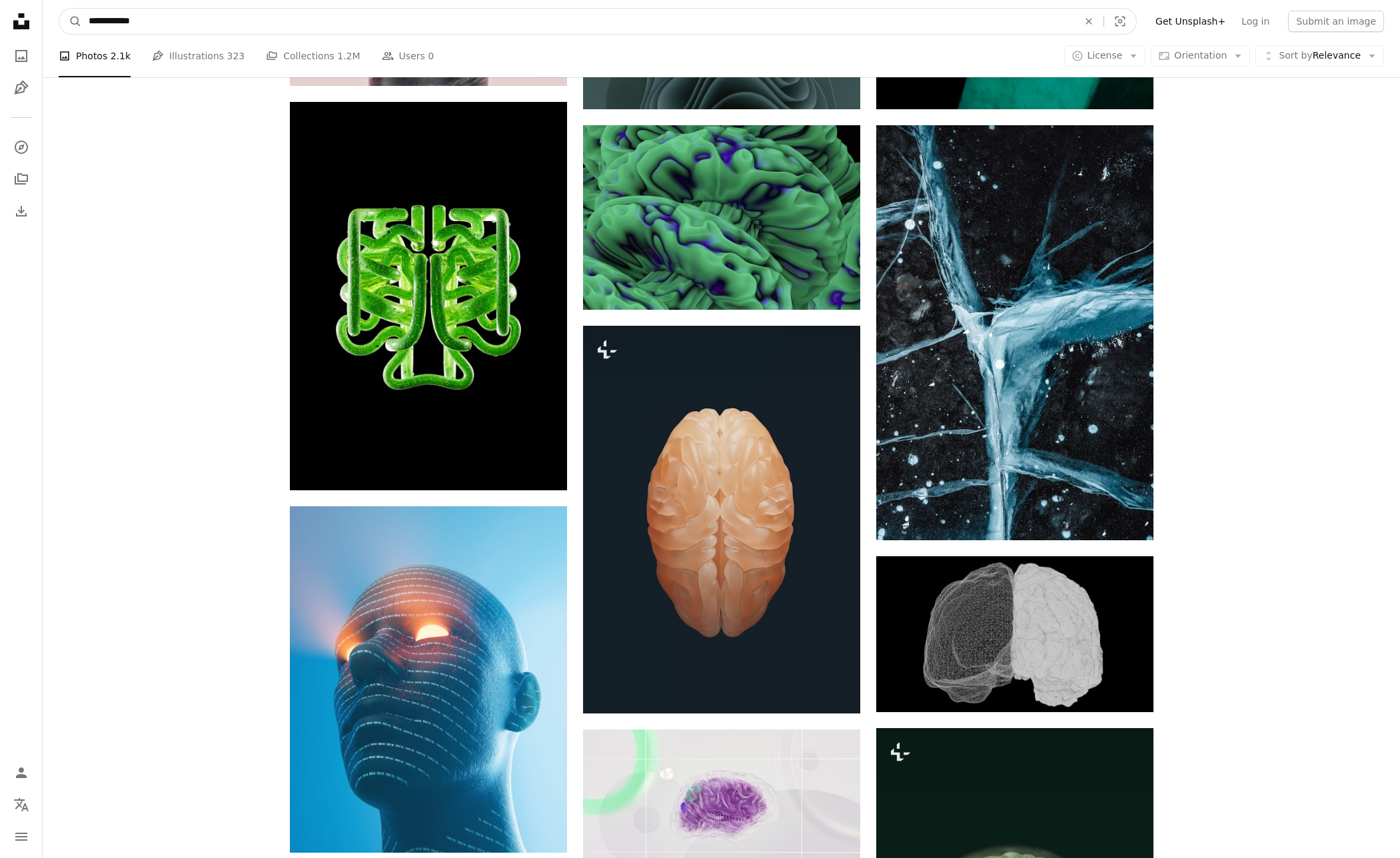
click at [695, 27] on input "**********" at bounding box center [578, 21] width 992 height 25
type input "**********"
click at [59, 9] on button "A magnifying glass" at bounding box center [71, 21] width 23 height 25
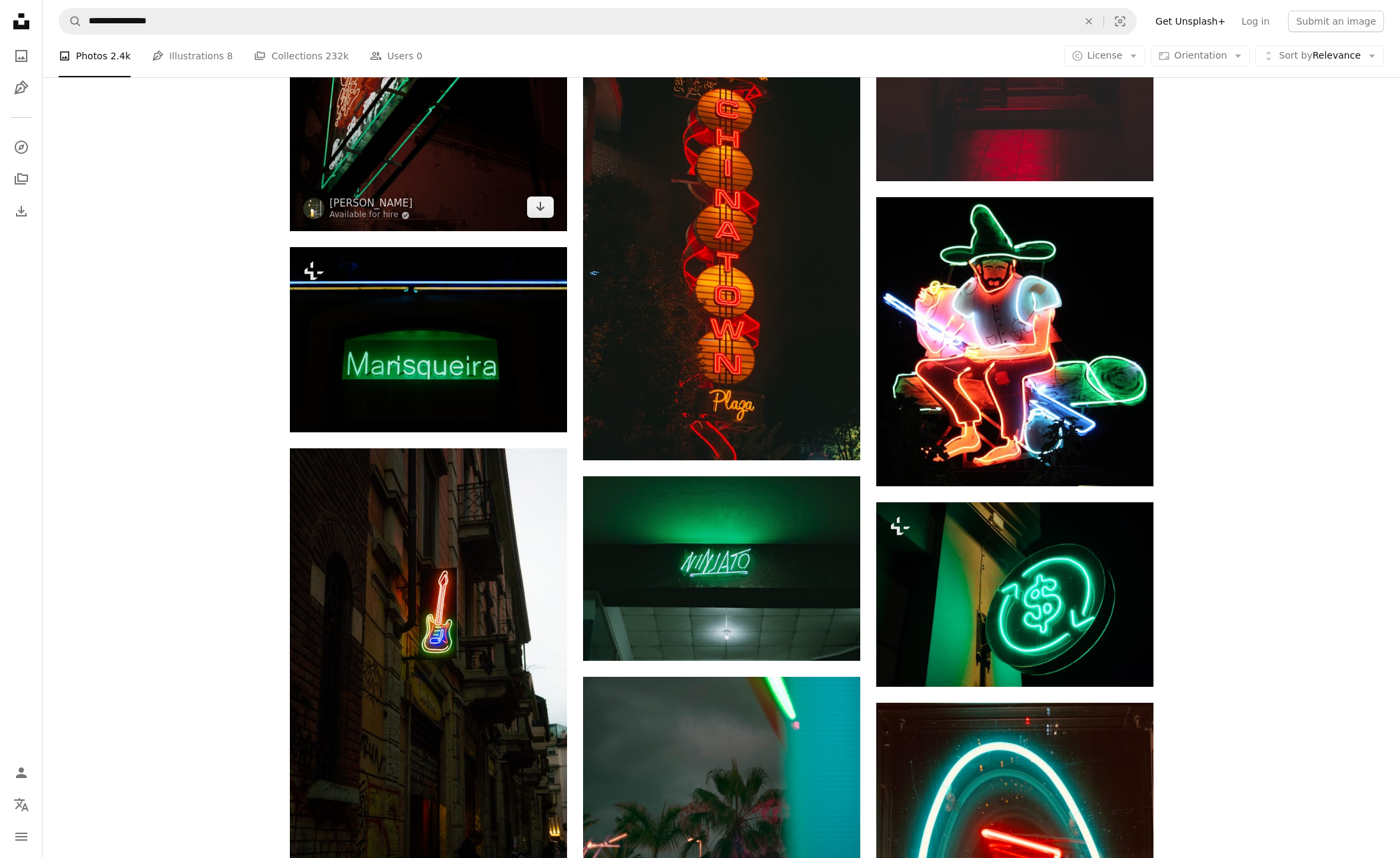
scroll to position [5825, 0]
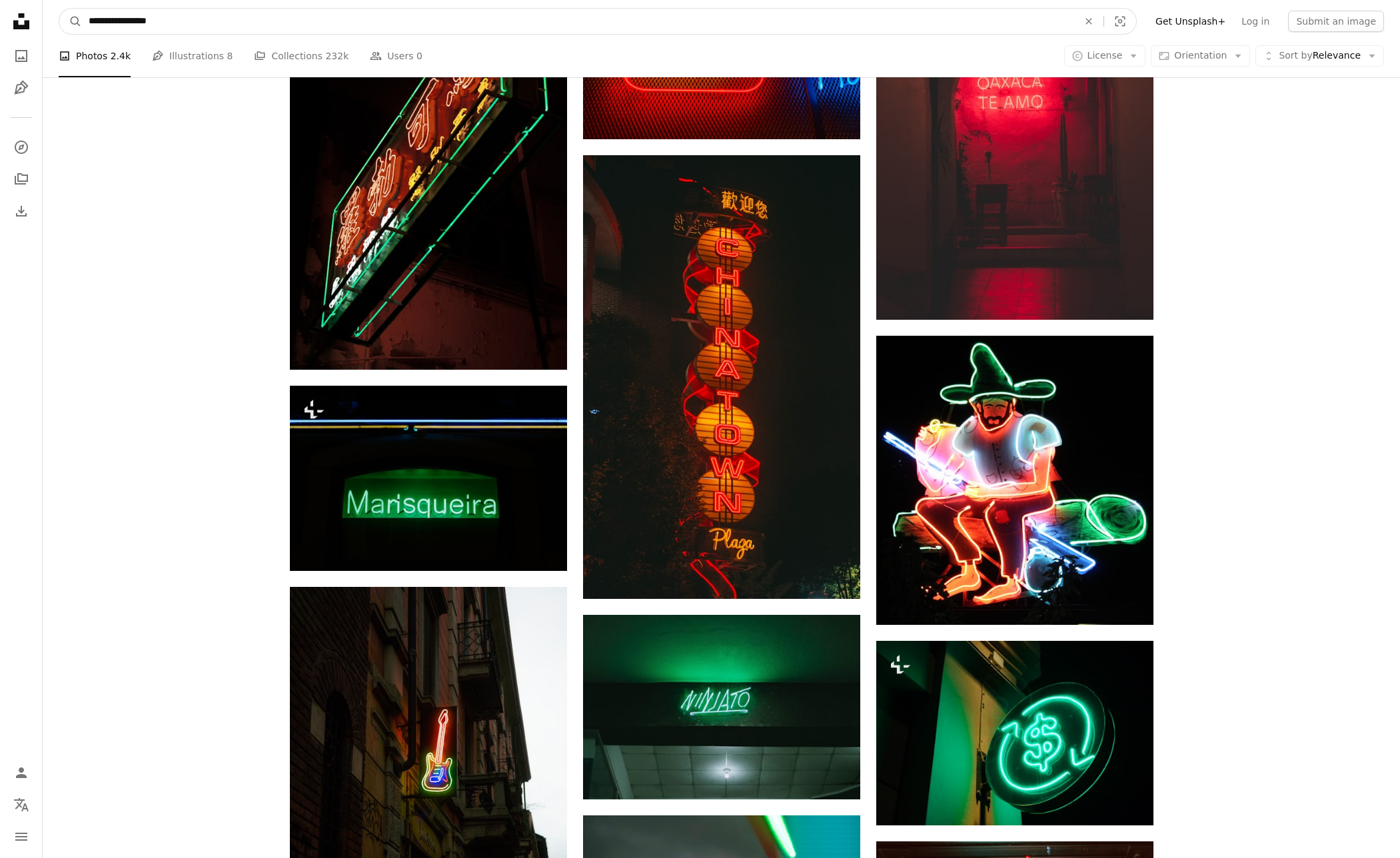
click at [220, 13] on input "**********" at bounding box center [578, 21] width 992 height 25
drag, startPoint x: 220, startPoint y: 21, endPoint x: 133, endPoint y: 22, distance: 87.0
click at [133, 22] on input "**********" at bounding box center [578, 21] width 992 height 25
type input "**********"
click button "A magnifying glass" at bounding box center [71, 21] width 23 height 25
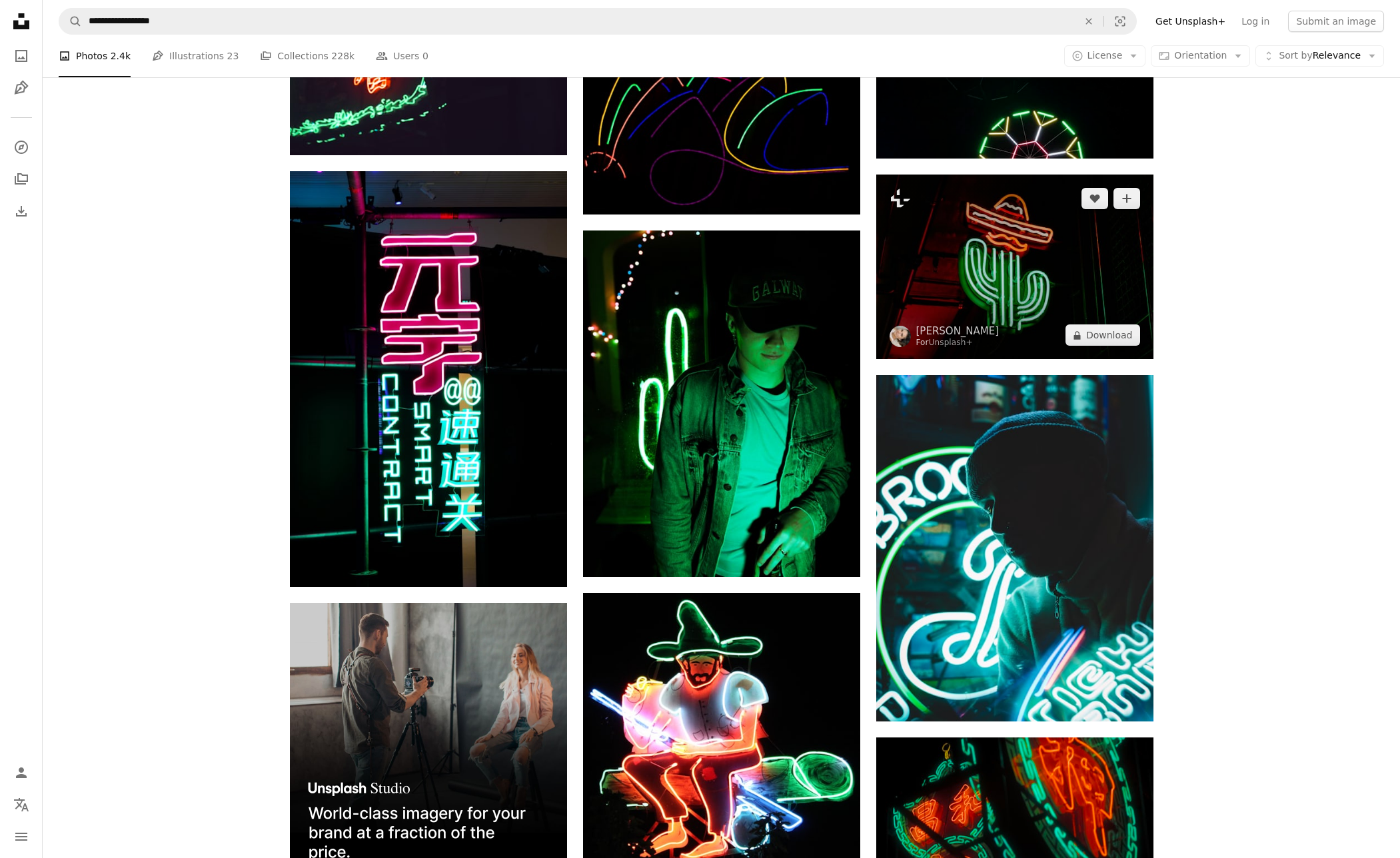
scroll to position [2436, 0]
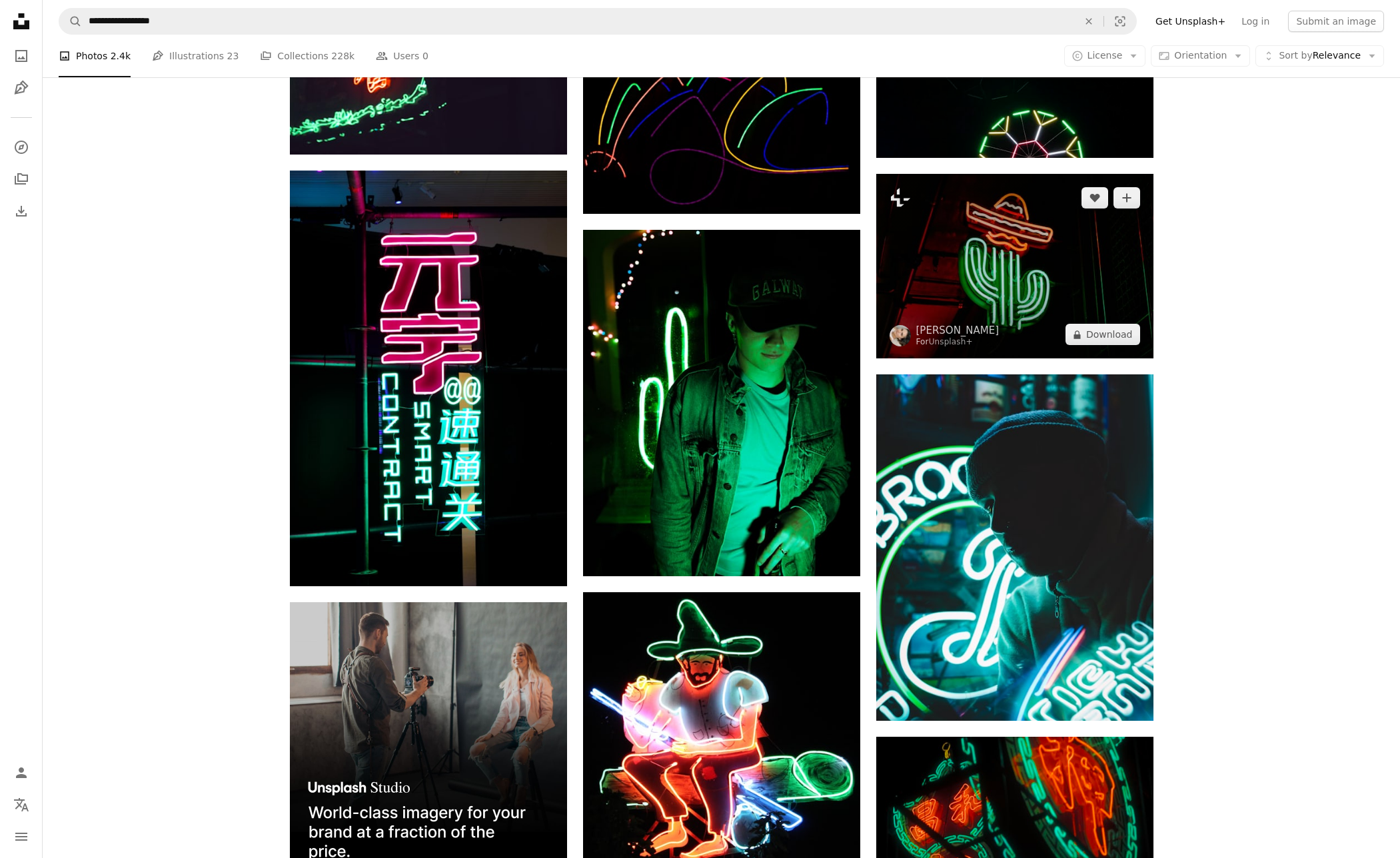
click at [1020, 284] on img at bounding box center [1015, 265] width 277 height 185
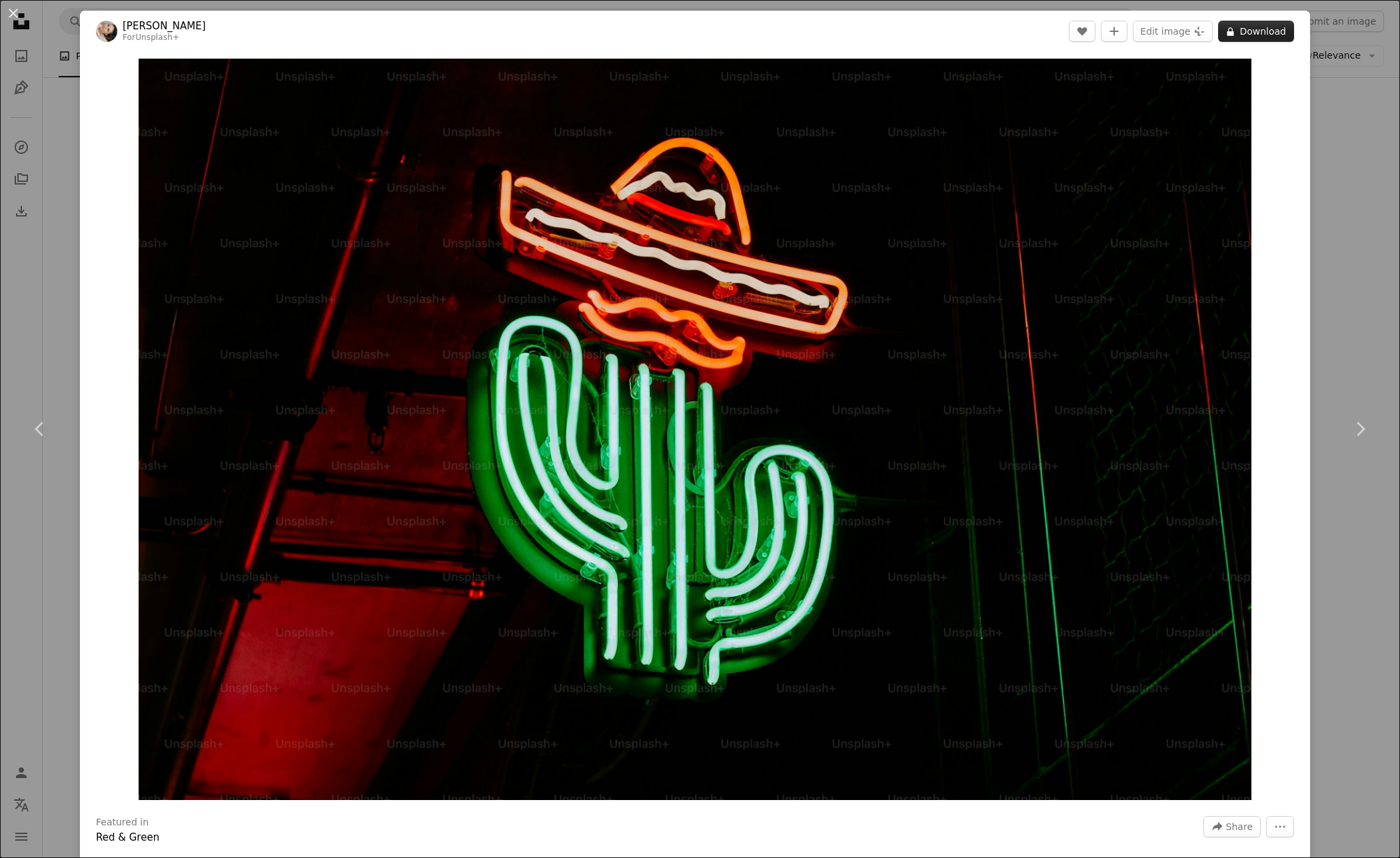
click at [1284, 35] on button "A lock Download" at bounding box center [1256, 31] width 76 height 21
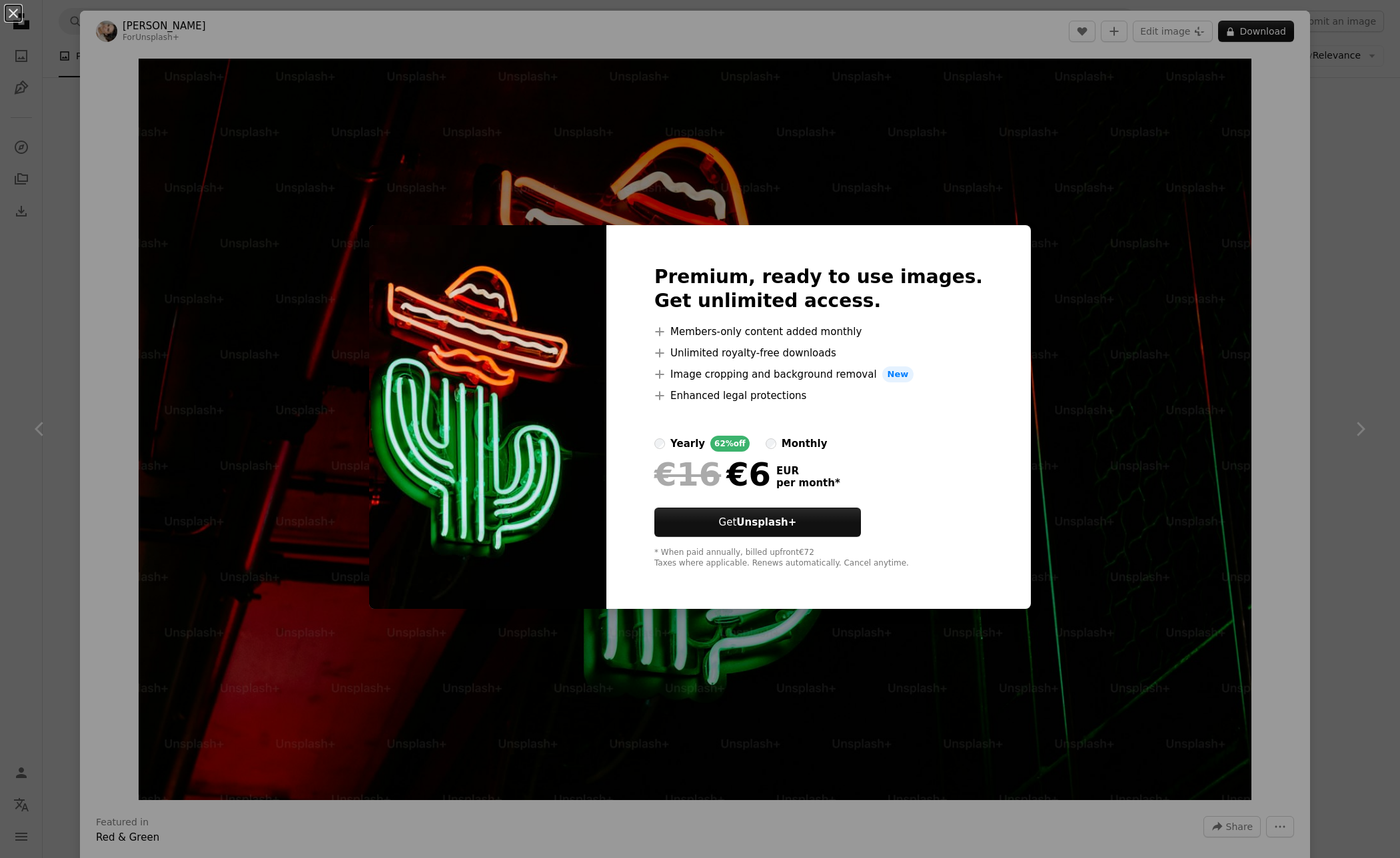
drag, startPoint x: 827, startPoint y: 436, endPoint x: 825, endPoint y: 451, distance: 15.1
click at [827, 436] on div "monthly" at bounding box center [804, 444] width 46 height 16
click at [1337, 127] on div "An X shape Premium, ready to use images. Get unlimited access. A plus sign Memb…" at bounding box center [700, 429] width 1400 height 858
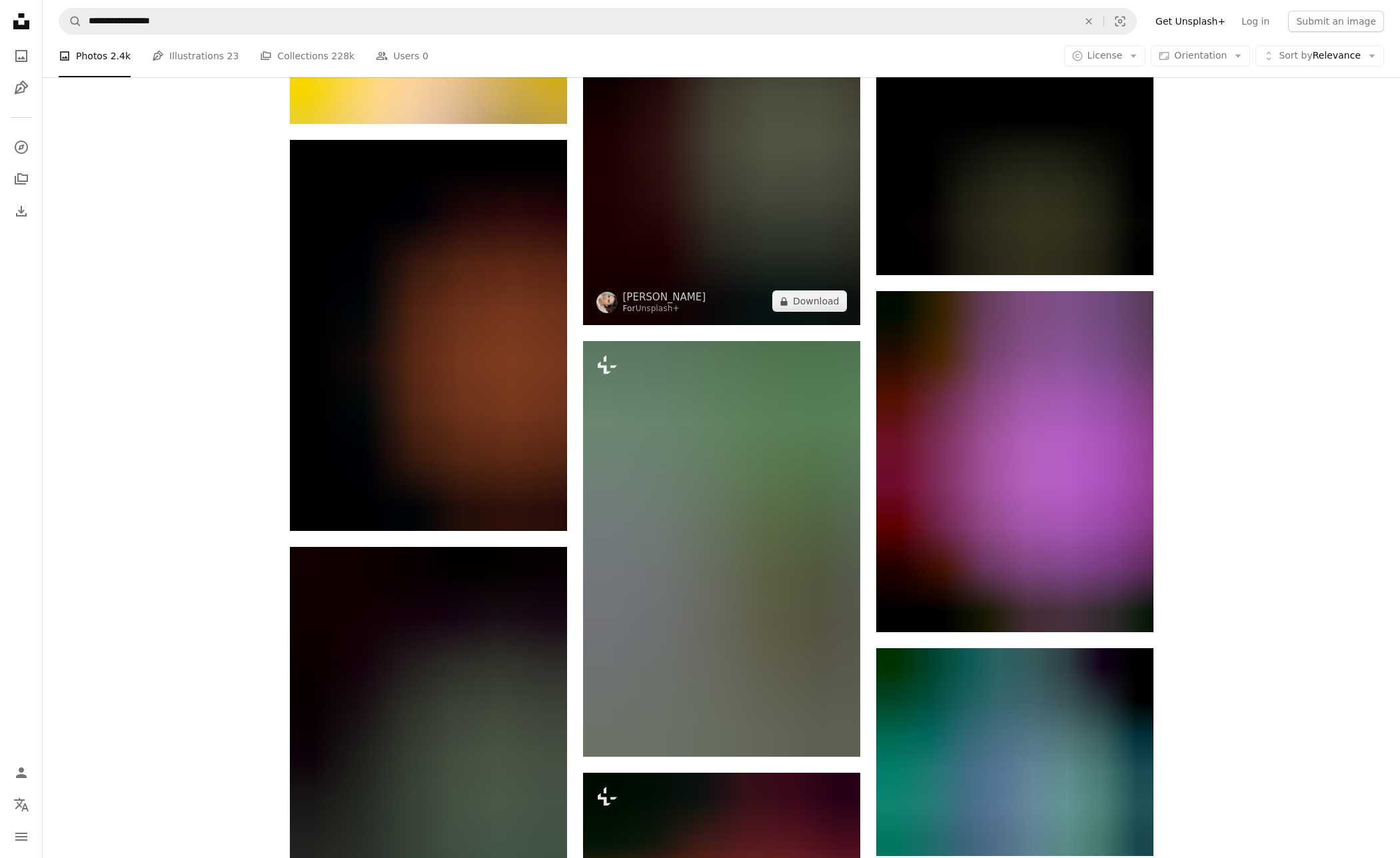
scroll to position [4487, 0]
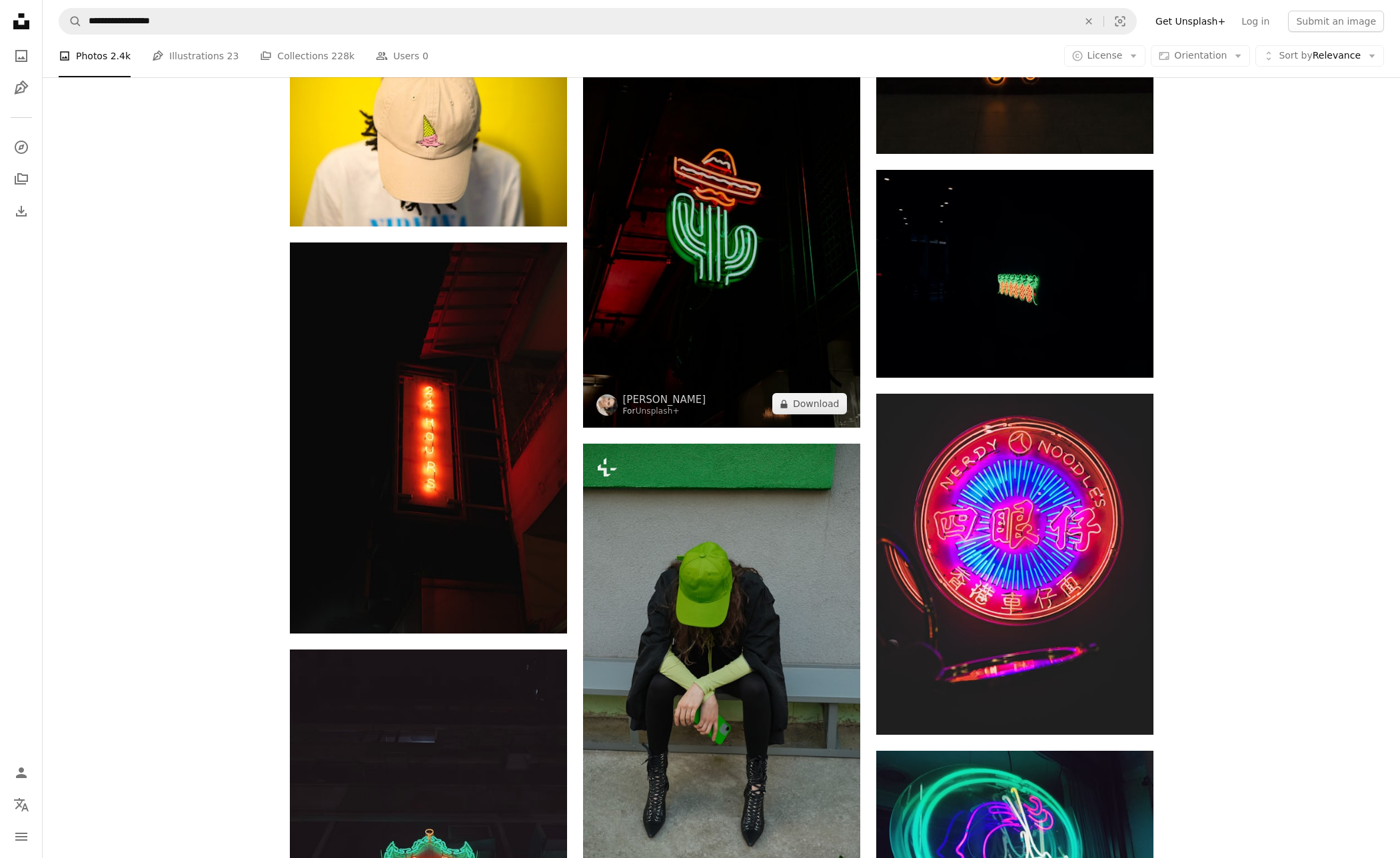
click at [748, 213] on img at bounding box center [722, 219] width 277 height 416
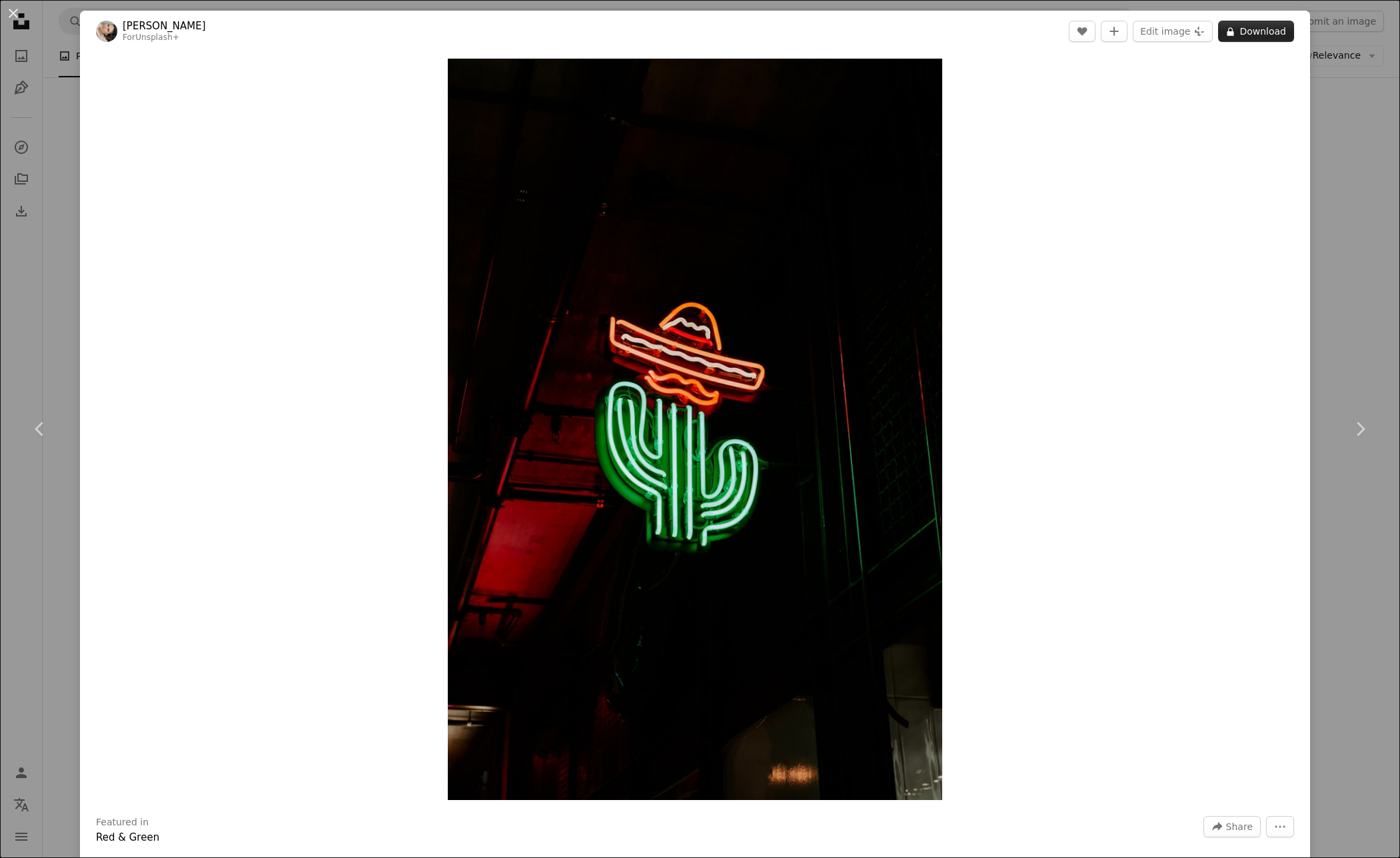
click at [1275, 34] on button "A lock Download" at bounding box center [1256, 31] width 76 height 21
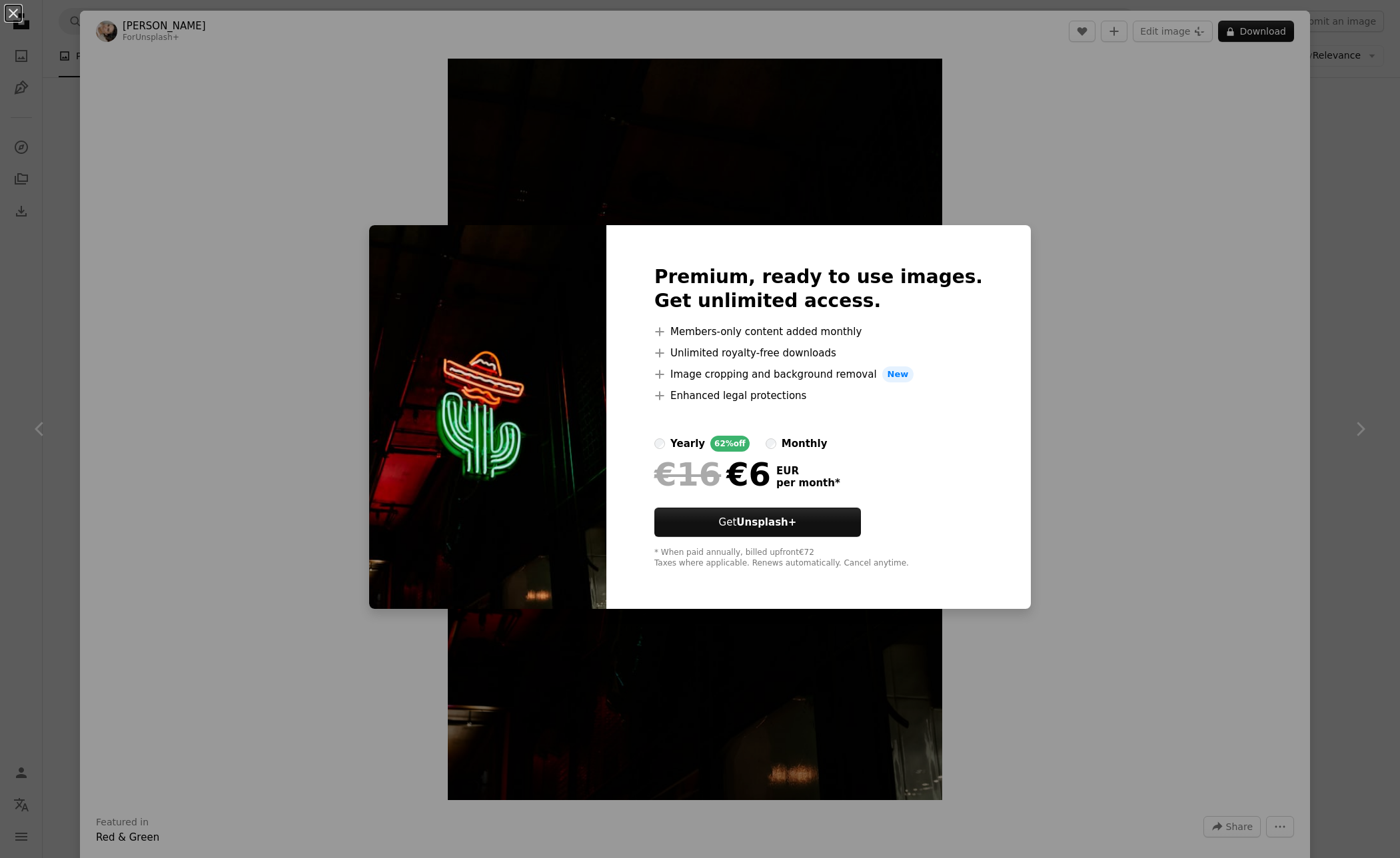
click at [826, 451] on div "monthly" at bounding box center [804, 444] width 46 height 16
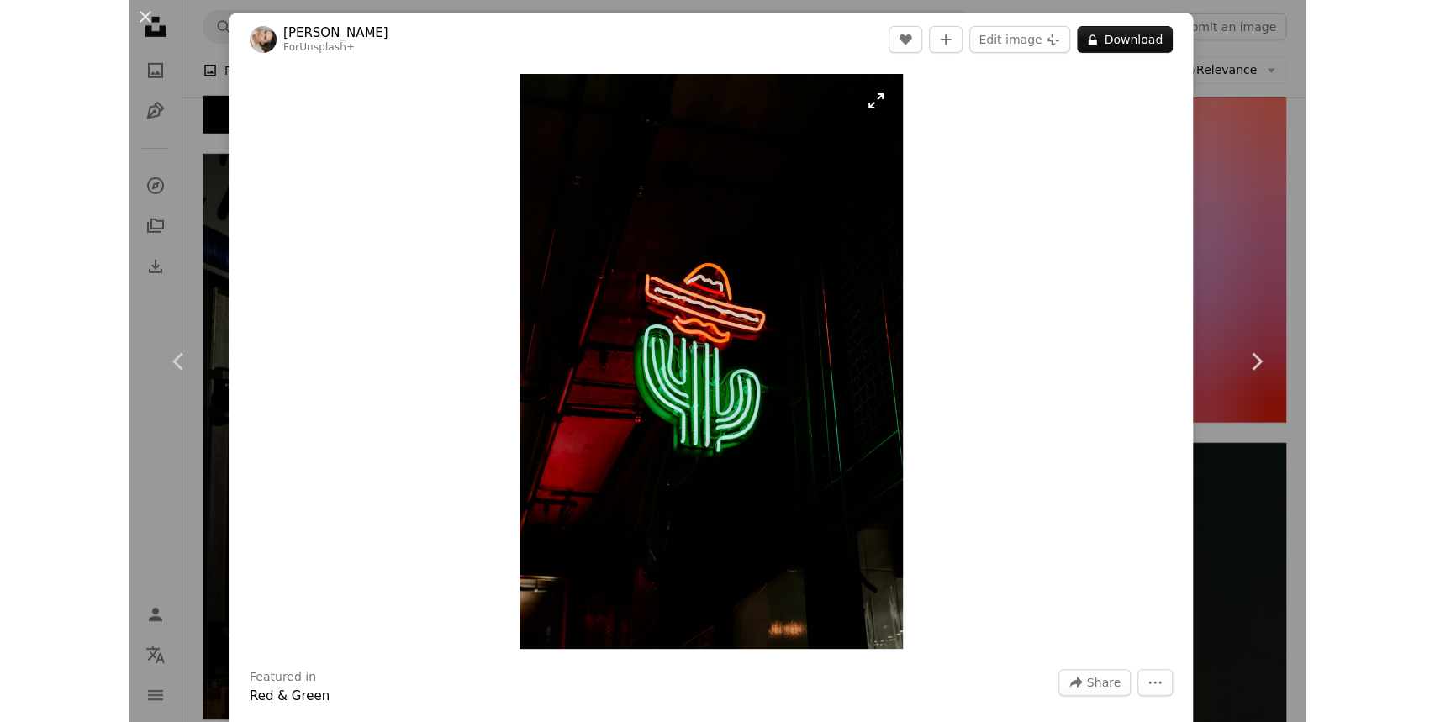
scroll to position [10064, 0]
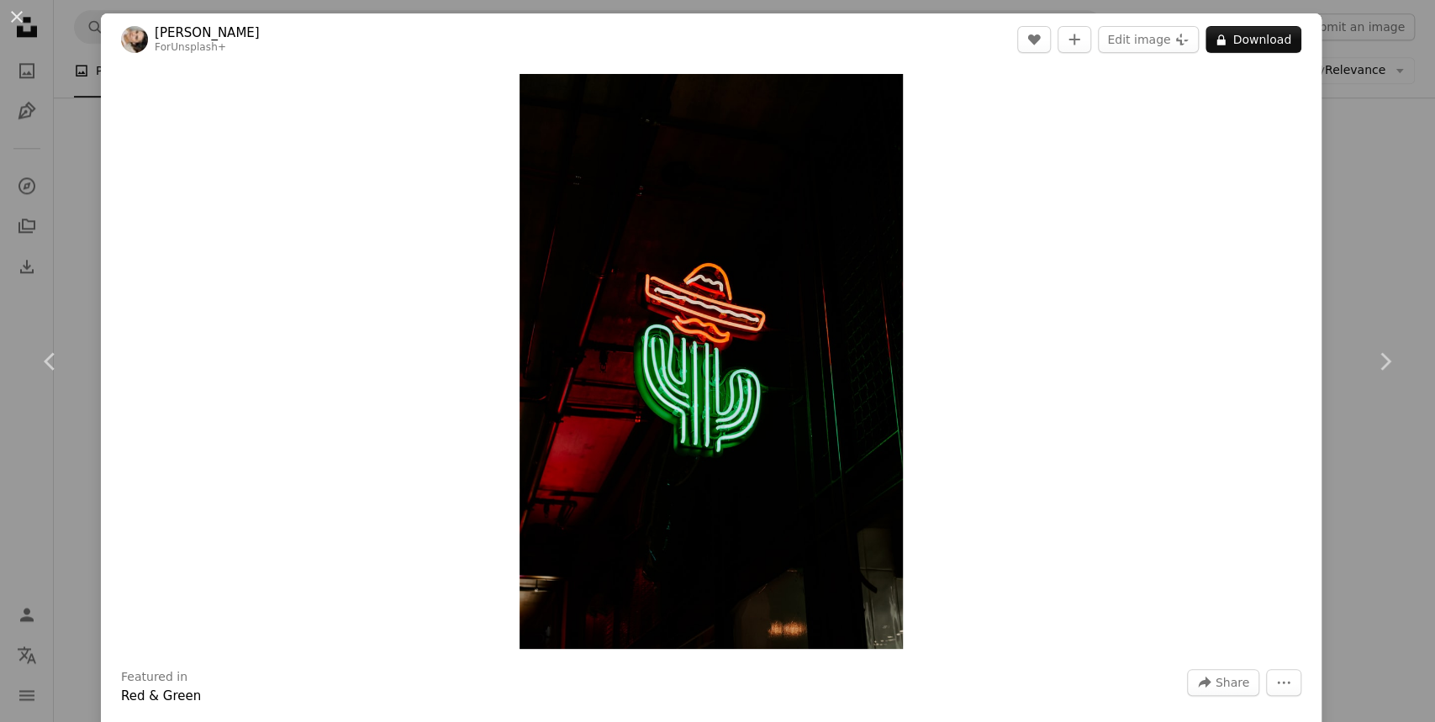
click at [1377, 209] on div "An X shape Chevron left Chevron right [PERSON_NAME] For Unsplash+ A heart A plu…" at bounding box center [717, 361] width 1435 height 722
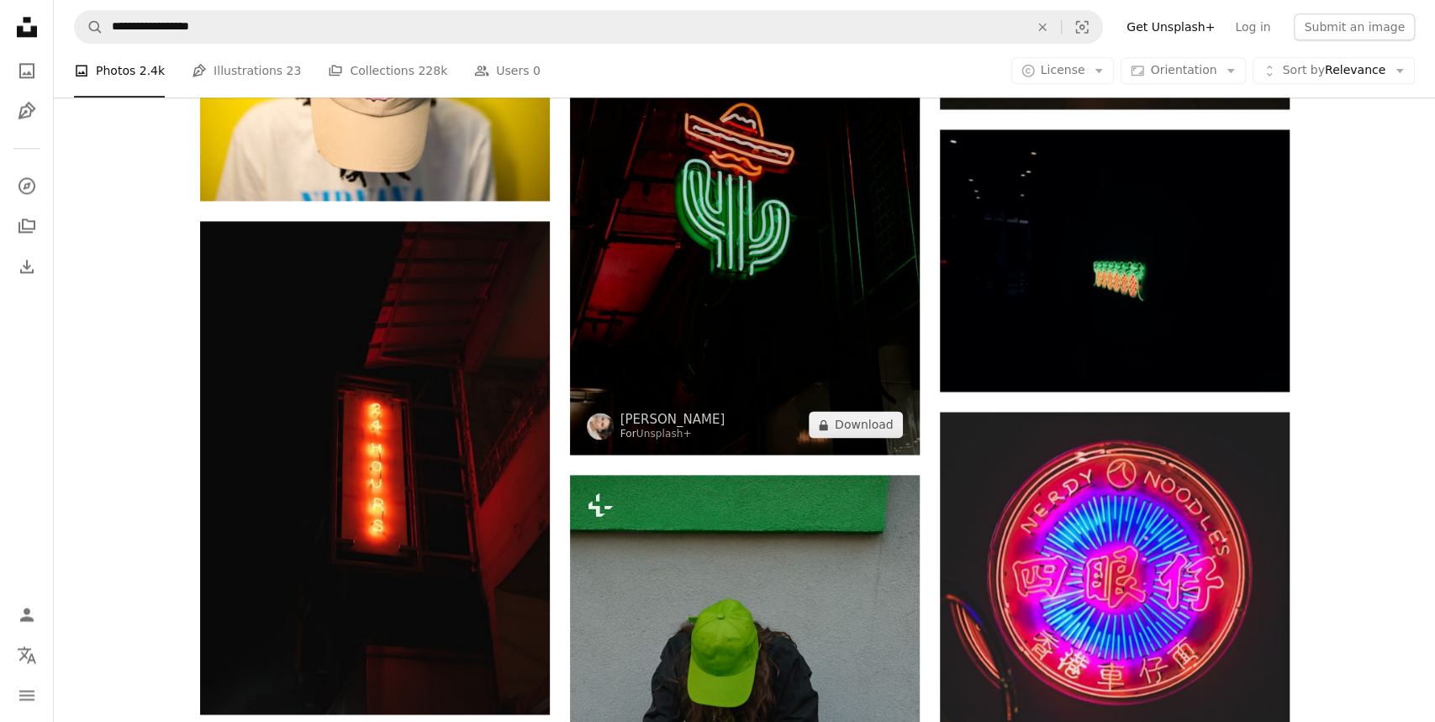
scroll to position [5752, 0]
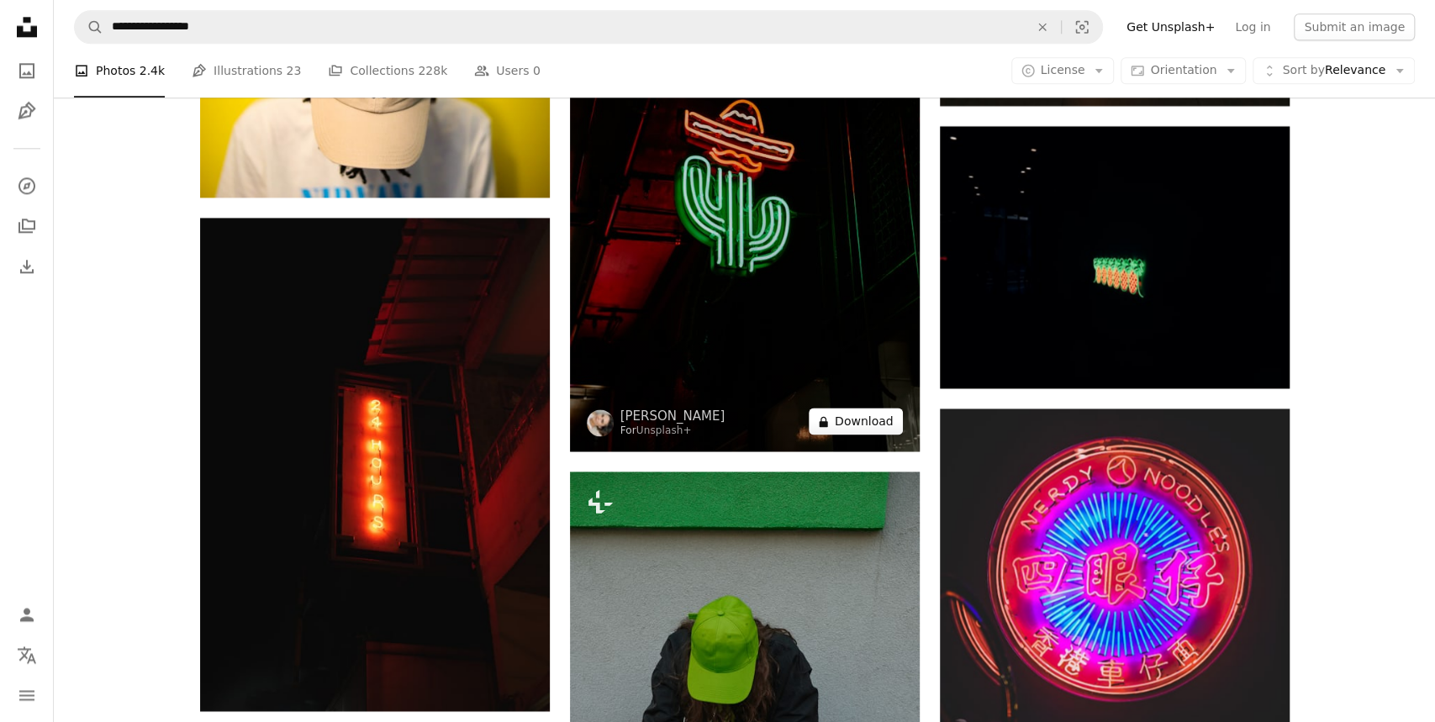
click at [838, 420] on button "A lock Download" at bounding box center [856, 421] width 94 height 27
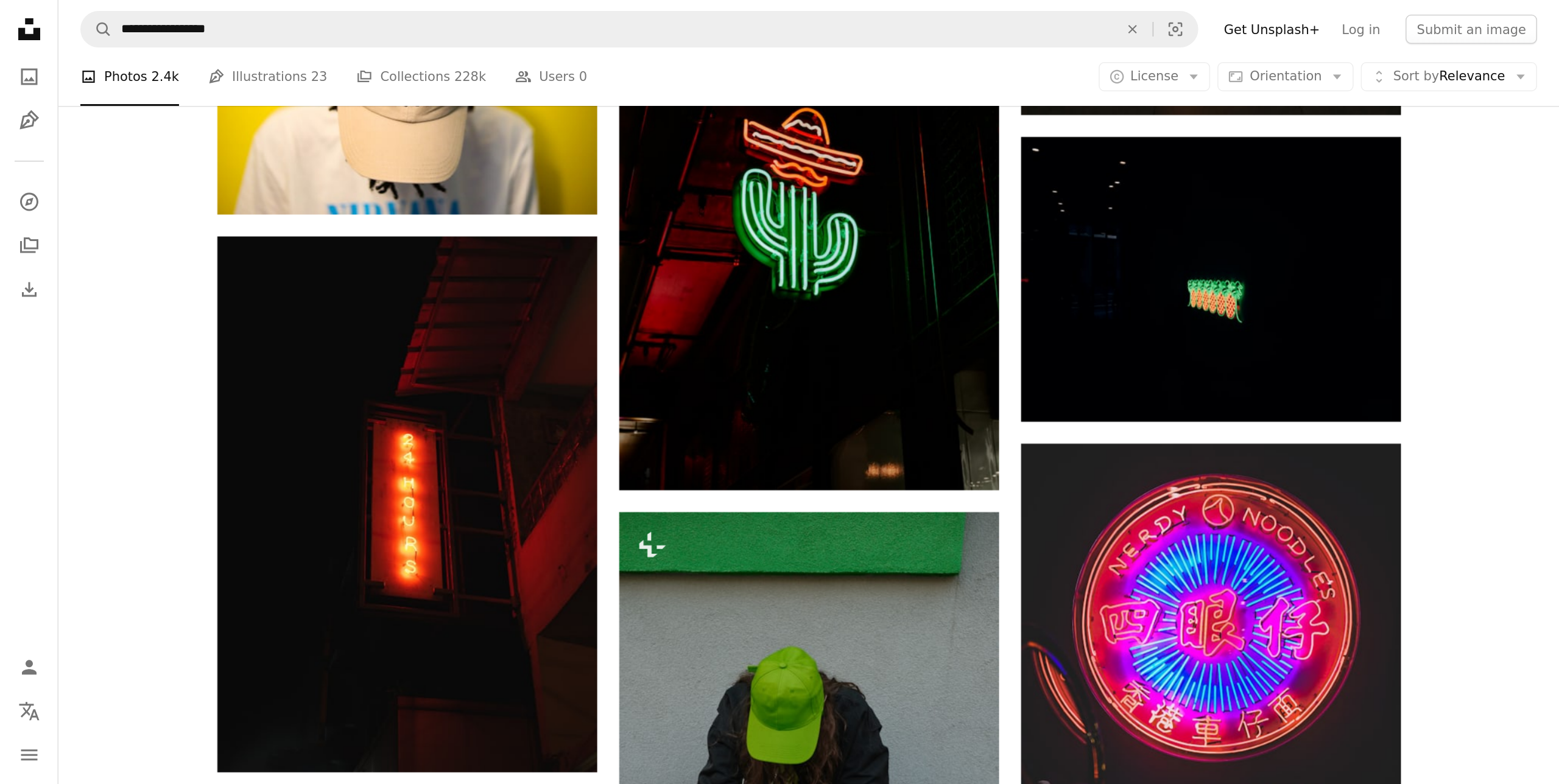
scroll to position [4165, 0]
